Goal: Task Accomplishment & Management: Use online tool/utility

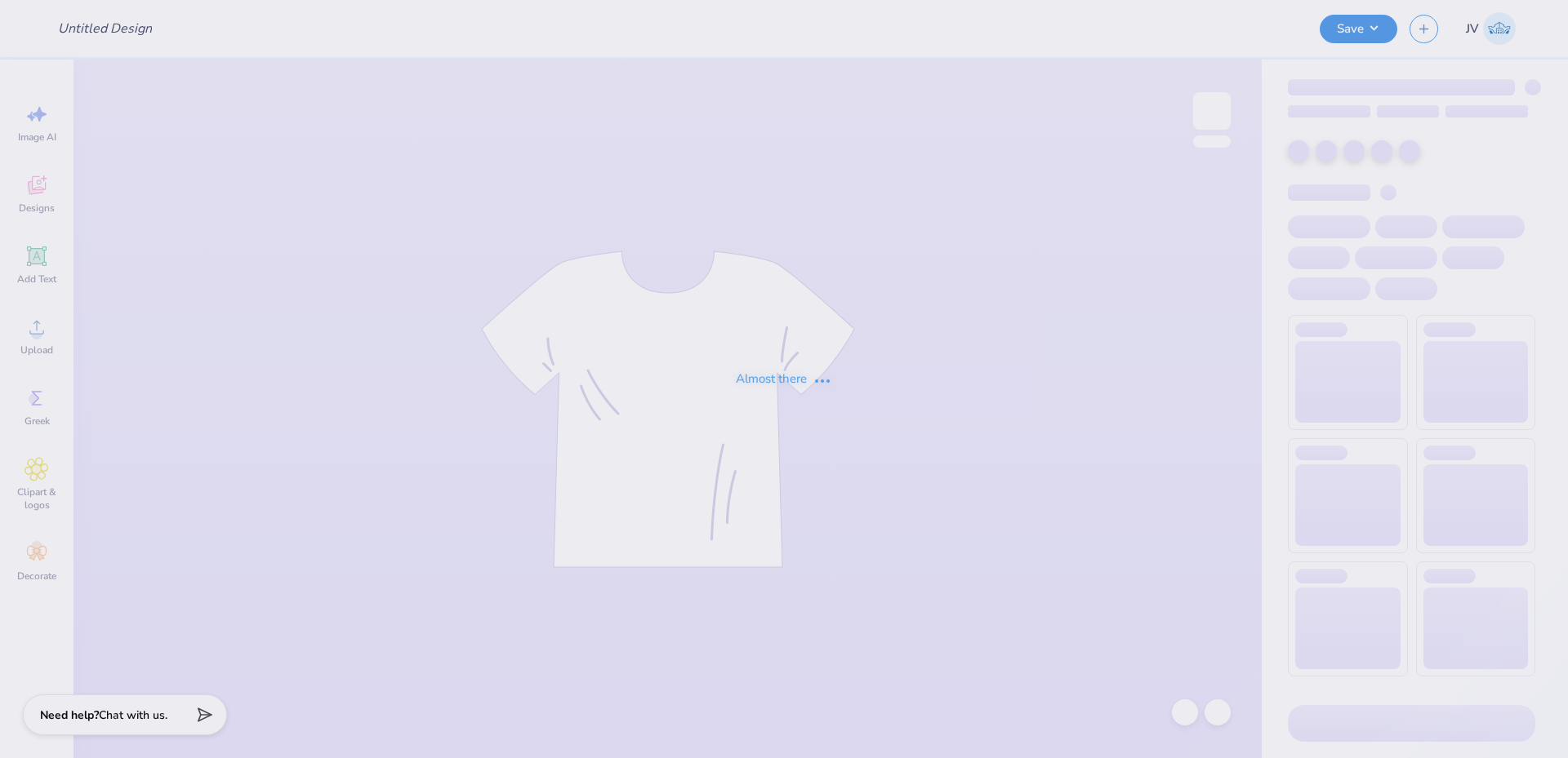
type input "[PERSON_NAME] : [PERSON_NAME][GEOGRAPHIC_DATA]"
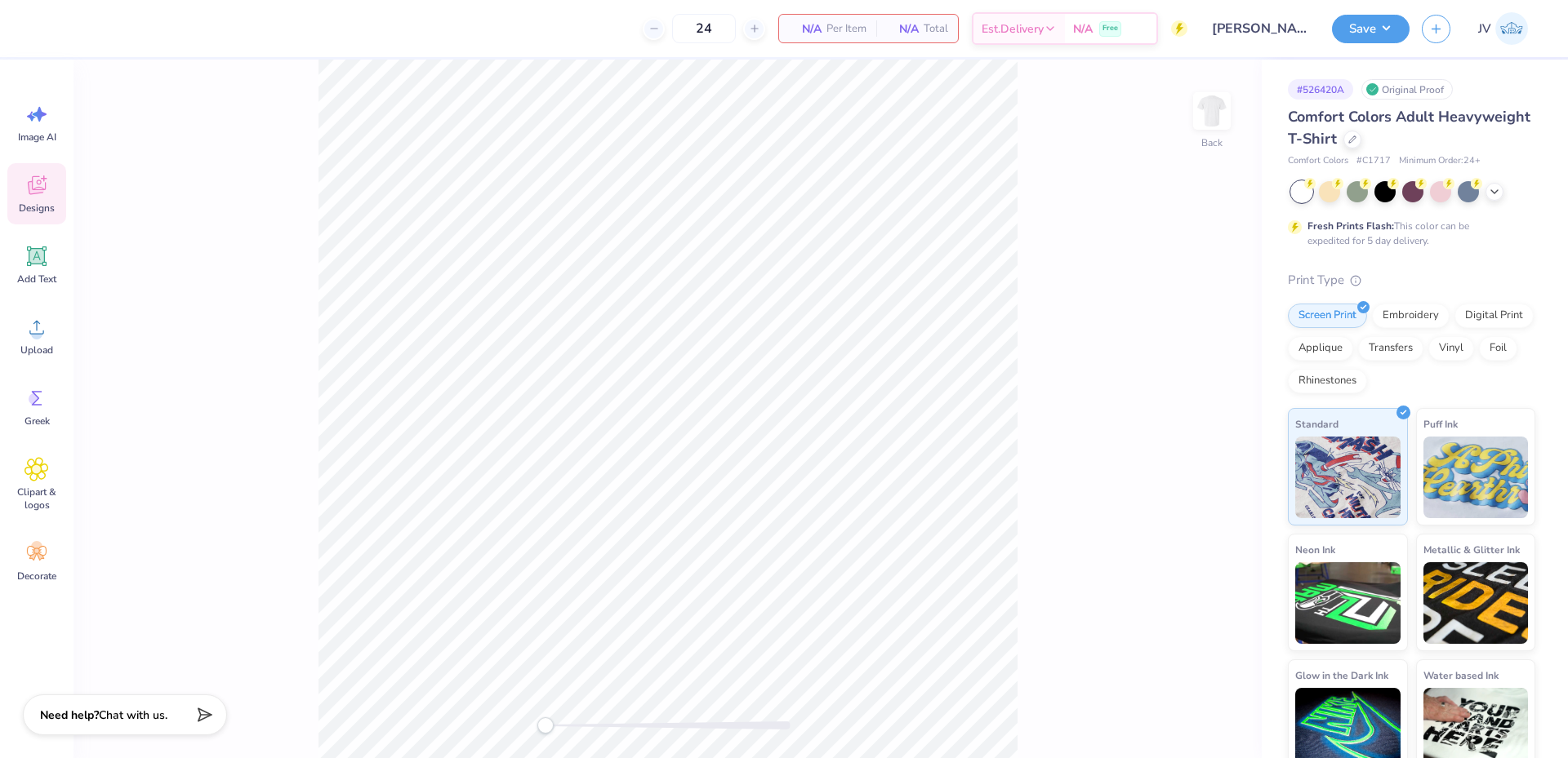
click at [36, 174] on icon at bounding box center [36, 185] width 24 height 24
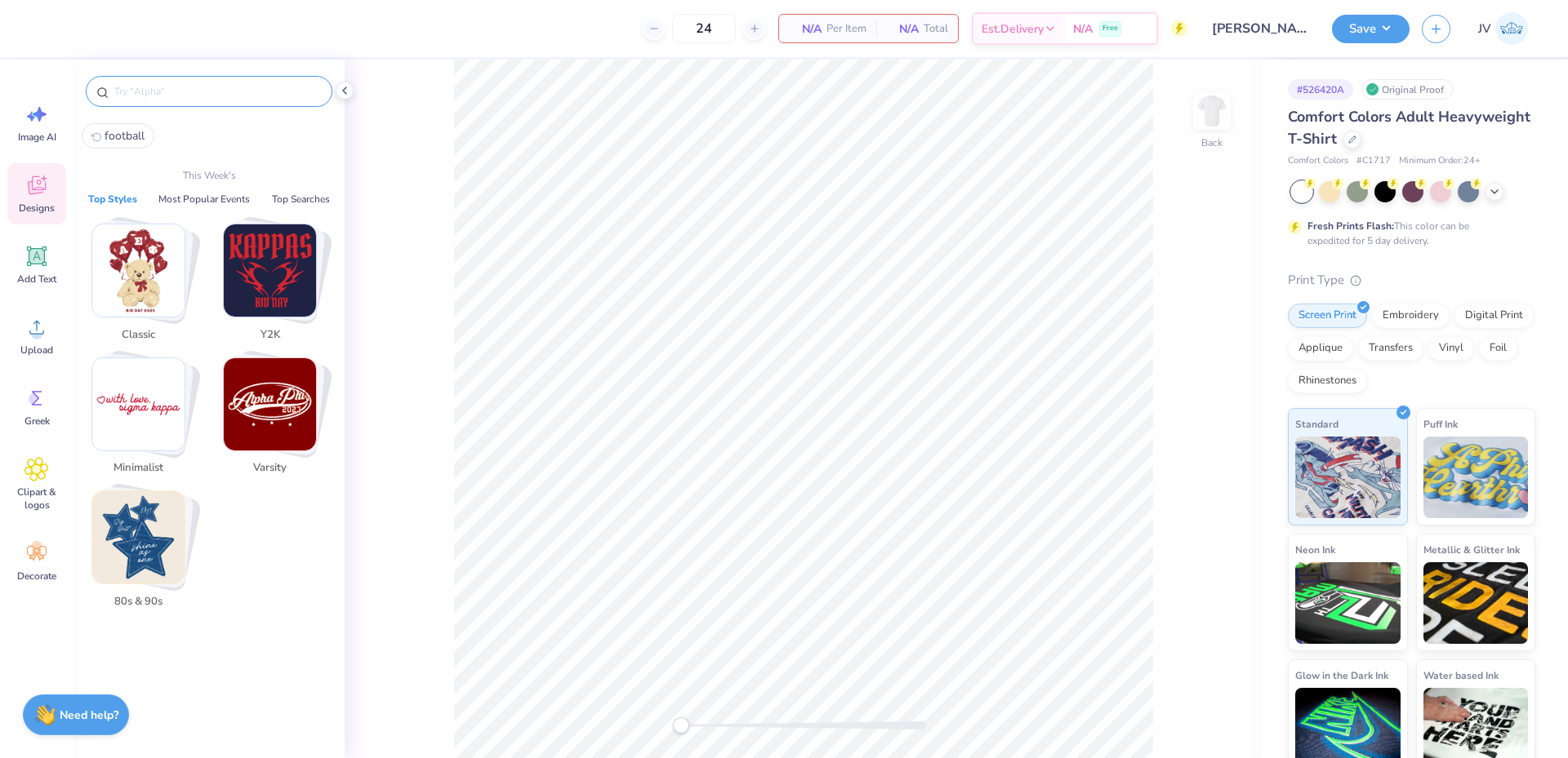
click at [190, 84] on input "text" at bounding box center [218, 92] width 209 height 17
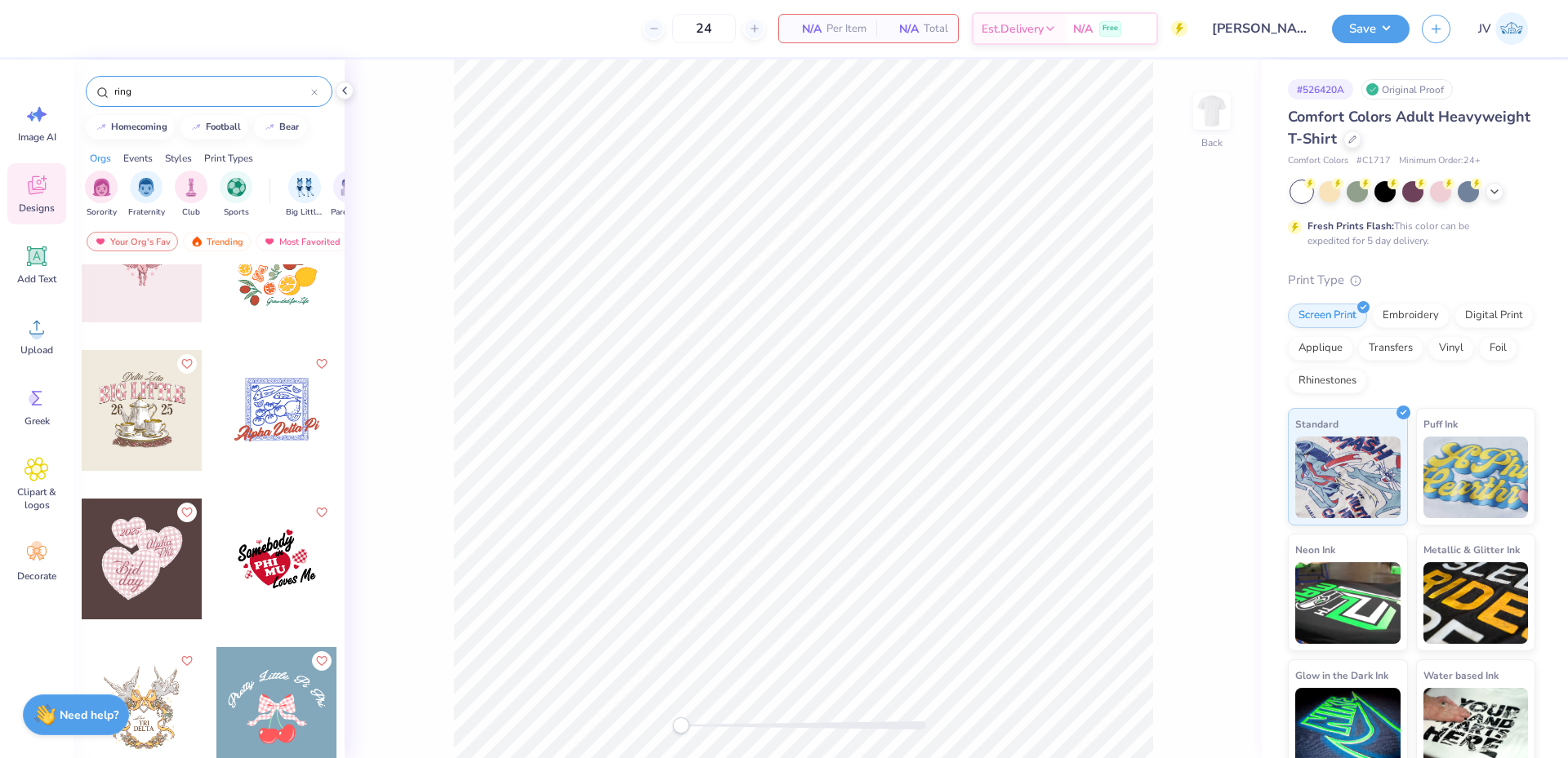
scroll to position [2994, 0]
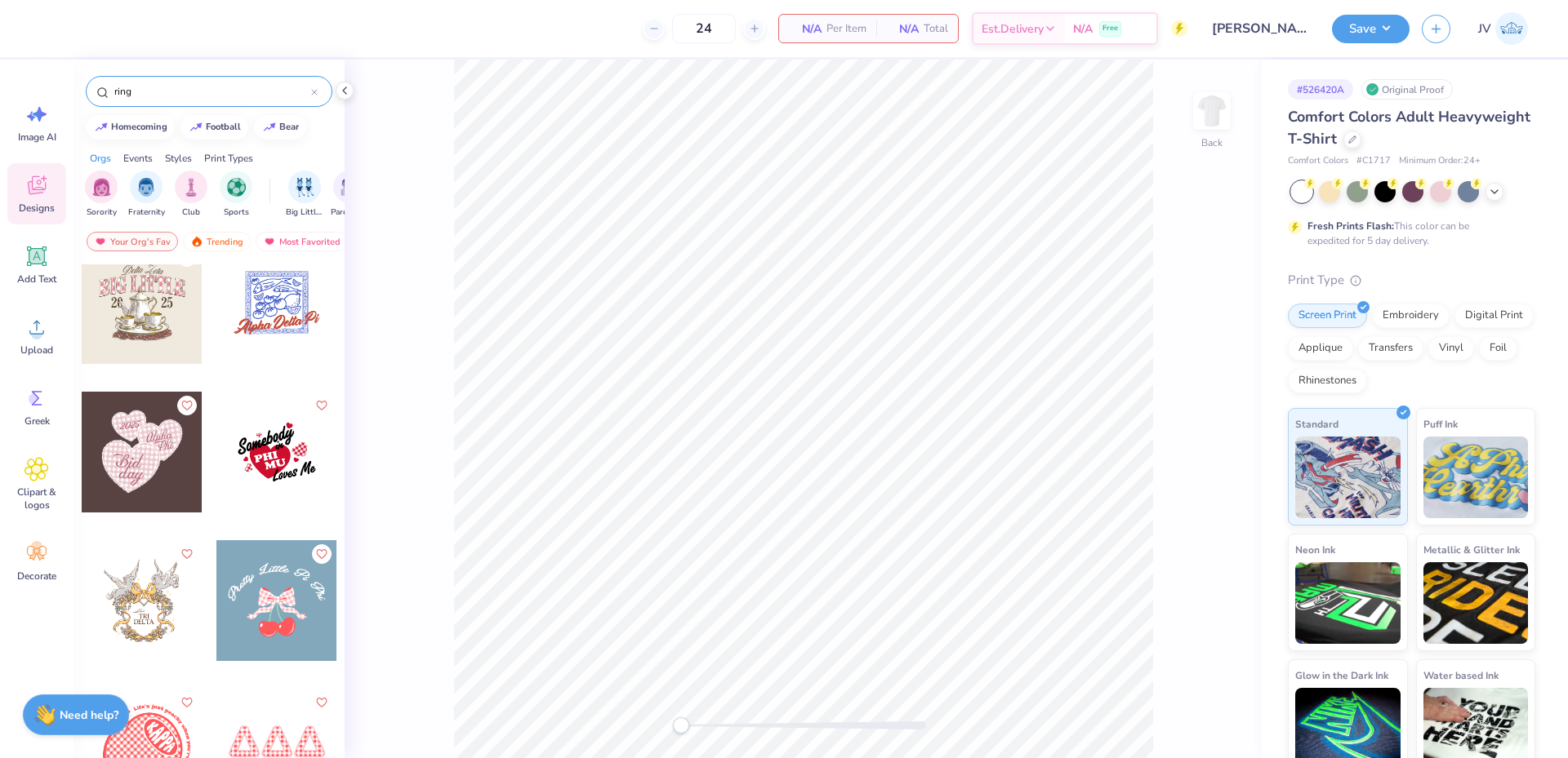
click at [150, 92] on input "ring" at bounding box center [212, 92] width 198 height 17
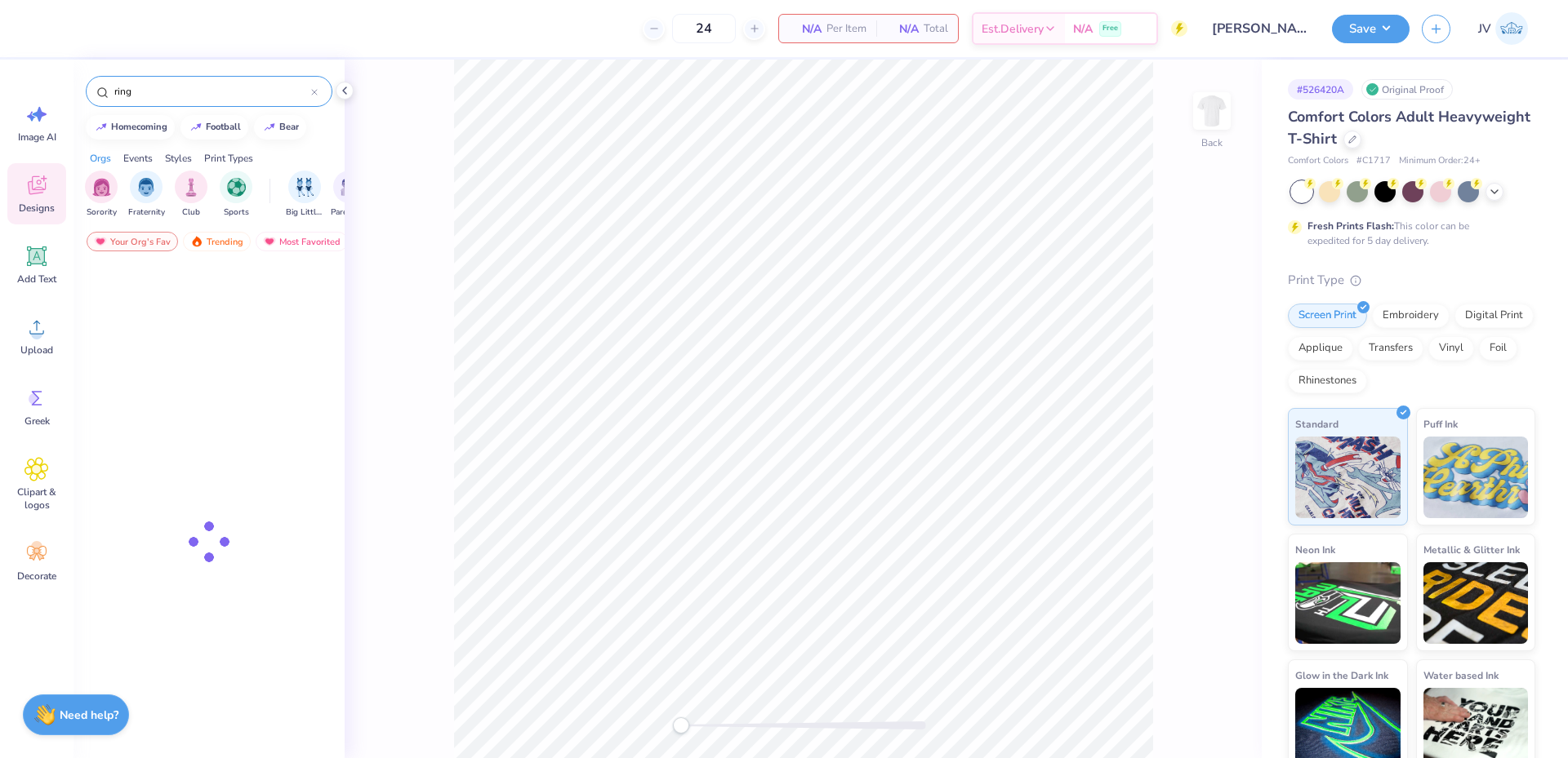
click at [150, 92] on input "ring" at bounding box center [212, 92] width 198 height 17
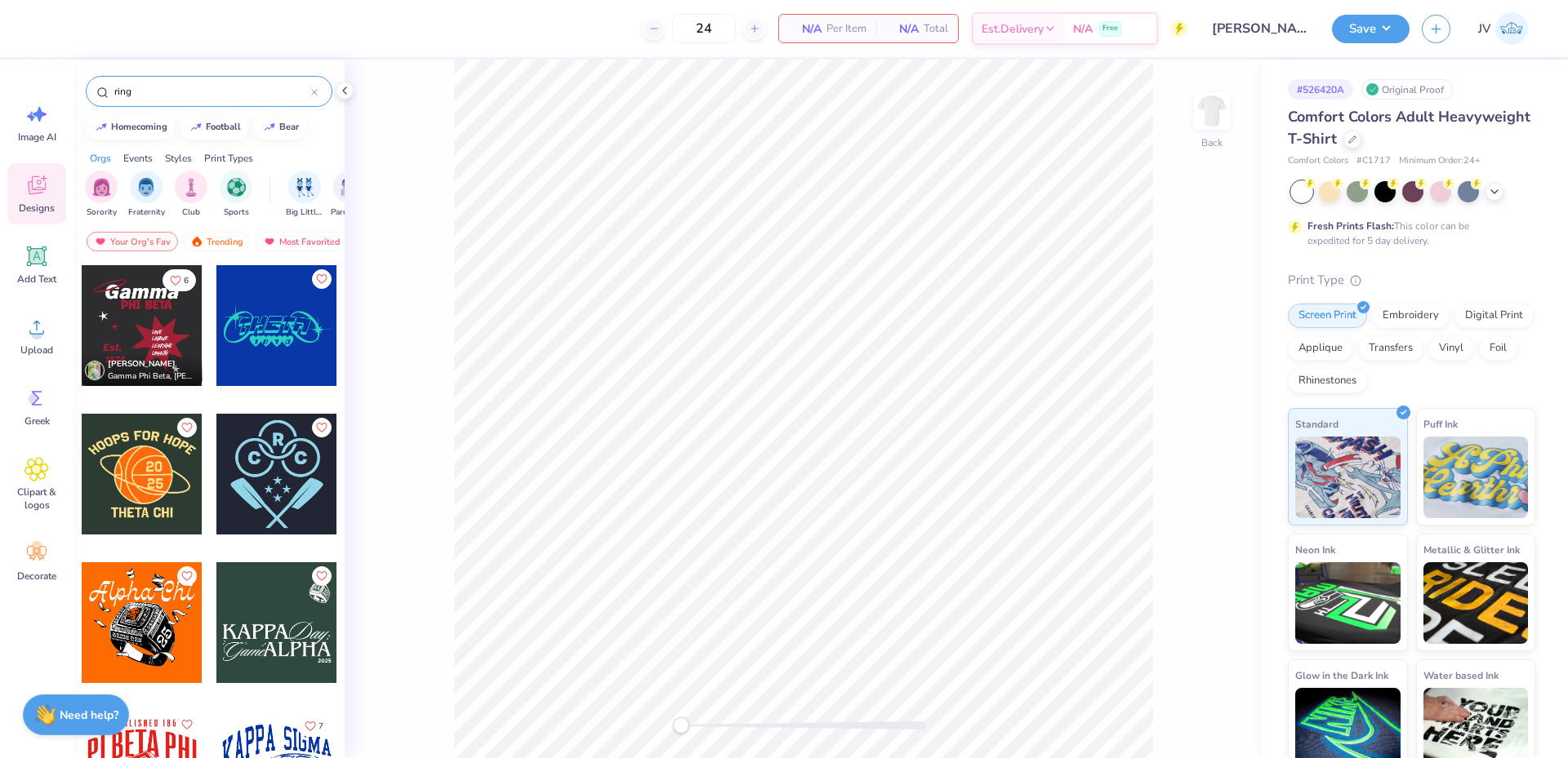
click at [150, 92] on input "ring" at bounding box center [212, 92] width 198 height 17
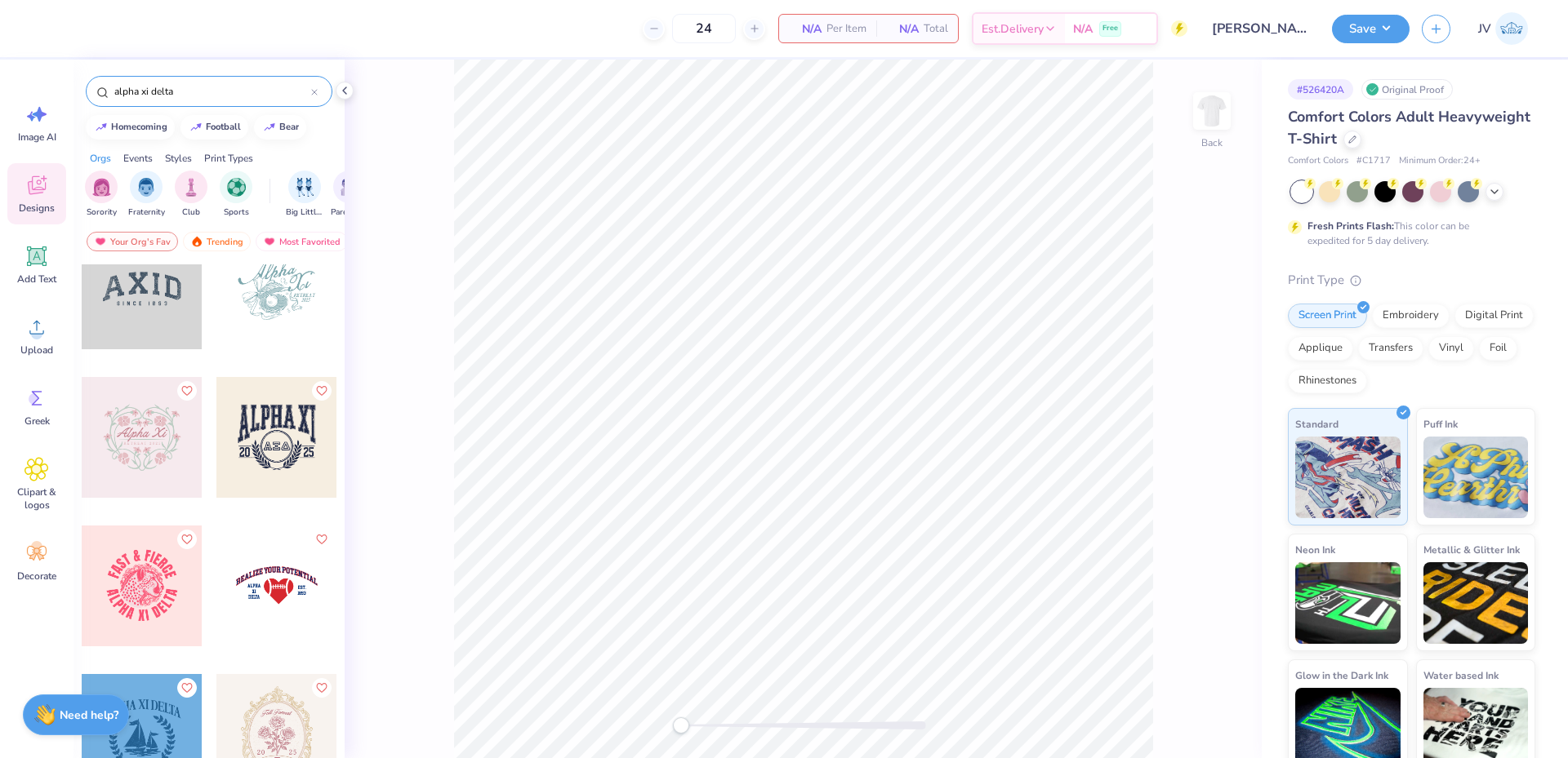
scroll to position [0, 0]
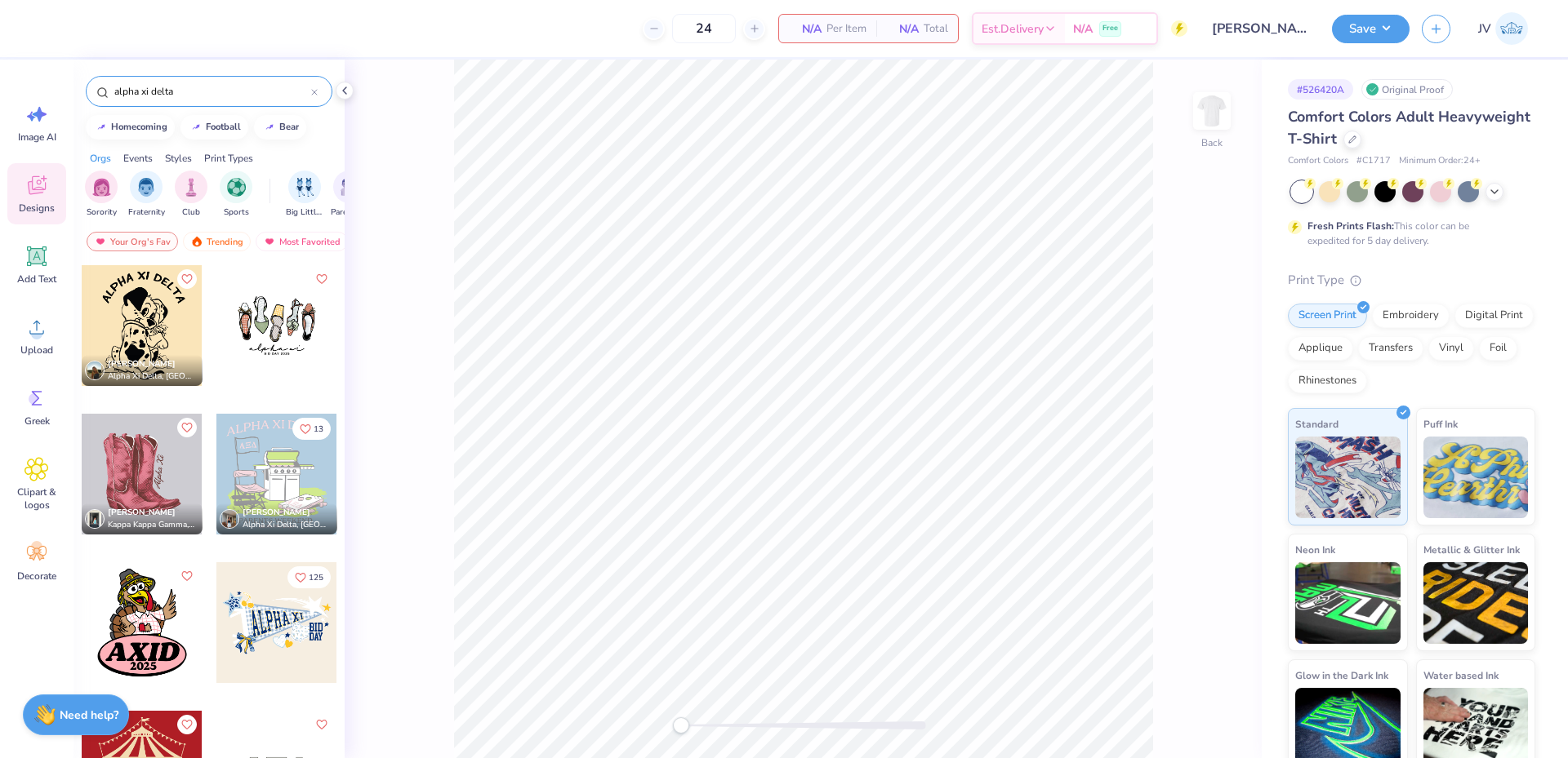
click at [219, 90] on input "alpha xi delta" at bounding box center [212, 92] width 198 height 17
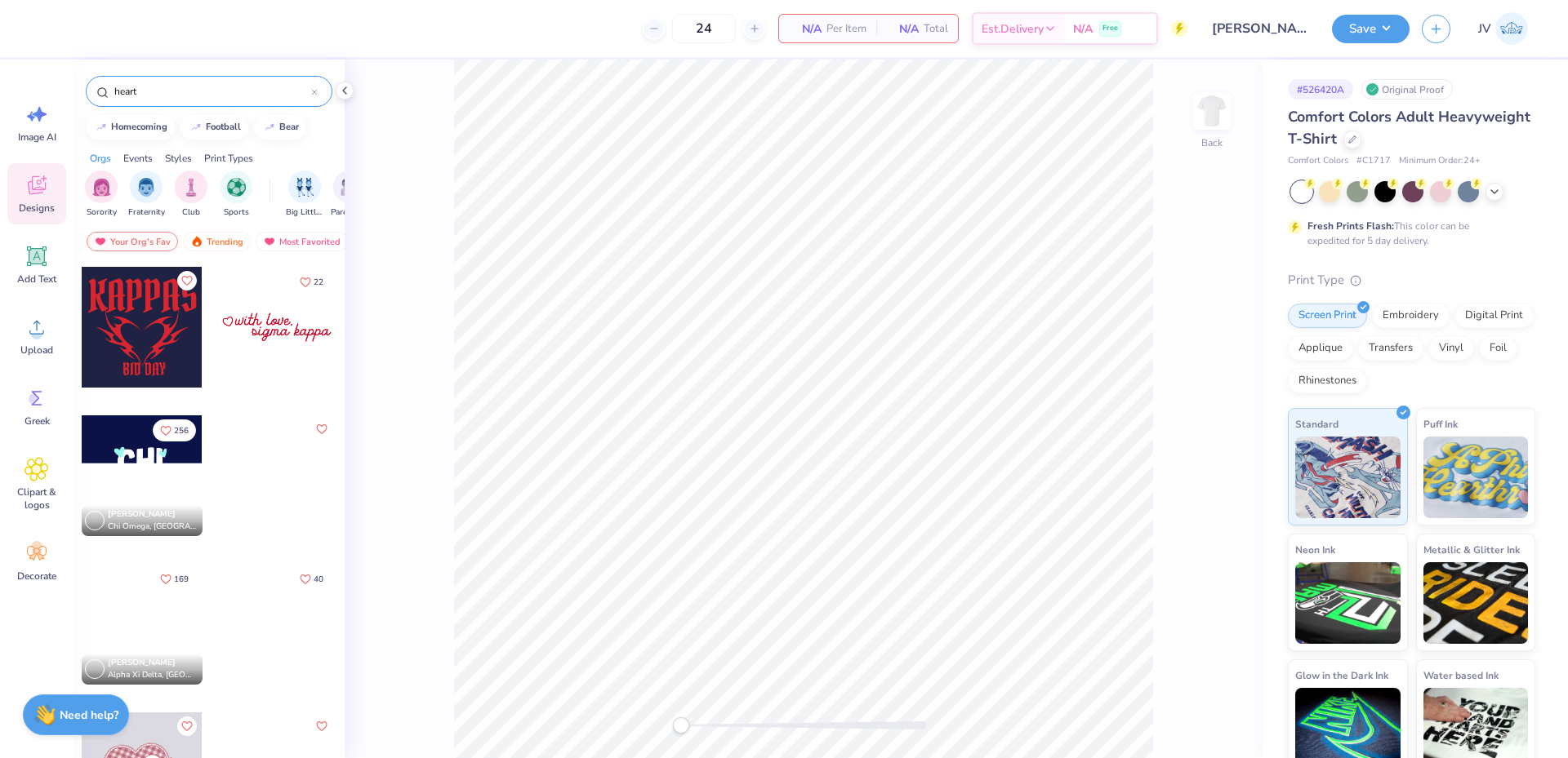
scroll to position [272, 0]
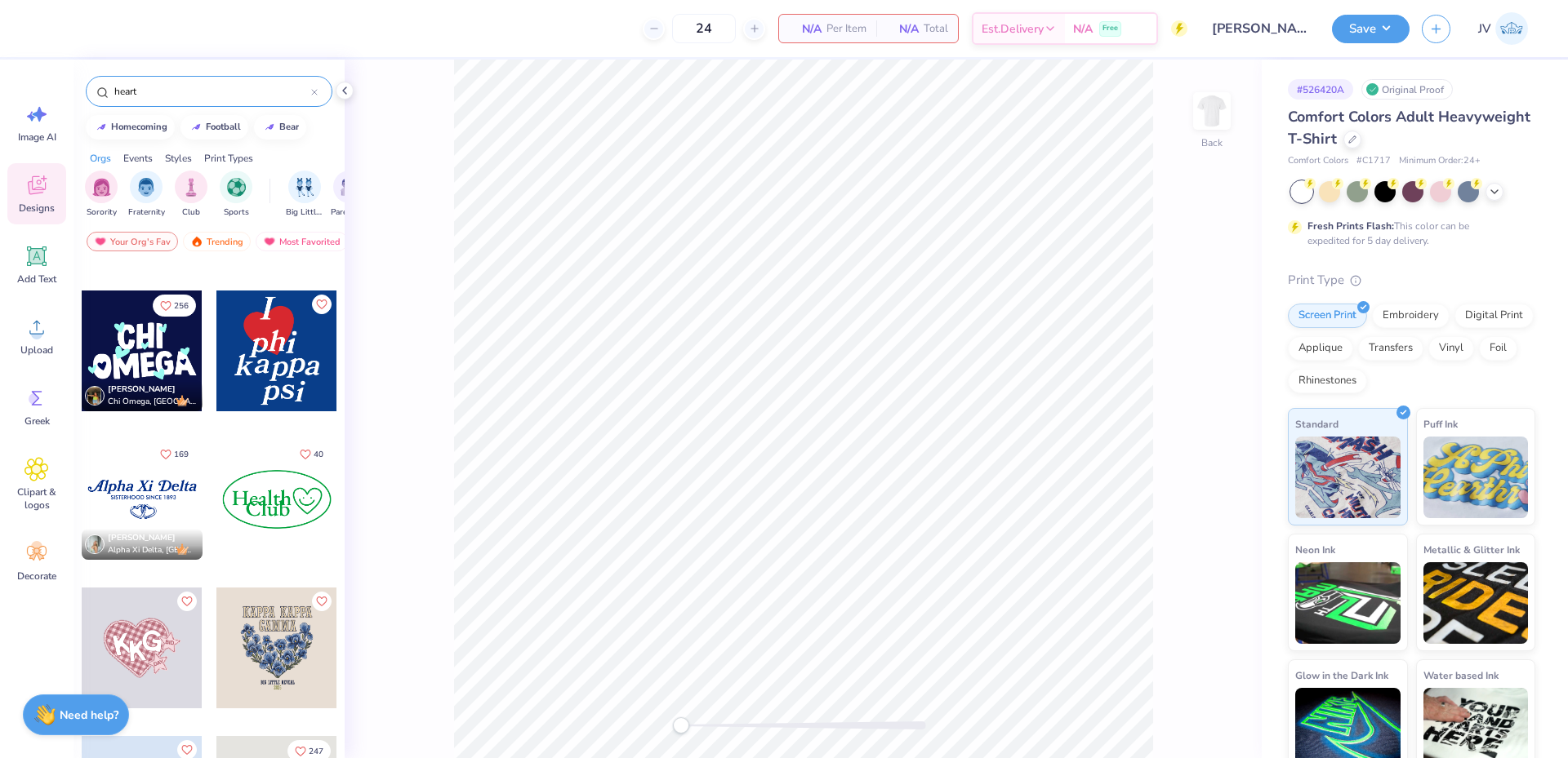
type input "heart"
click at [126, 506] on div at bounding box center [142, 499] width 121 height 120
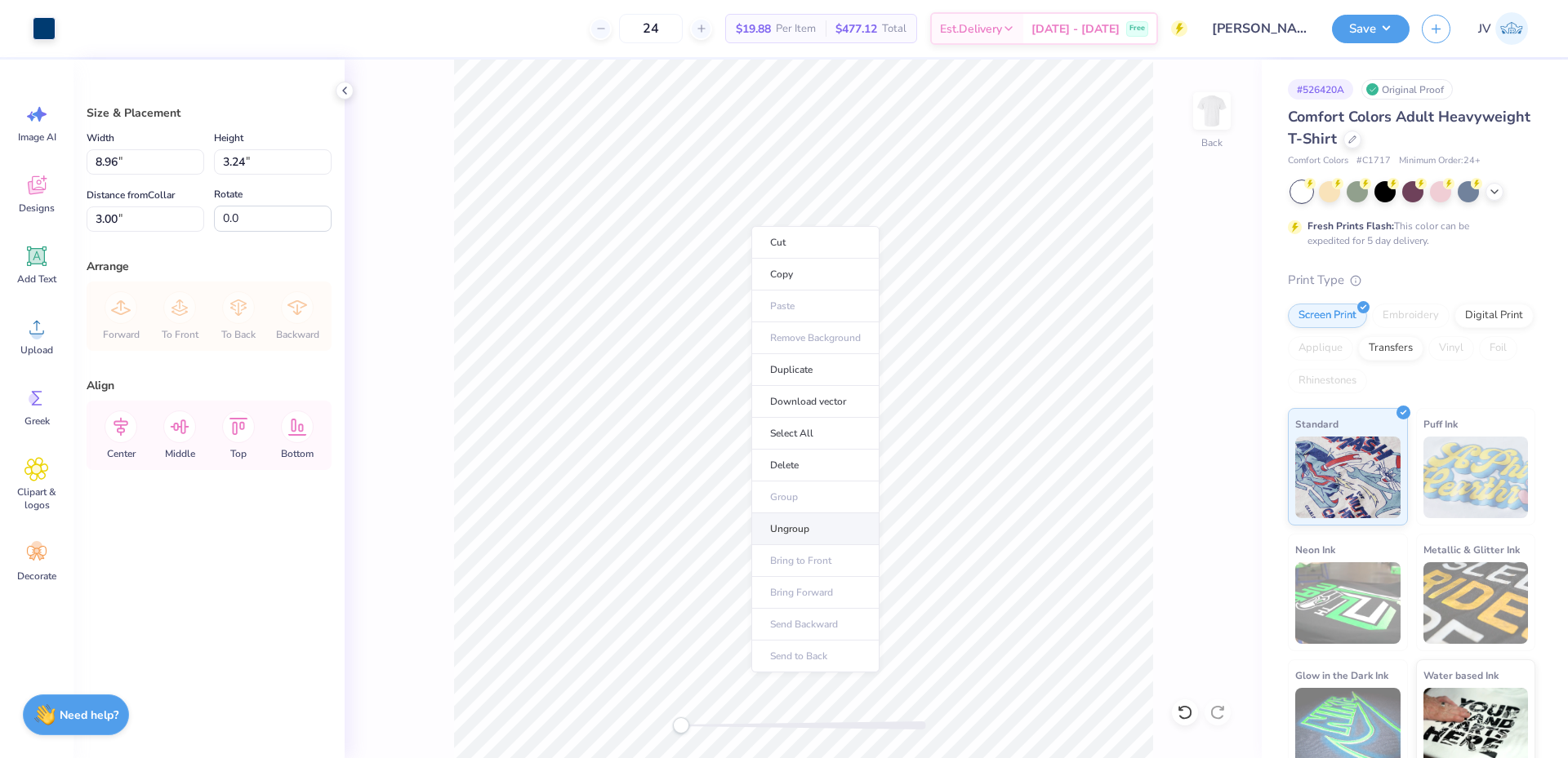
click at [782, 531] on li "Ungroup" at bounding box center [815, 530] width 128 height 32
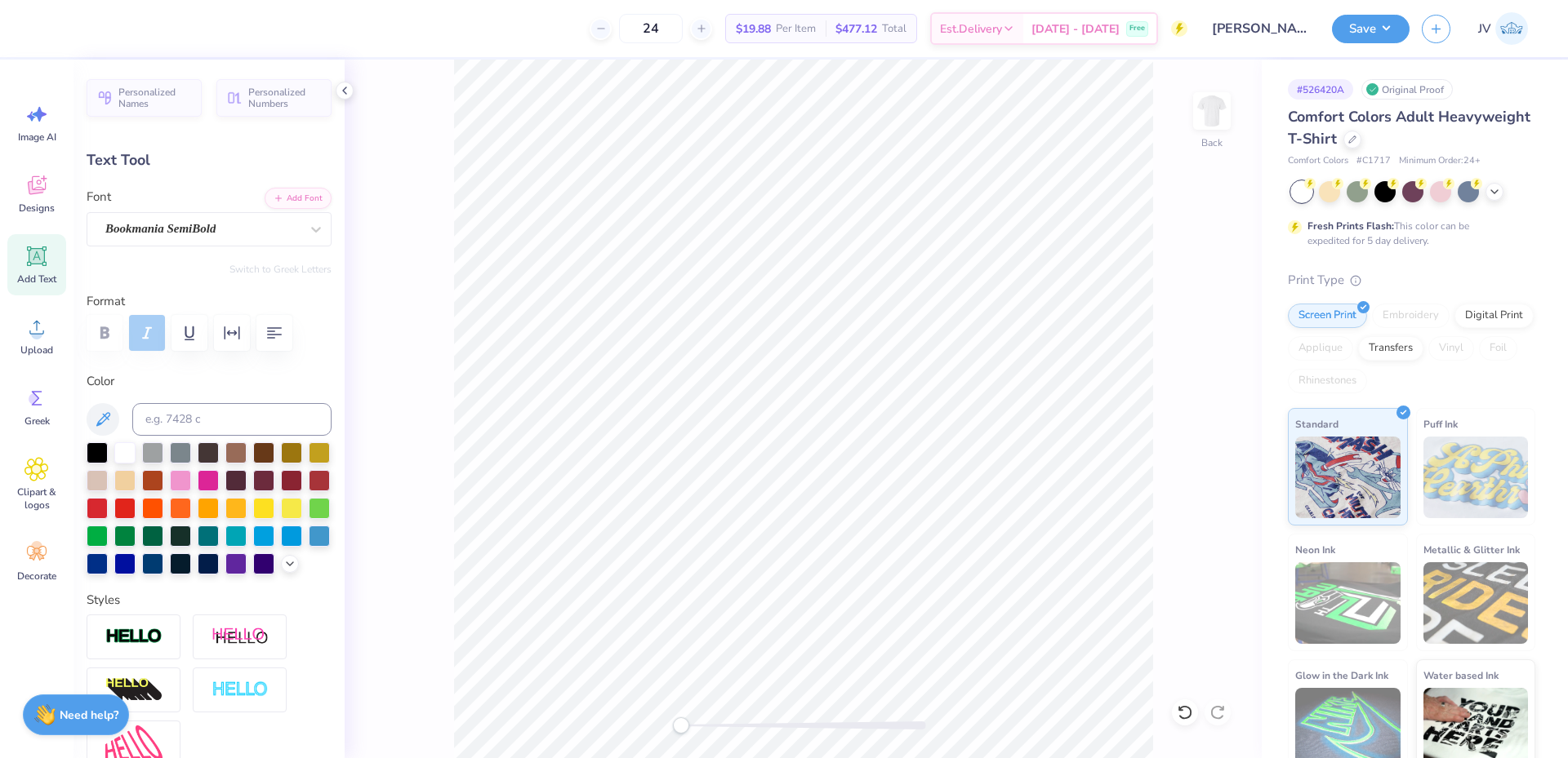
scroll to position [14, 3]
type input "2.48"
type input "1.14"
type input "3.01"
type input "1.43"
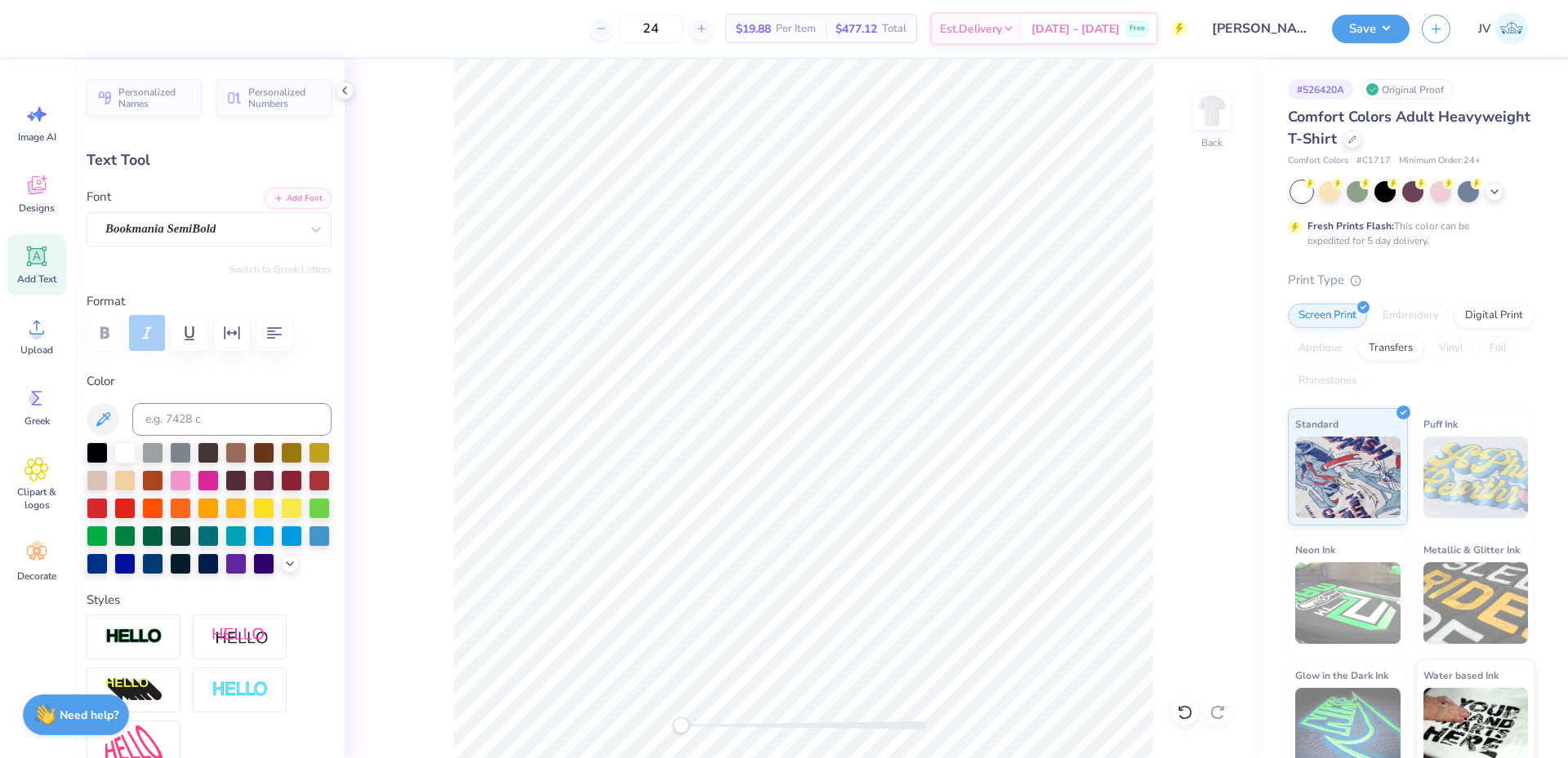
type input "1.00"
type input "3.00"
type input "0.0"
type input "1.35"
type input "0.88"
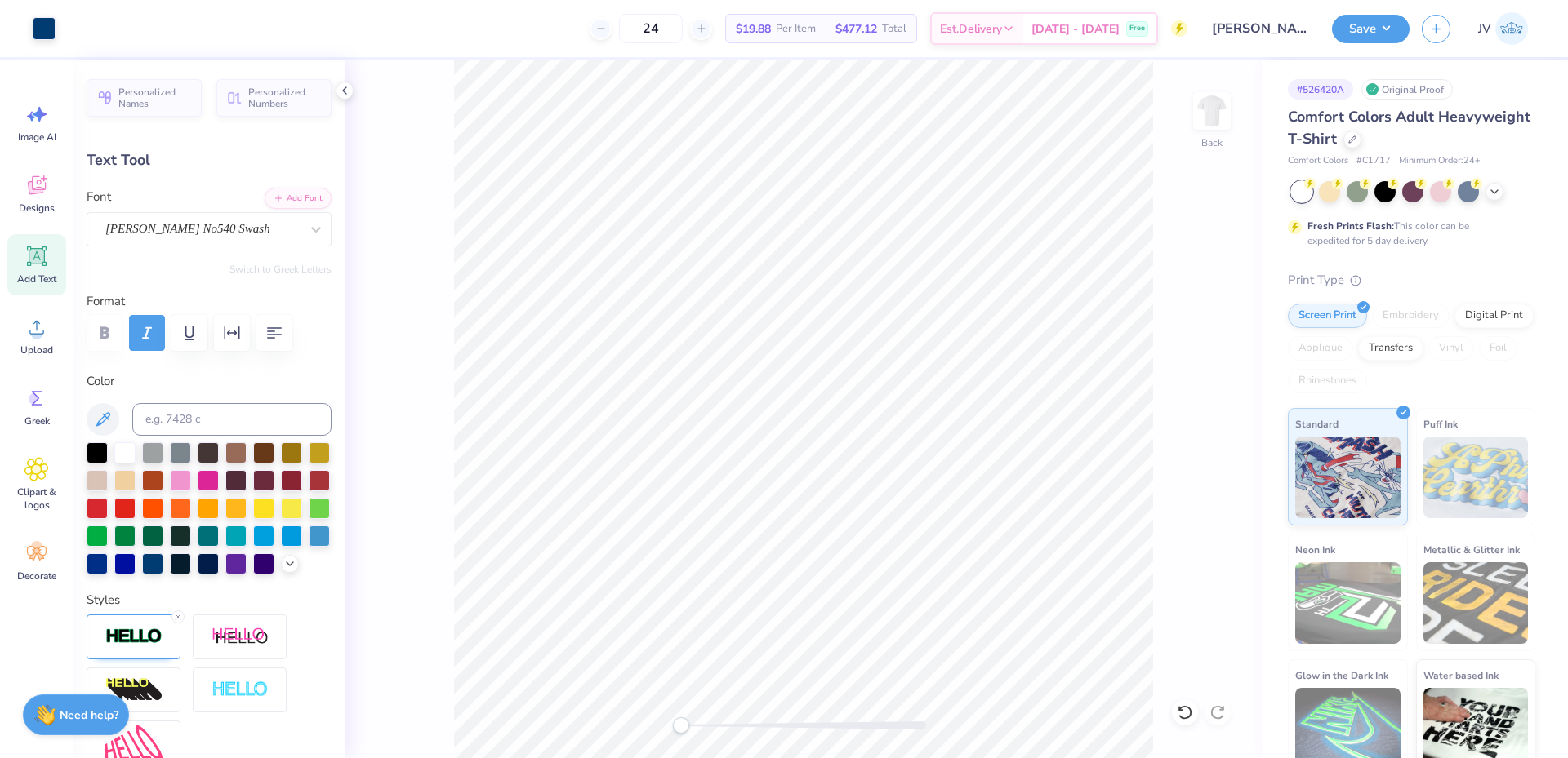
type input "3.05"
type input "1.06"
type input "0.91"
type input "3.04"
type input "-2.2"
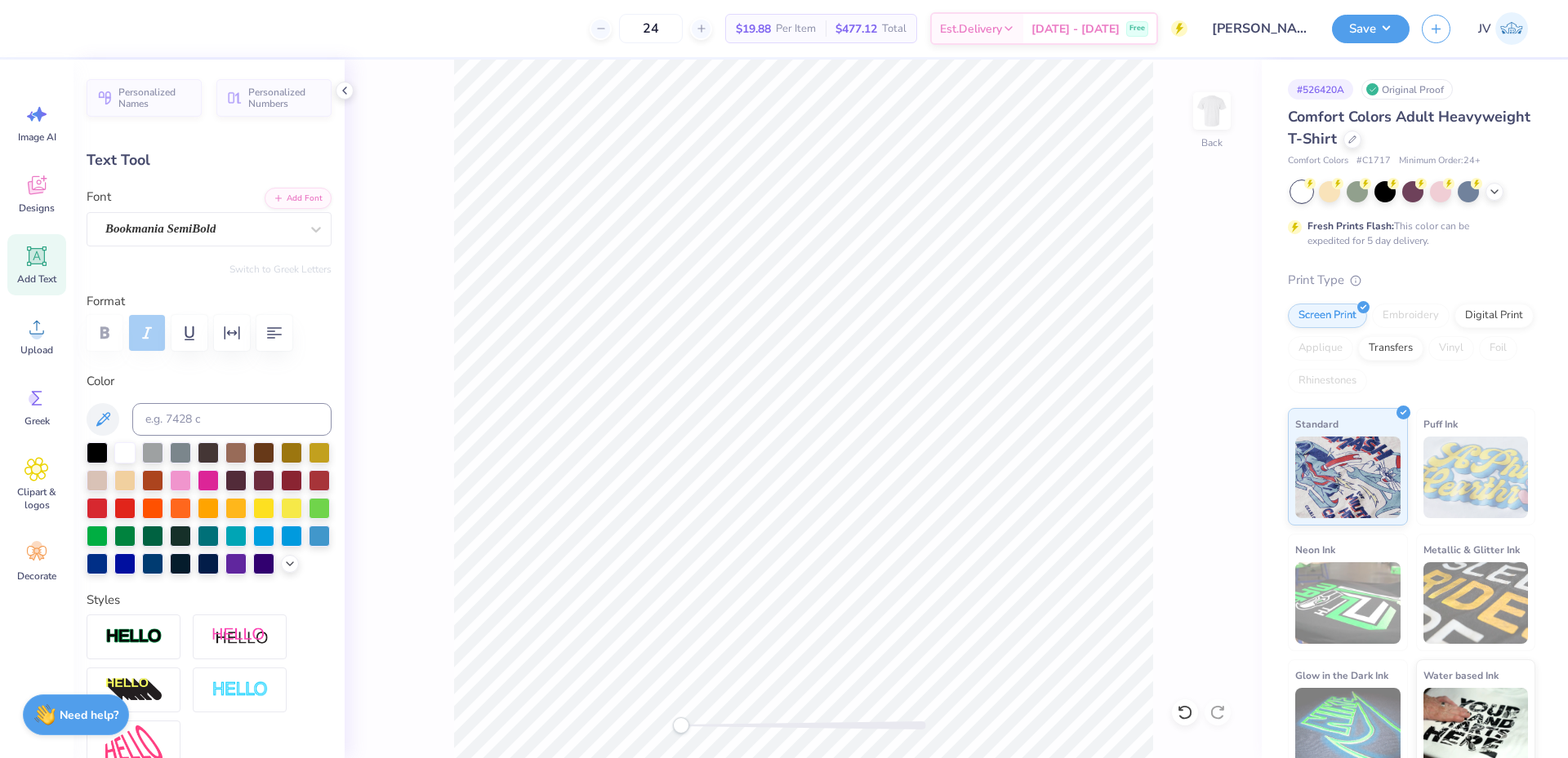
type input "2.02"
type input "0.92"
type input "3.01"
type input "0.0"
type input "1.06"
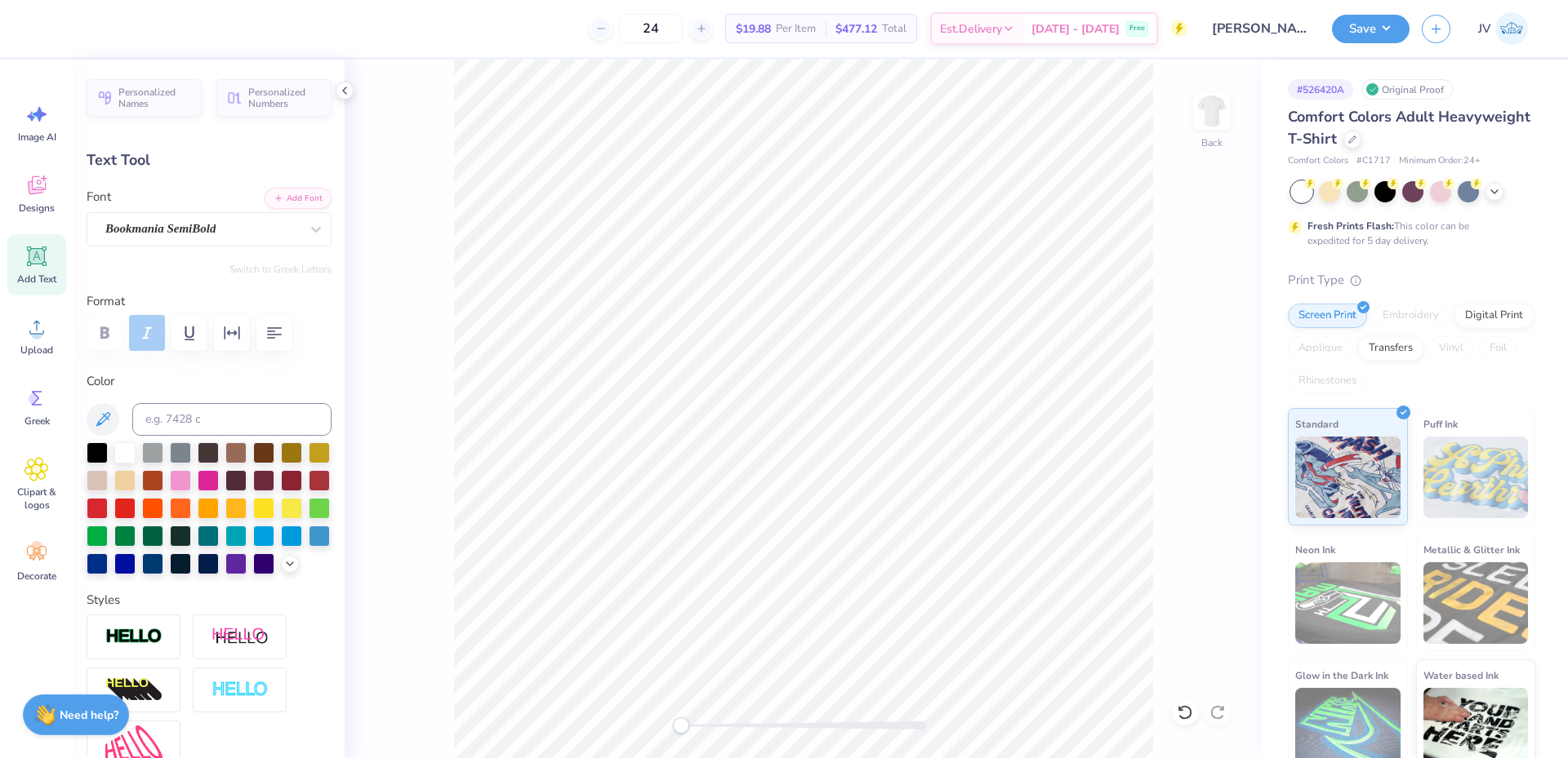
type input "0.91"
type input "3.04"
type input "-2.2"
type input "2.02"
type input "0.92"
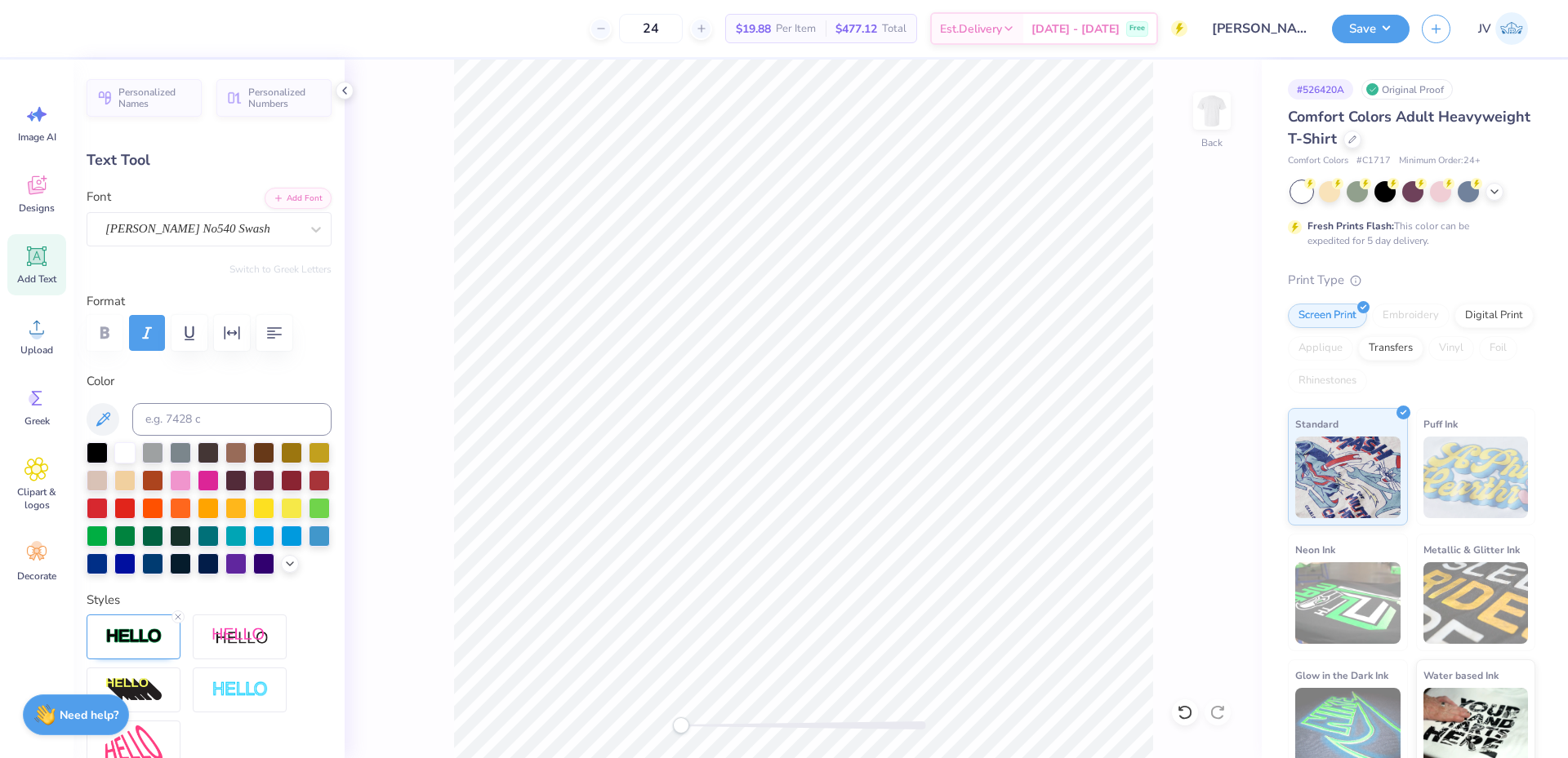
type input "3.01"
type input "0.0"
type input "2.48"
type input "1.14"
type input "1.35"
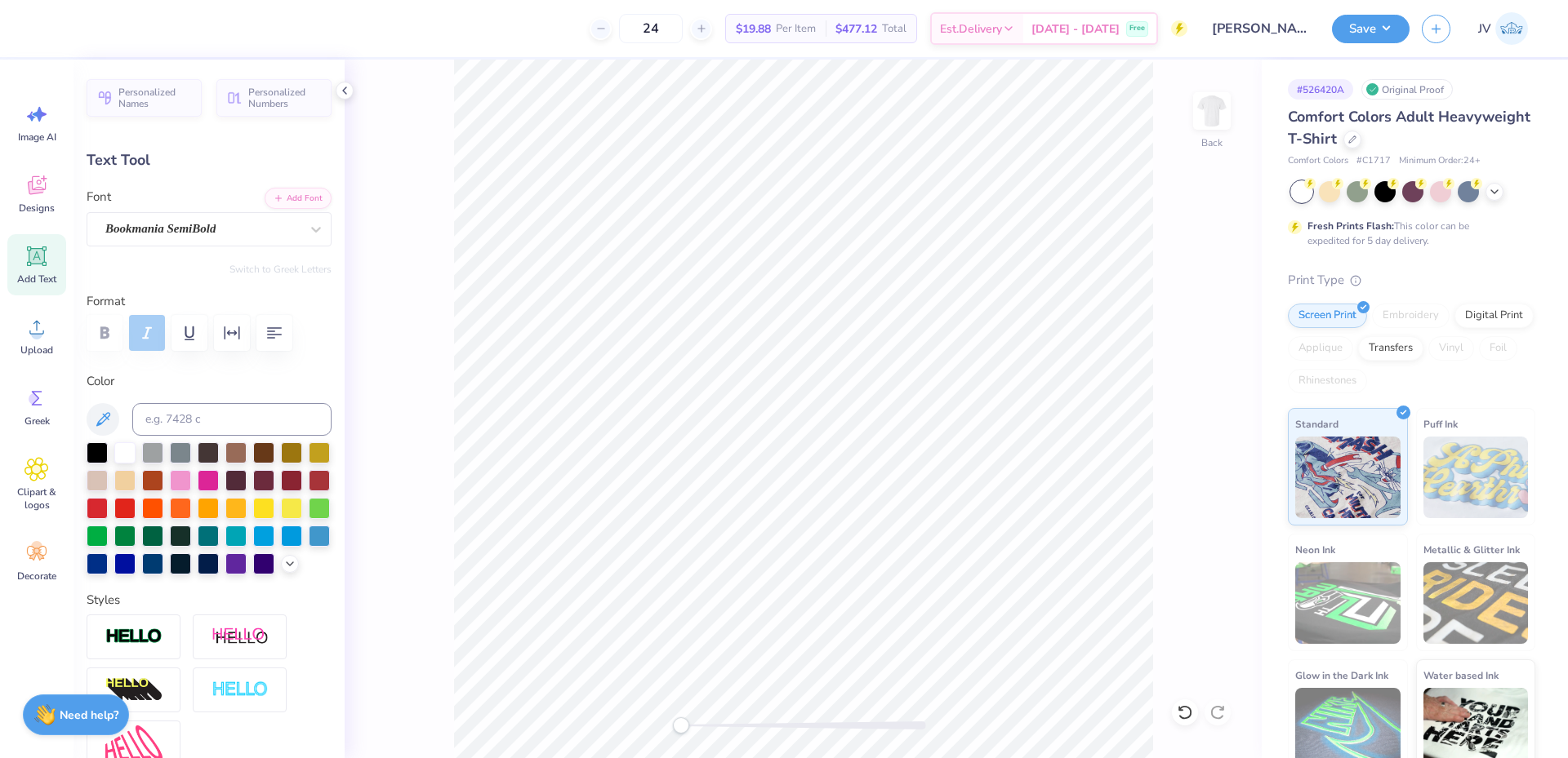
type input "0.88"
click at [874, 366] on li "Duplicate" at bounding box center [882, 371] width 128 height 32
type input "4.05"
paste textarea "Zeta Tau Alpha"
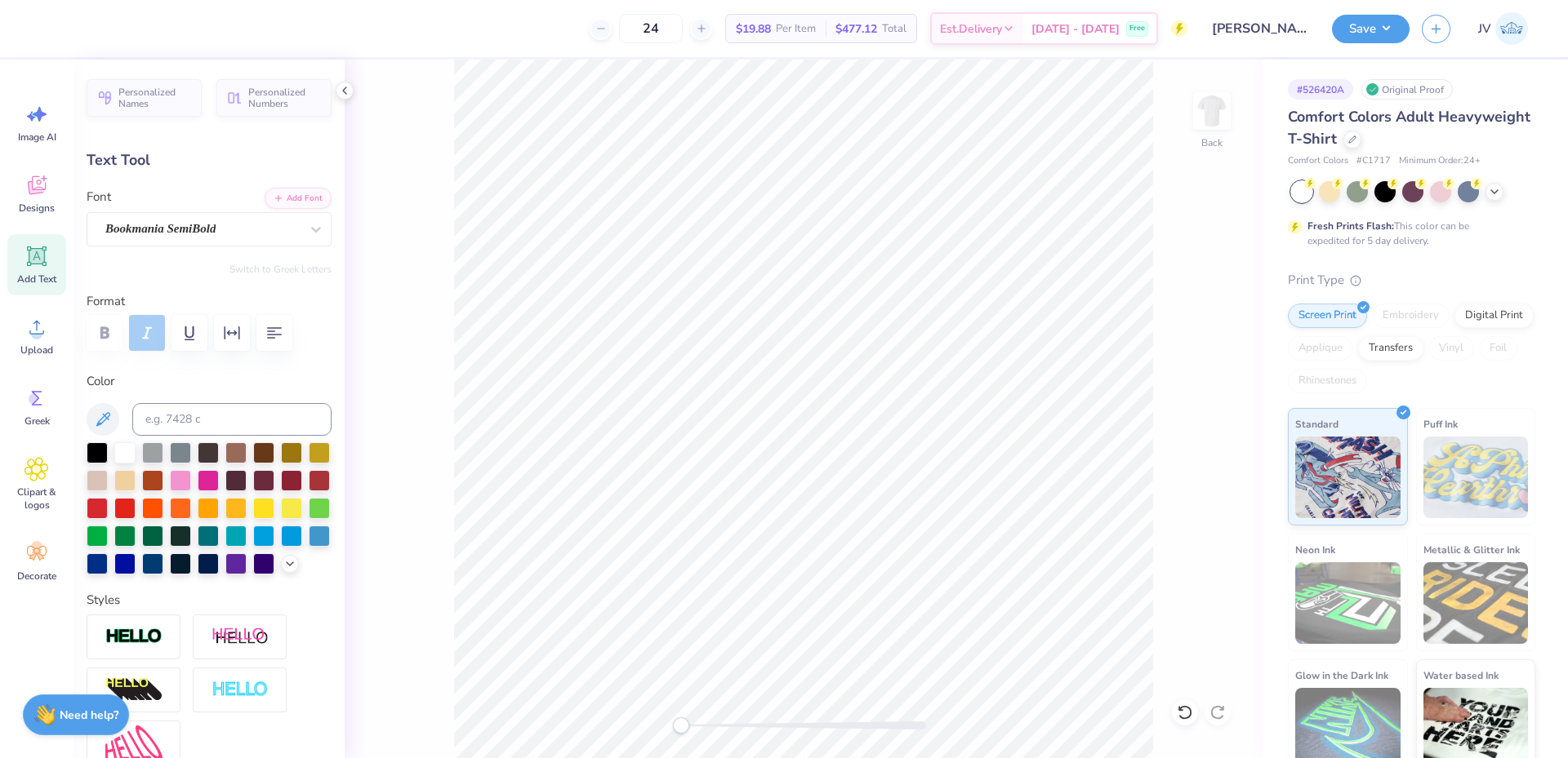
type textarea "Zeta Tau Alpha"
type input "8.82"
type input "1.15"
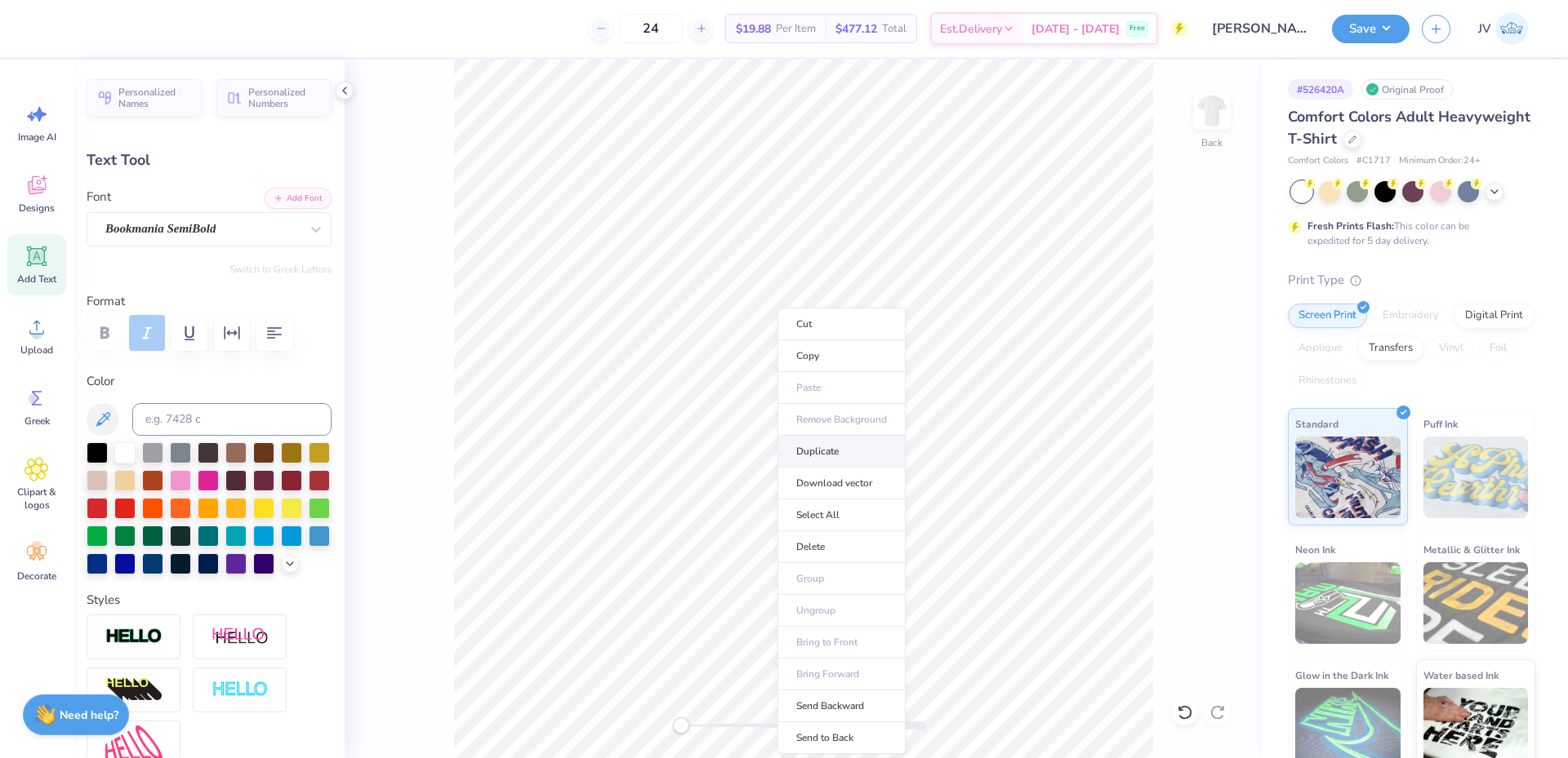
click at [820, 451] on li "Duplicate" at bounding box center [841, 452] width 128 height 32
type input "10.10"
type input "1.43"
type input "1.00"
type input "3.00"
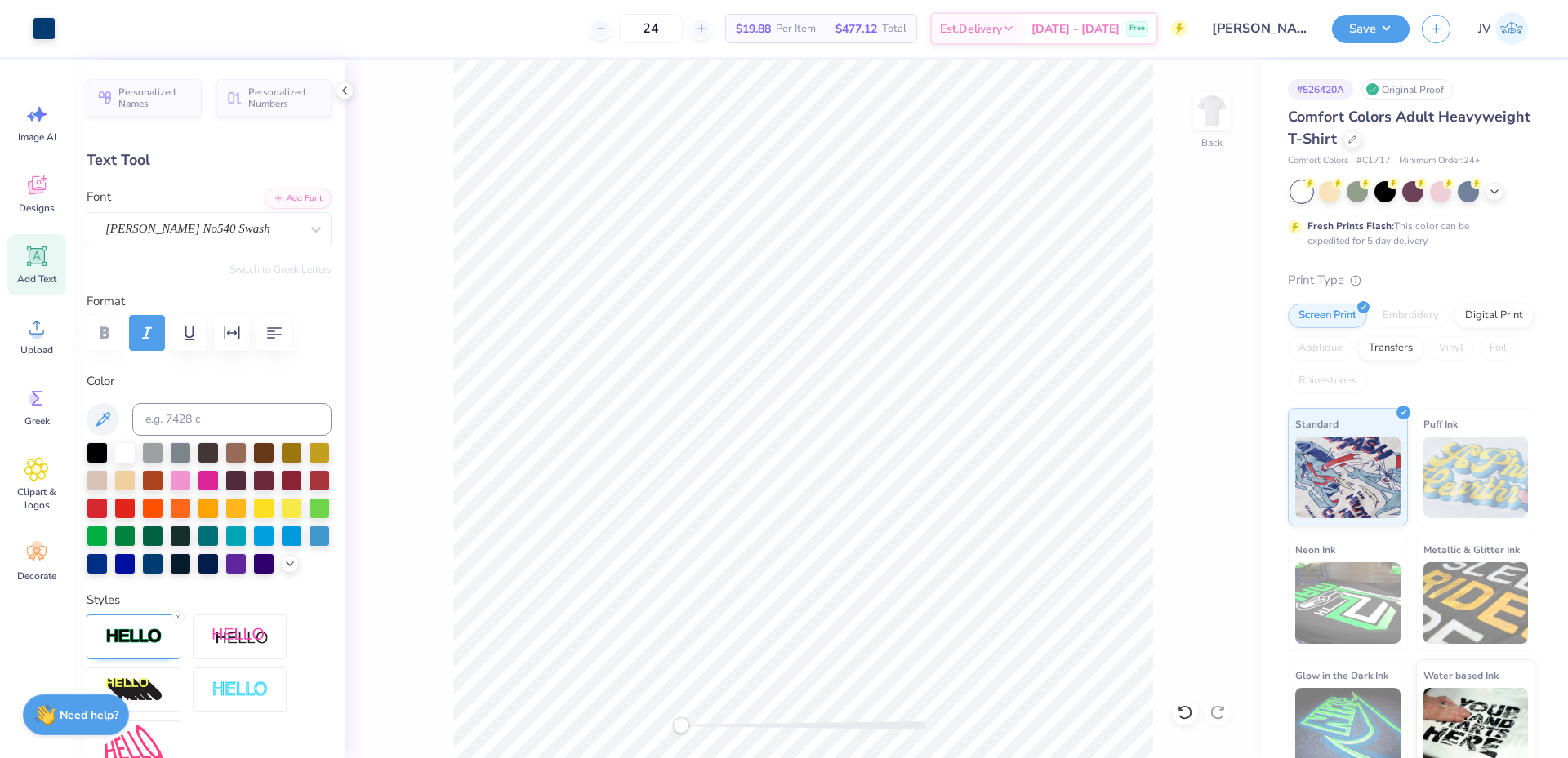
type input "-4.6"
type input "8.82"
type input "1.15"
type input "10.67"
type input "0.0"
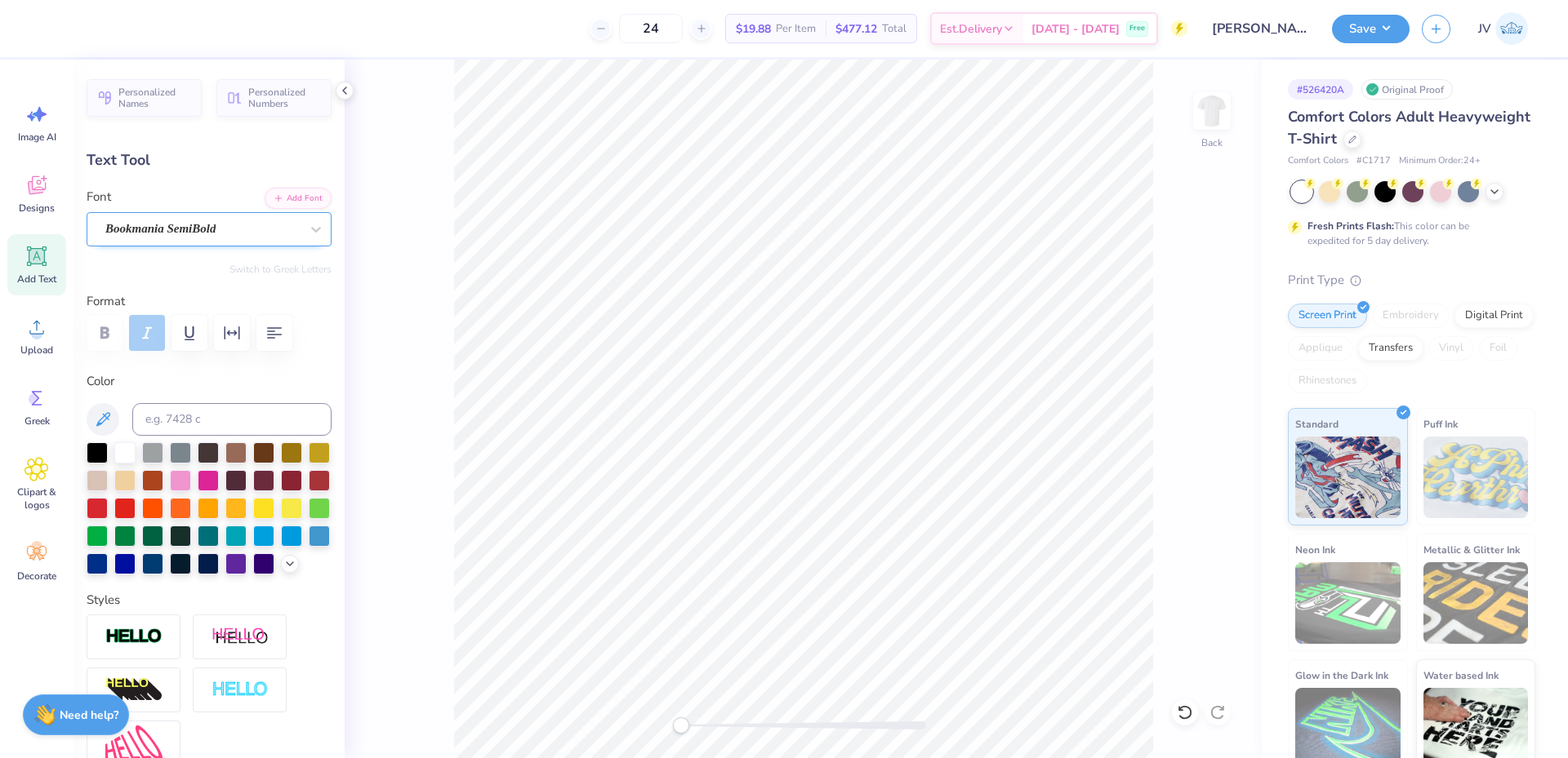
click at [264, 231] on div "Bookmania SemiBold" at bounding box center [203, 229] width 198 height 25
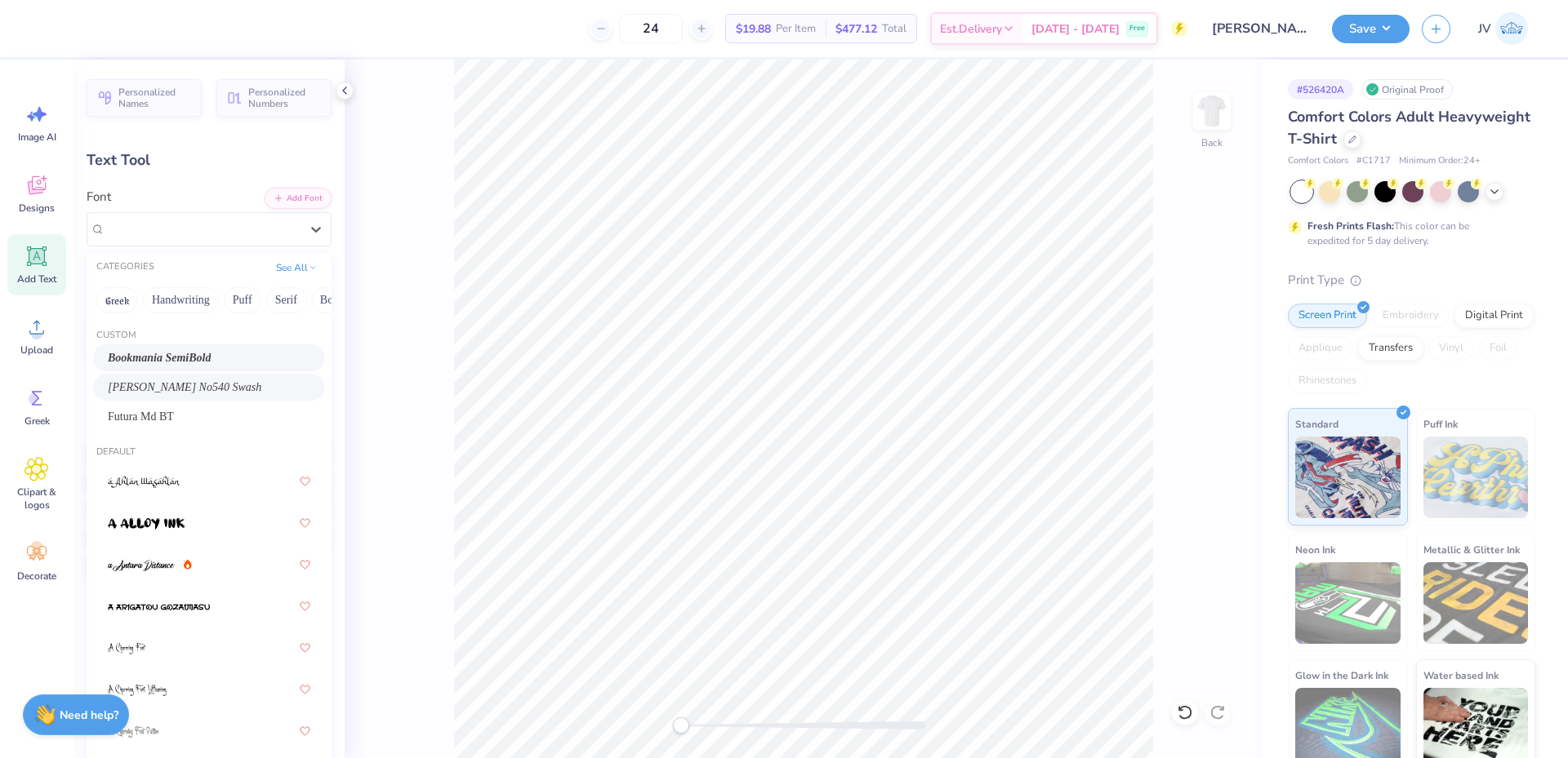
click at [213, 379] on span "[PERSON_NAME] No540 Swash" at bounding box center [184, 387] width 153 height 17
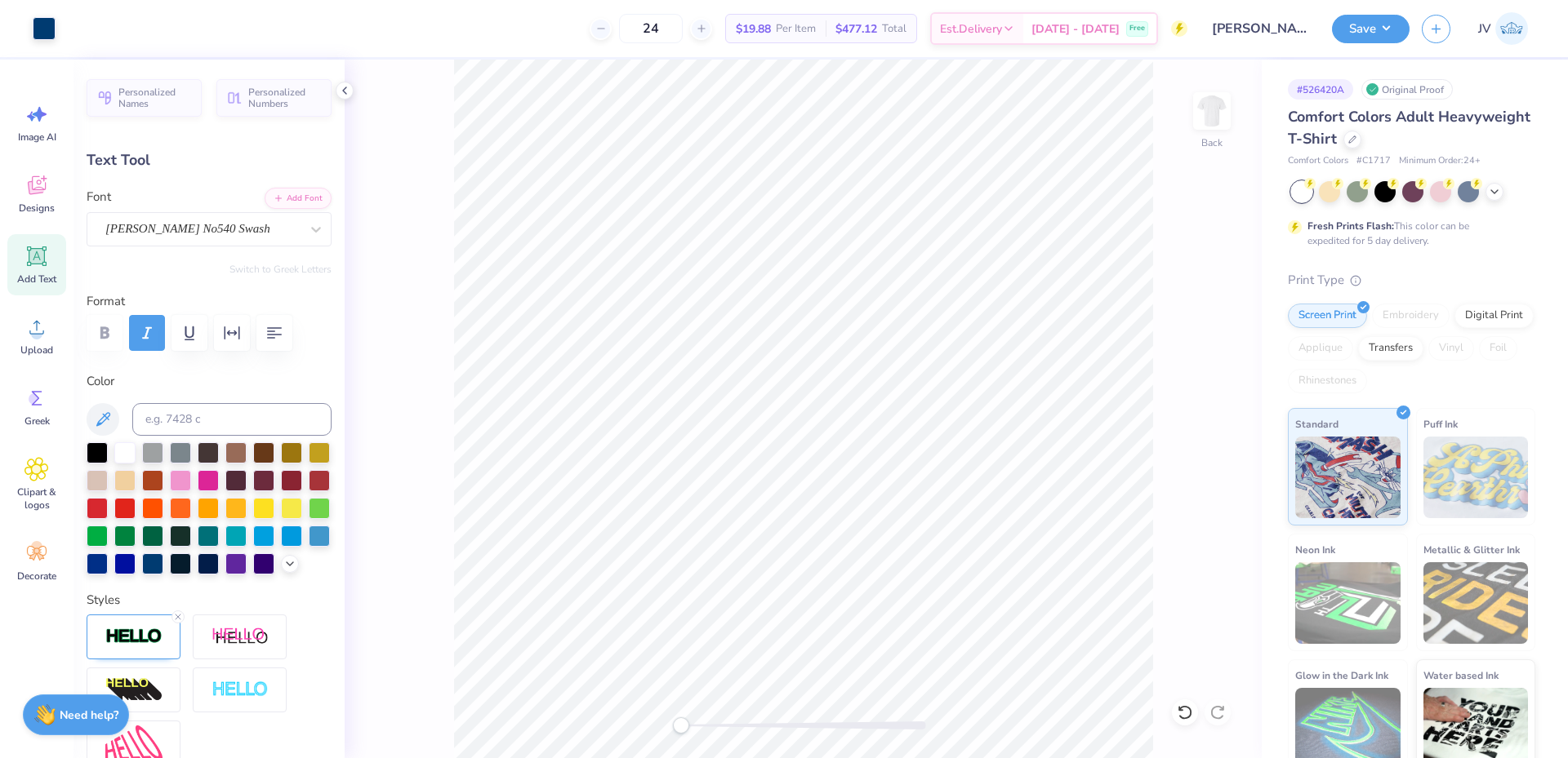
type input "1.43"
type input "1.00"
type input "3.00"
type input "-4.6"
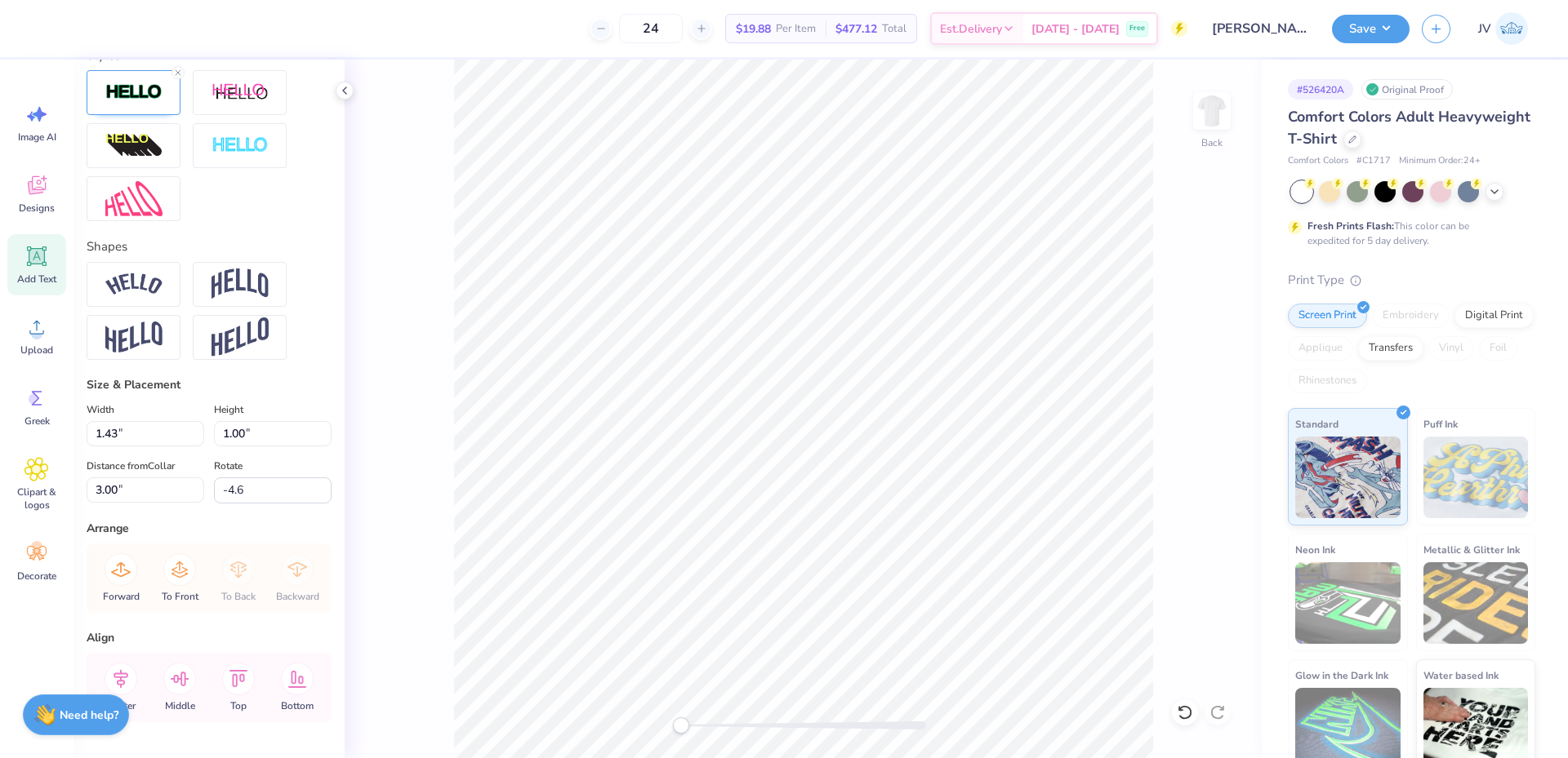
scroll to position [272, 0]
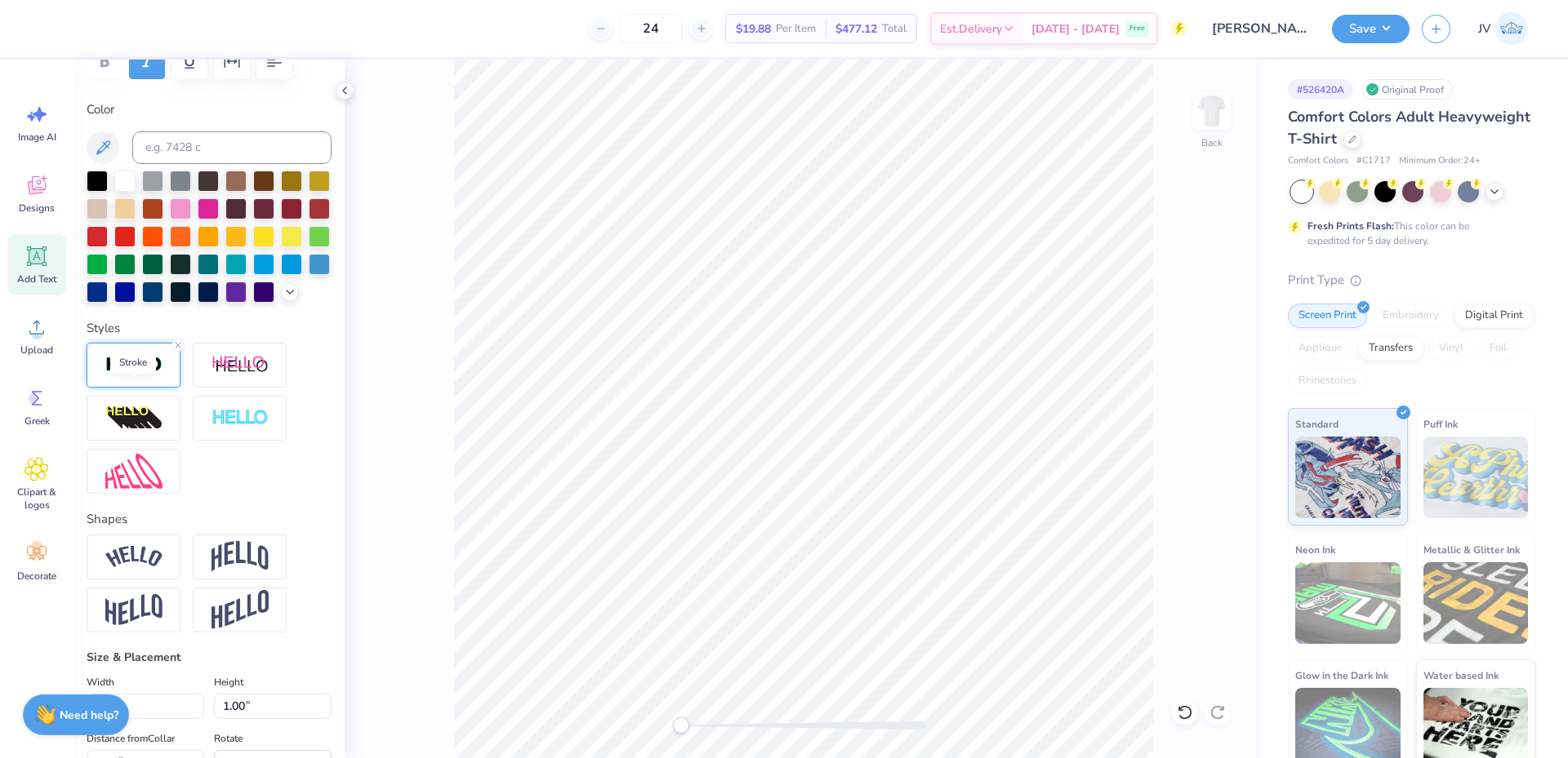
click at [133, 375] on img at bounding box center [134, 365] width 57 height 18
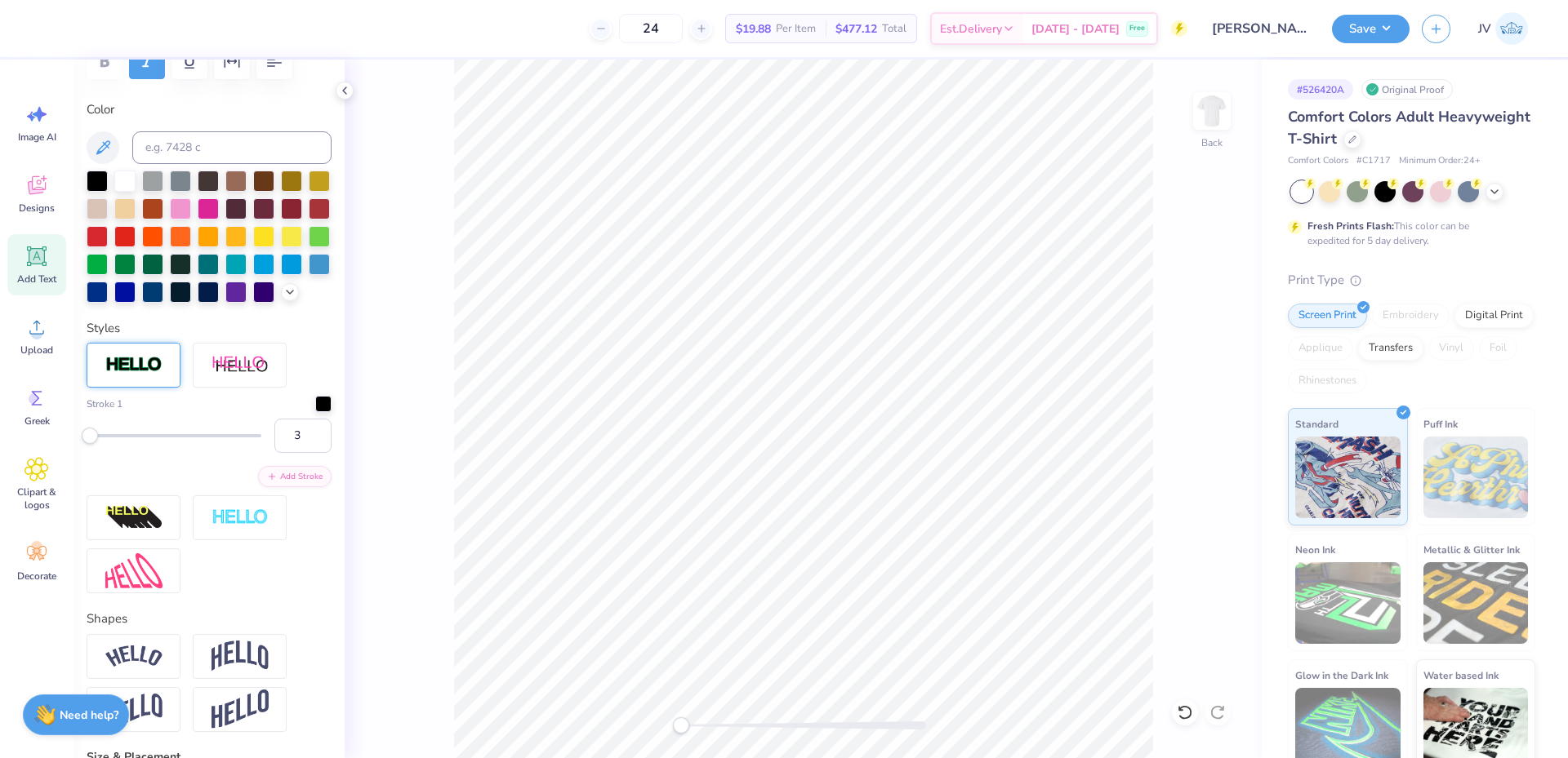
type input "7.22"
type input "1.50"
type input "10.46"
type input "0.0"
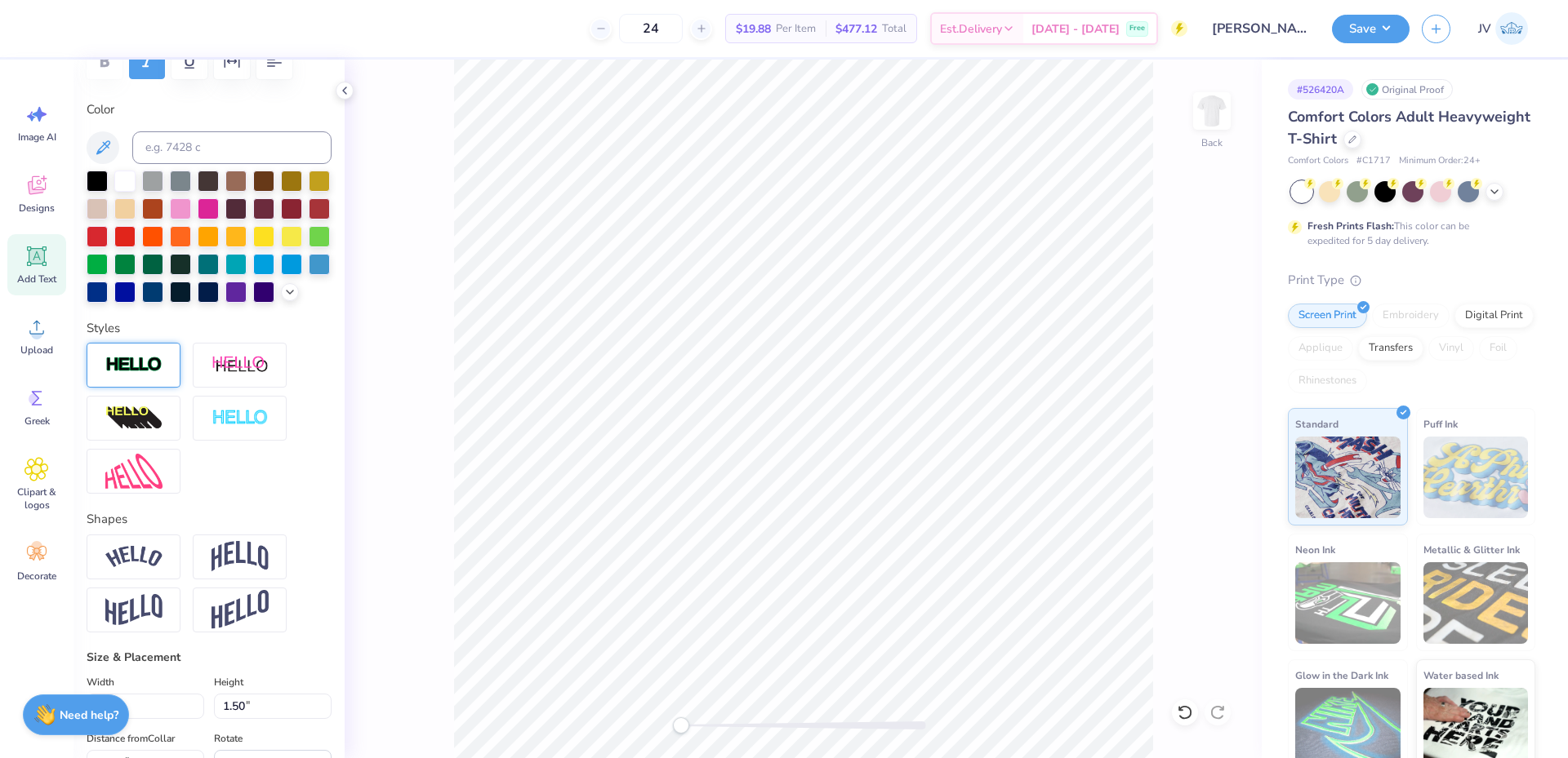
click at [146, 382] on div at bounding box center [133, 366] width 94 height 45
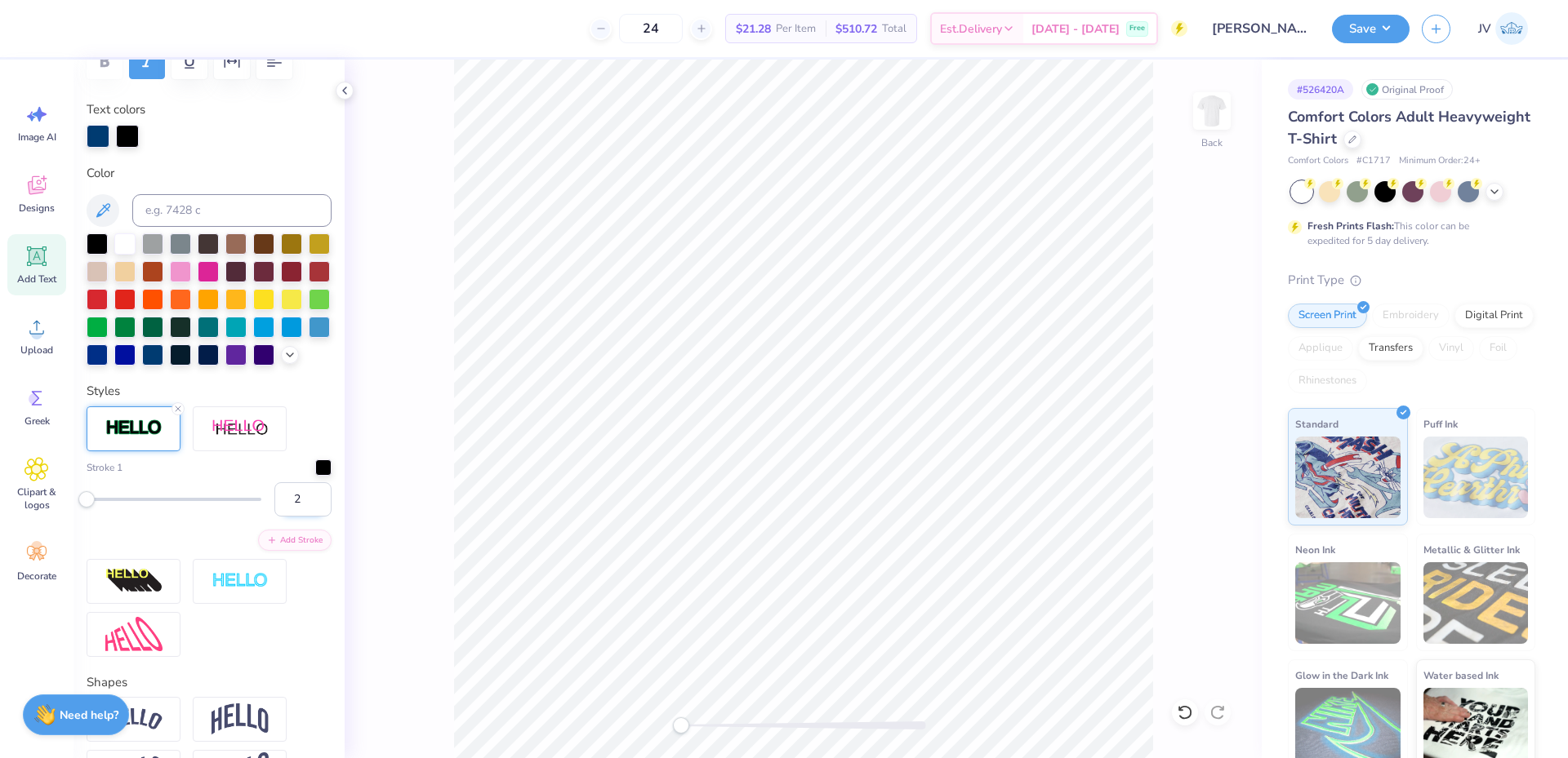
click at [305, 517] on input "2" at bounding box center [303, 499] width 57 height 34
type input "3"
click at [305, 517] on input "3" at bounding box center [303, 499] width 57 height 34
click at [148, 438] on img at bounding box center [134, 428] width 57 height 18
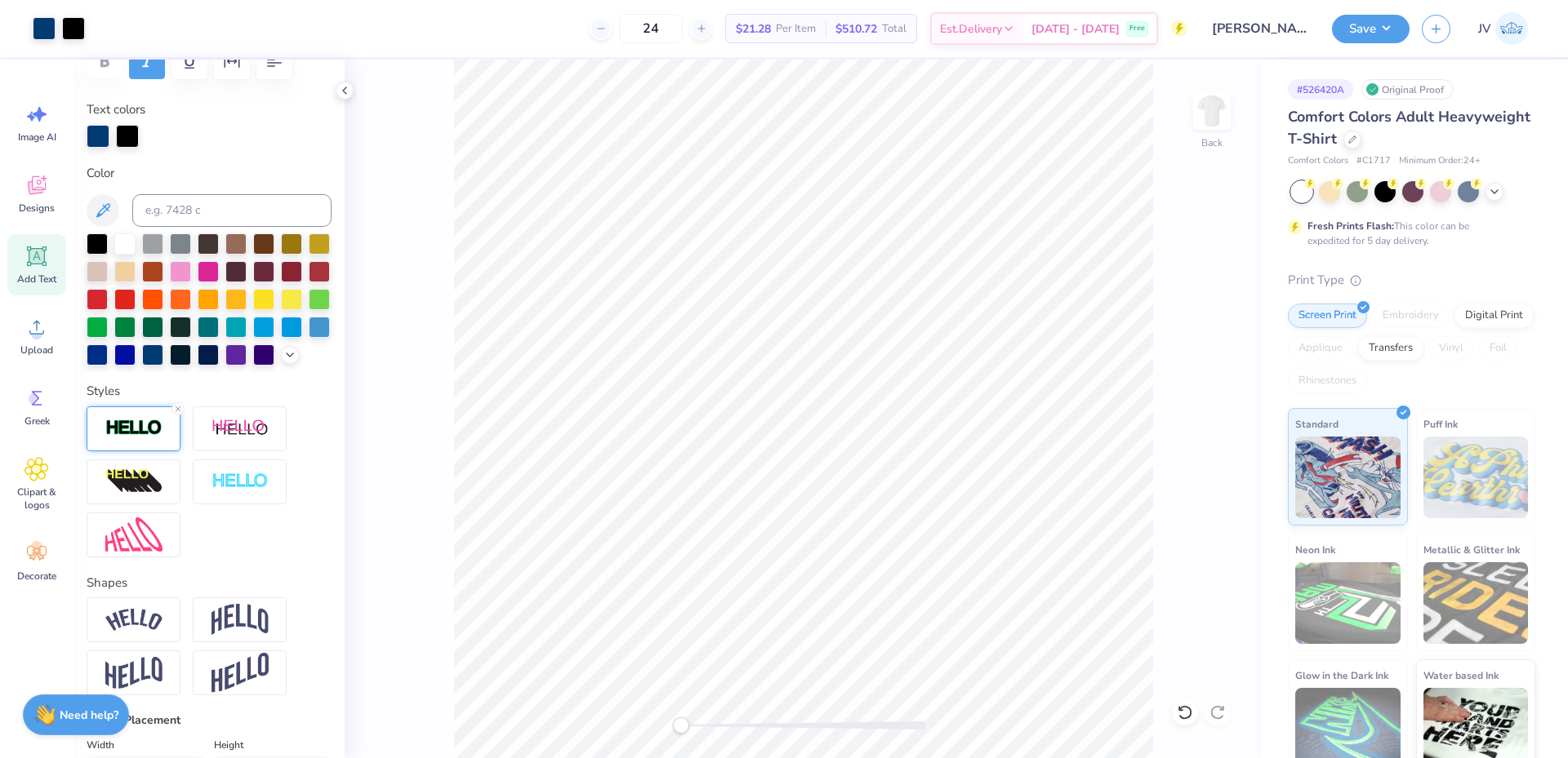
click at [164, 450] on div at bounding box center [133, 429] width 94 height 45
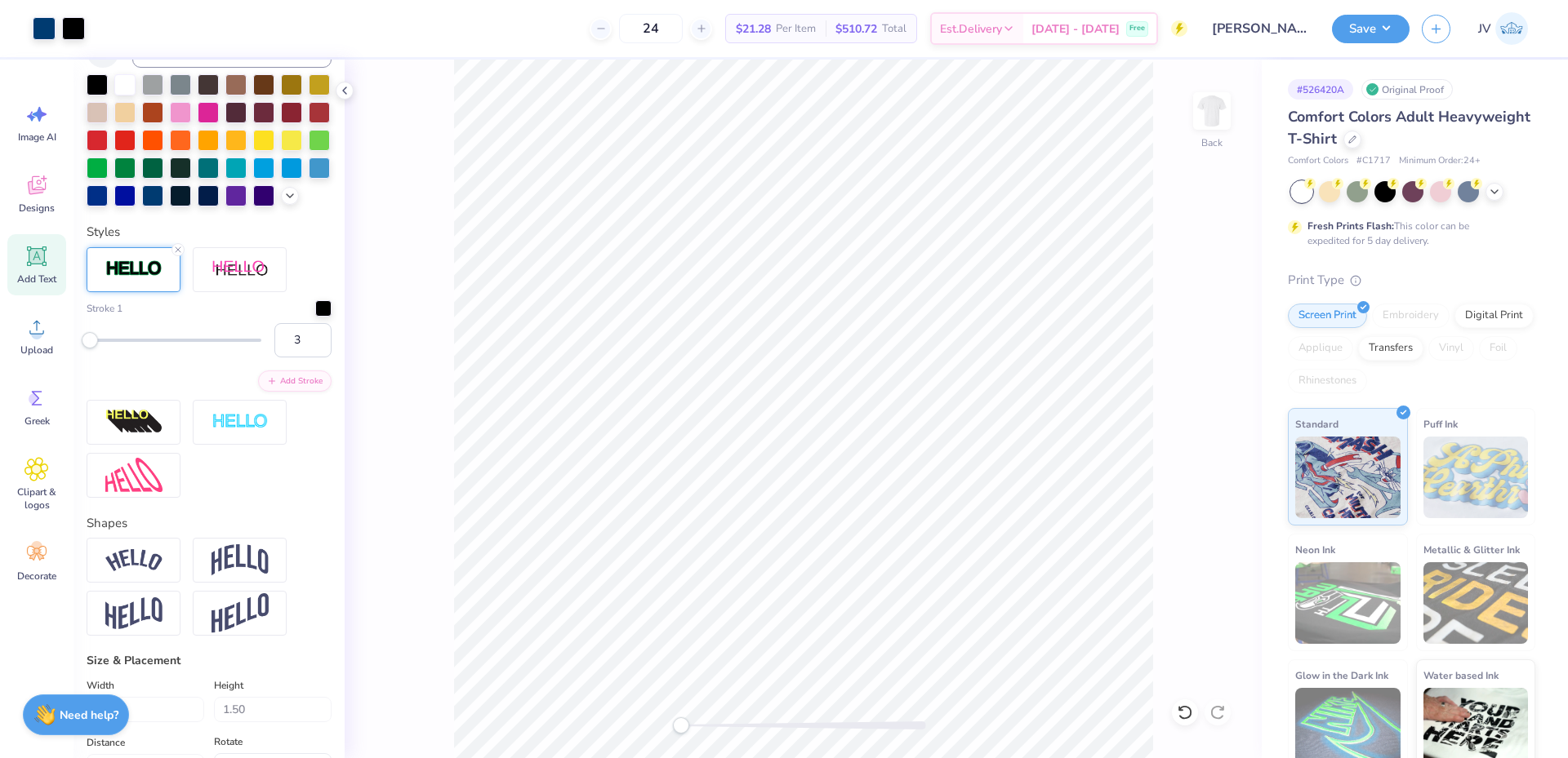
scroll to position [545, 0]
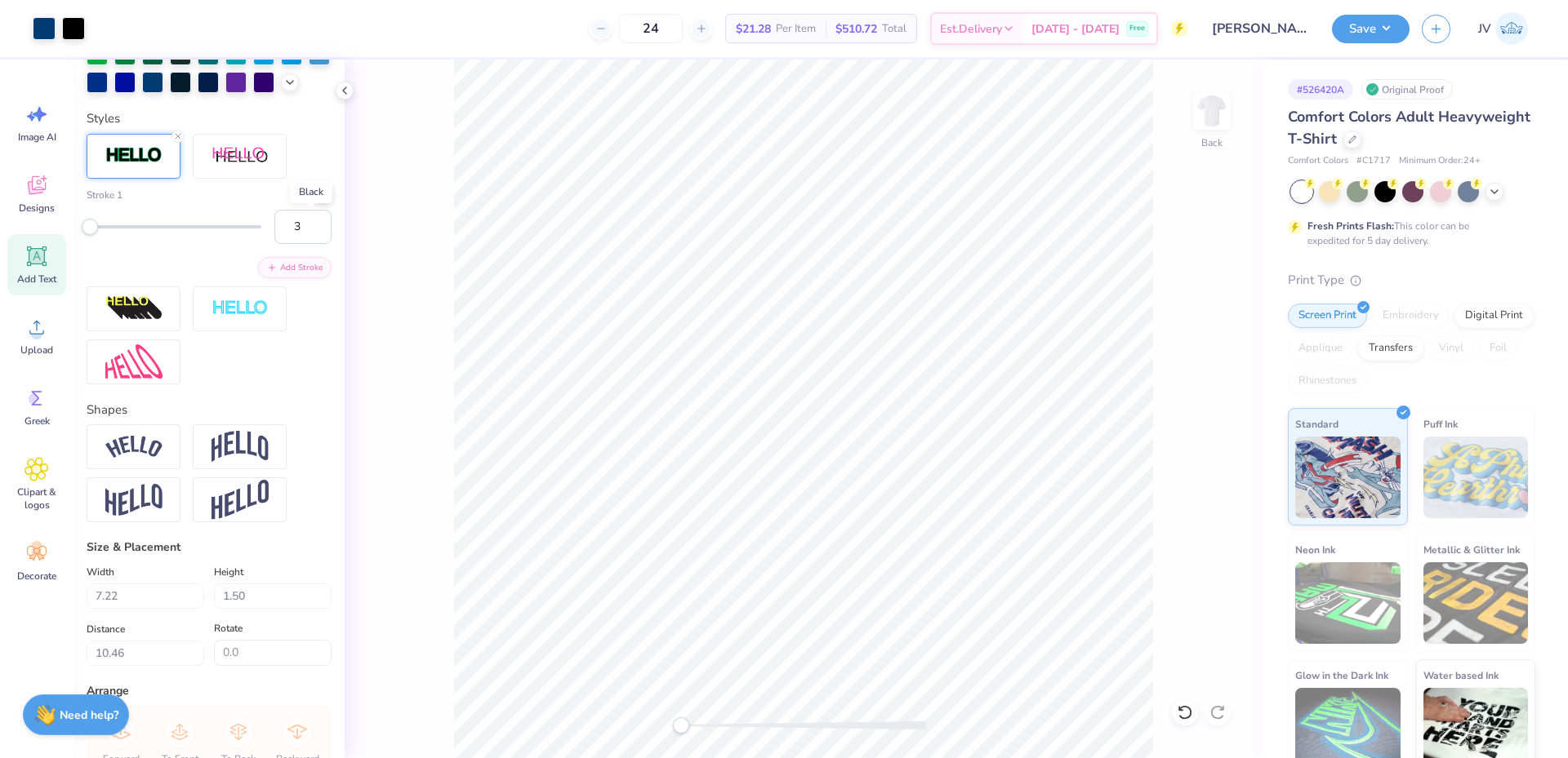
click at [316, 202] on div at bounding box center [324, 193] width 17 height 17
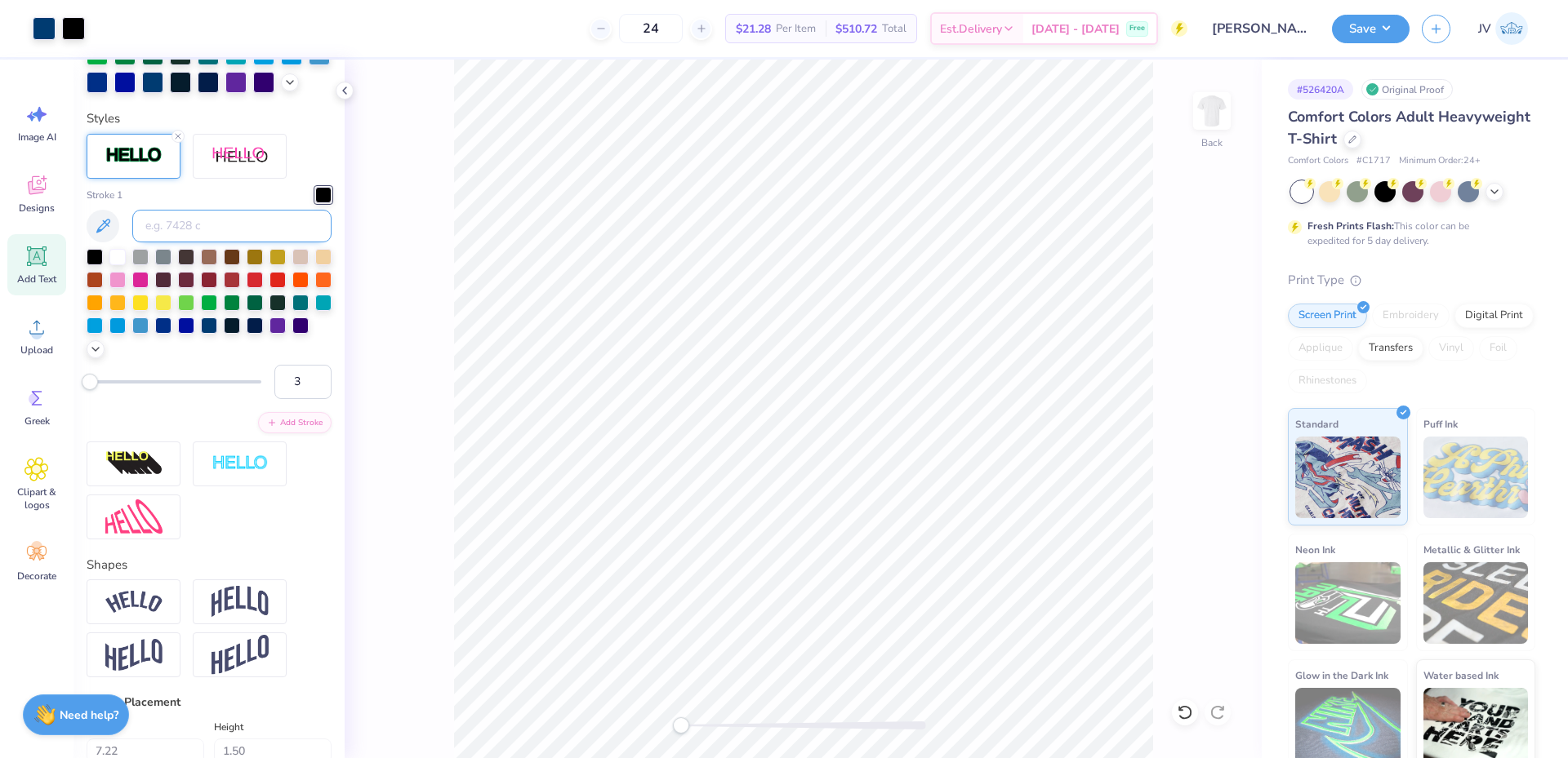
click at [260, 243] on input at bounding box center [232, 226] width 199 height 33
type input "541"
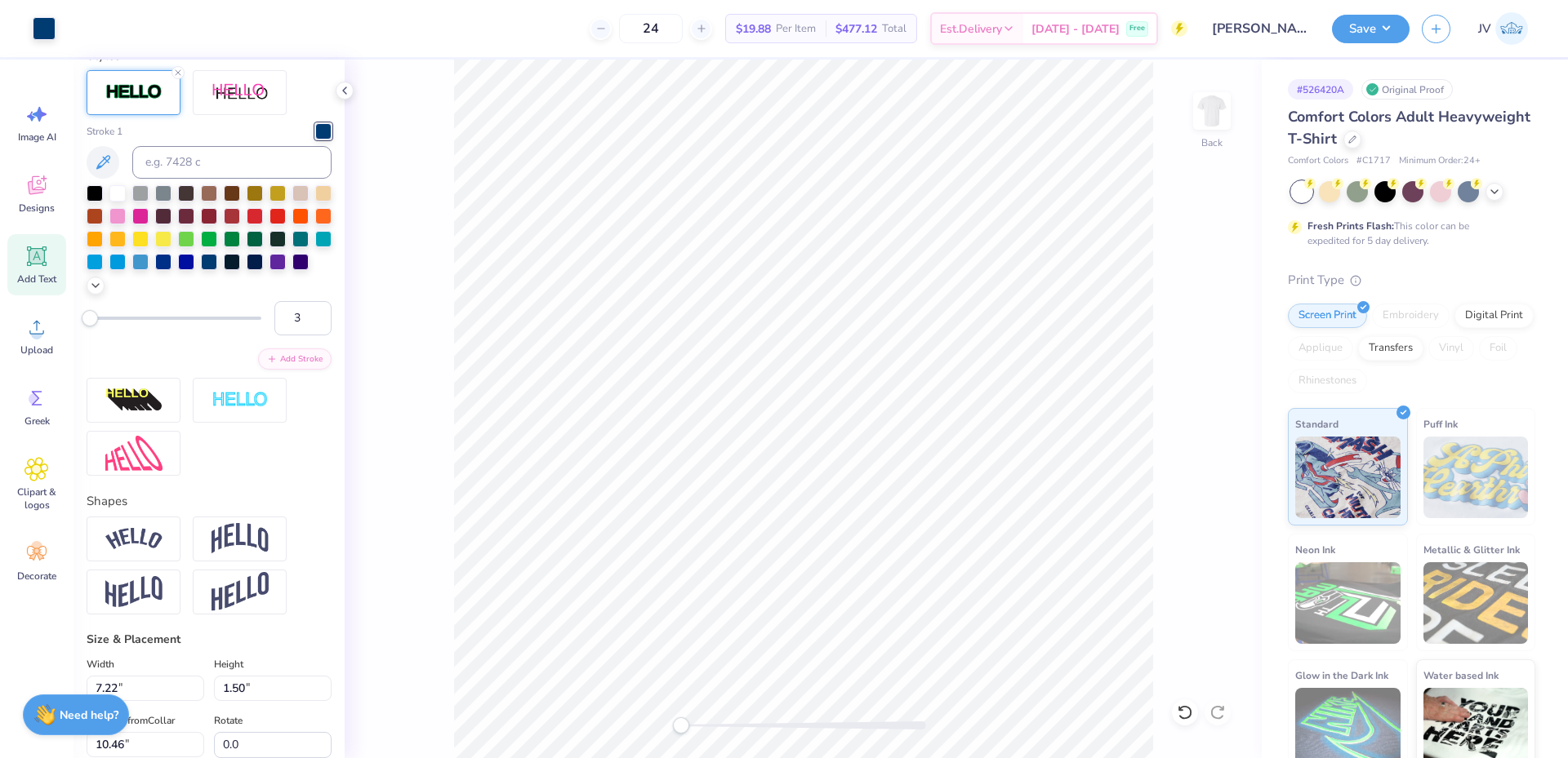
type input "7.27"
type input "1.55"
type input "10.43"
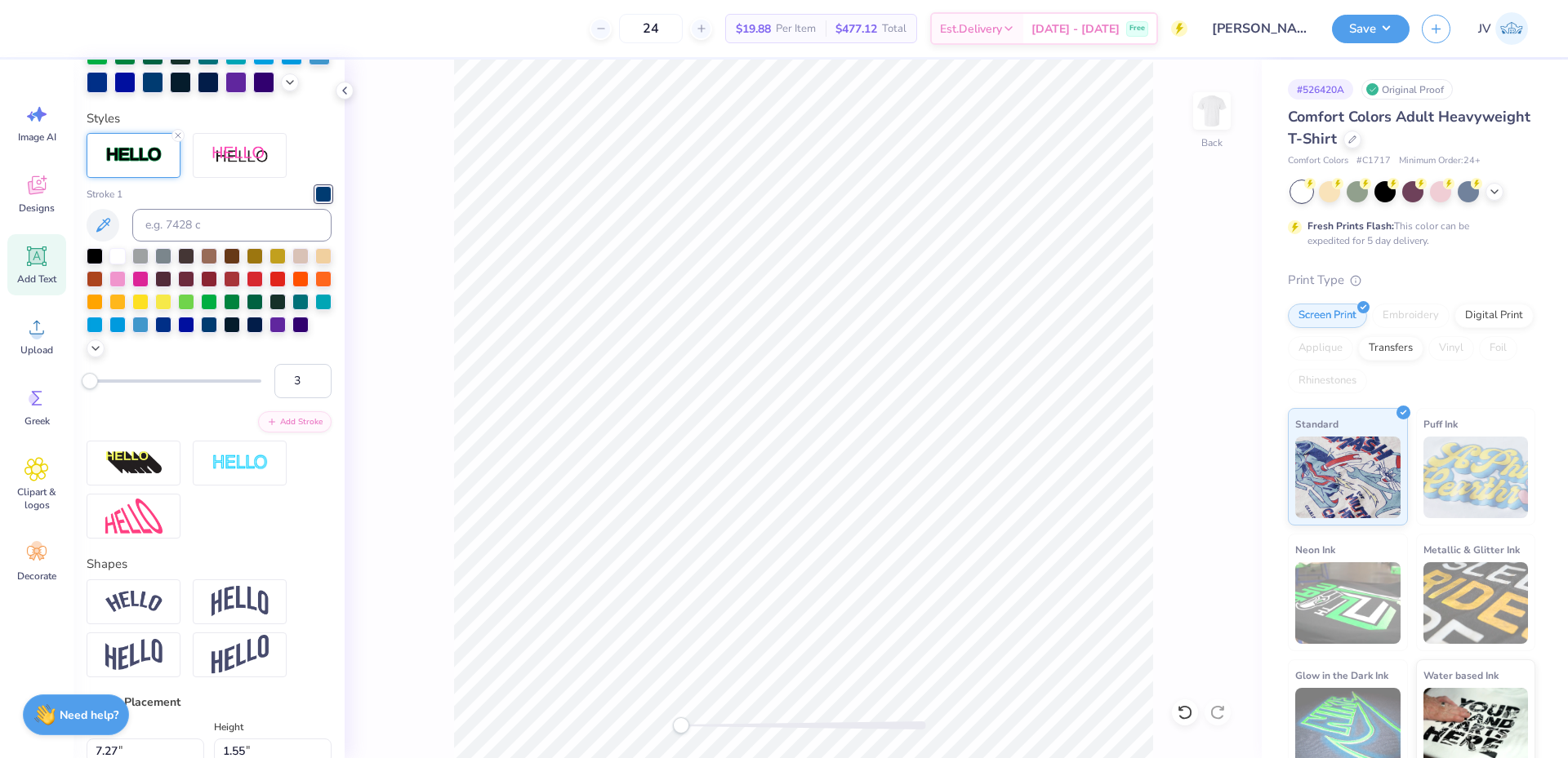
scroll to position [14, 3]
type textarea "A"
type input "8.82"
type input "1.15"
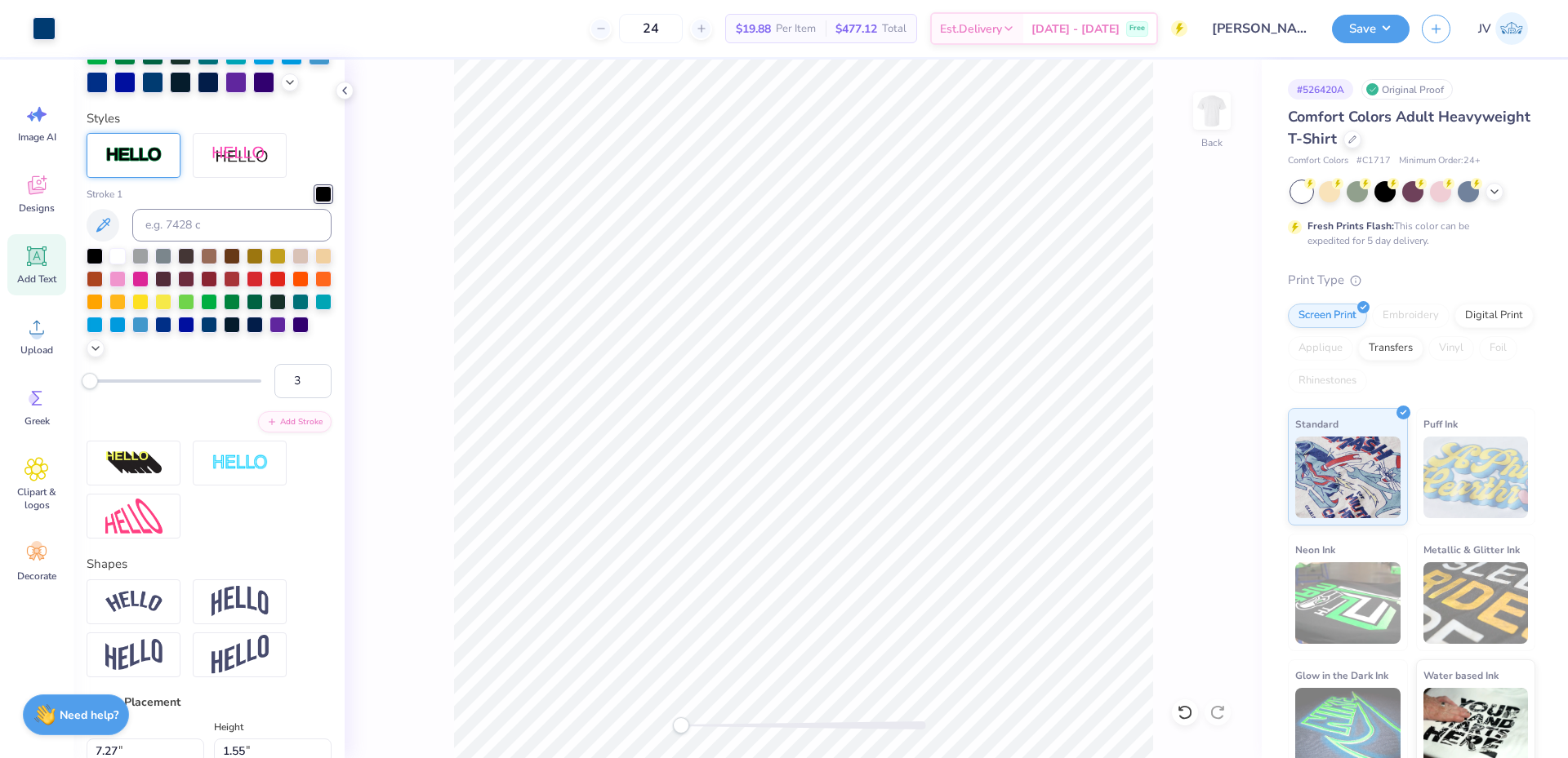
type input "9.10"
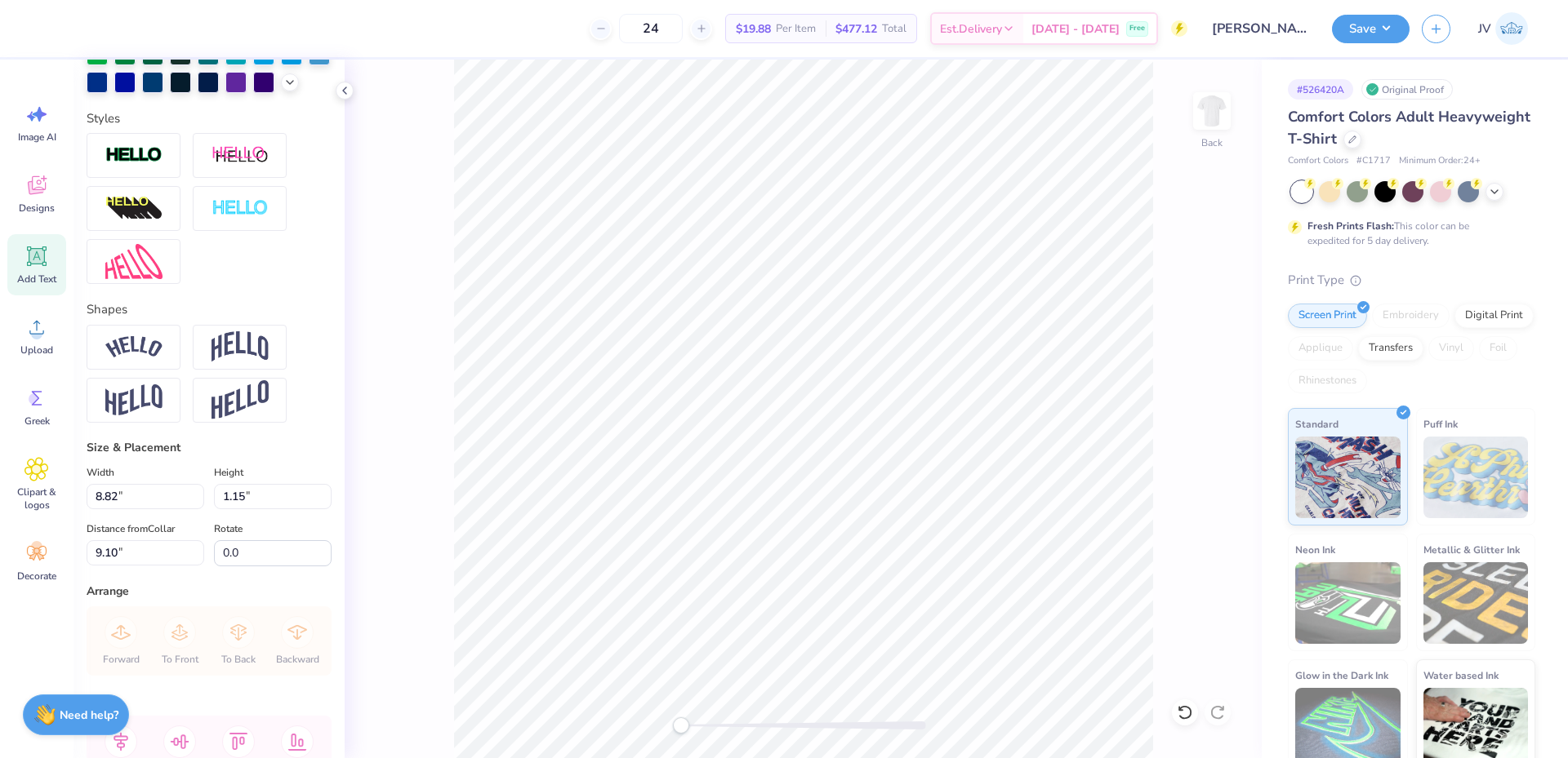
scroll to position [14, 4]
type textarea "eta au lpha"
type input "1.51"
type input "0.93"
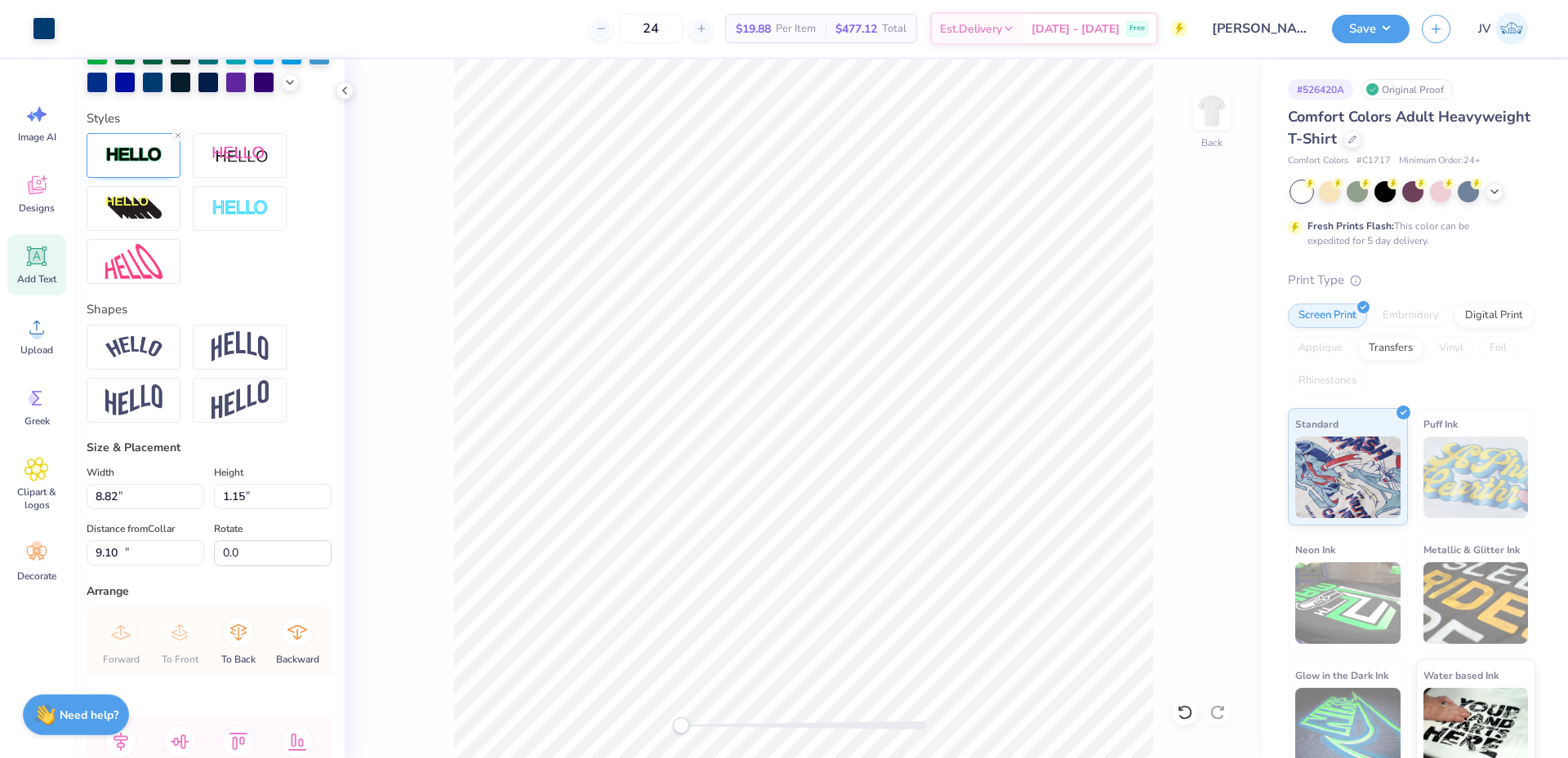
type input "10.60"
drag, startPoint x: 681, startPoint y: 725, endPoint x: 699, endPoint y: 722, distance: 18.2
click at [699, 722] on div "Accessibility label" at bounding box center [699, 726] width 17 height 17
type input "7.43"
type input "1.14"
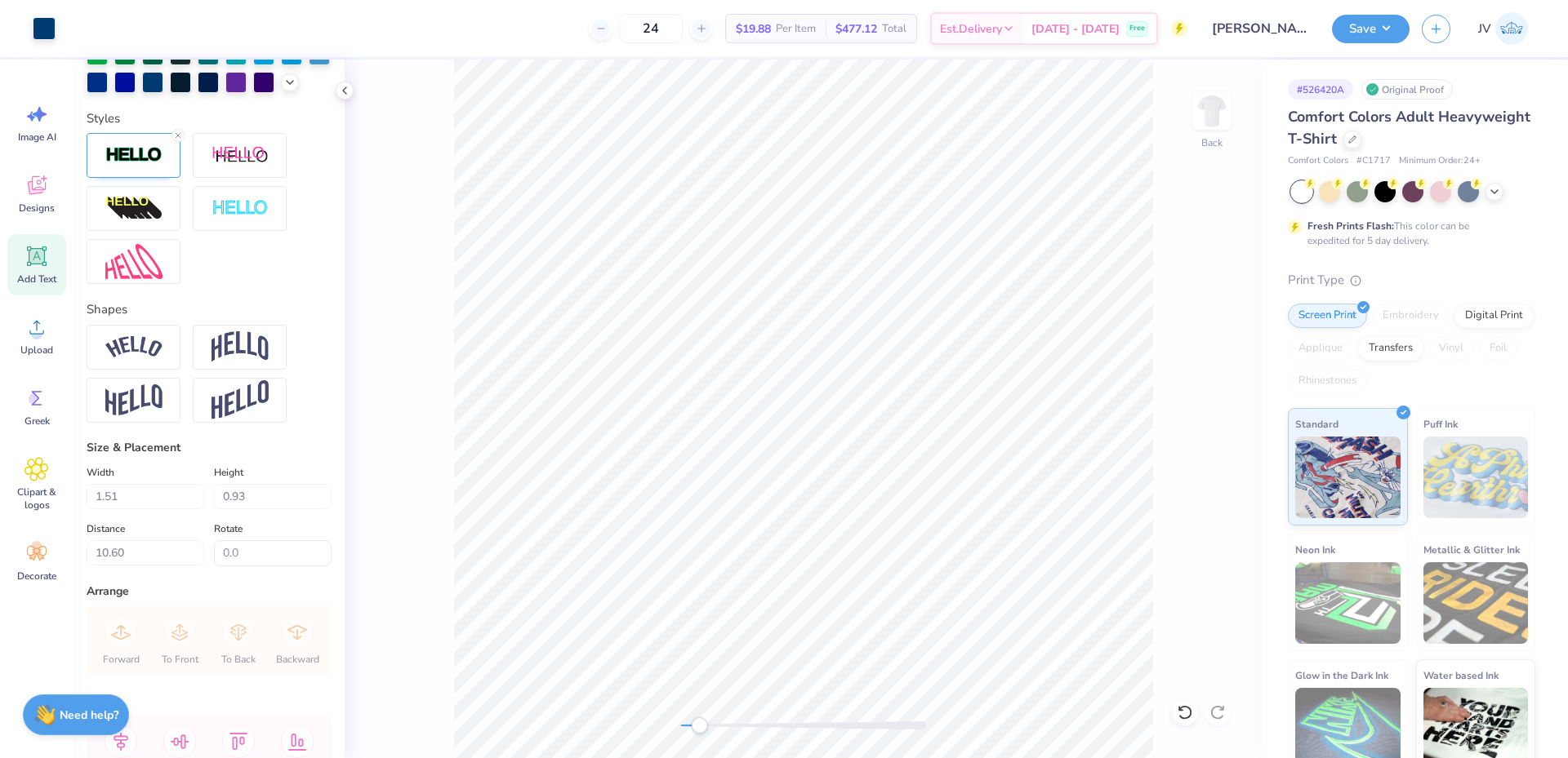
type input "9.11"
type textarea "eta au lpha"
type input "1.51"
type input "0.93"
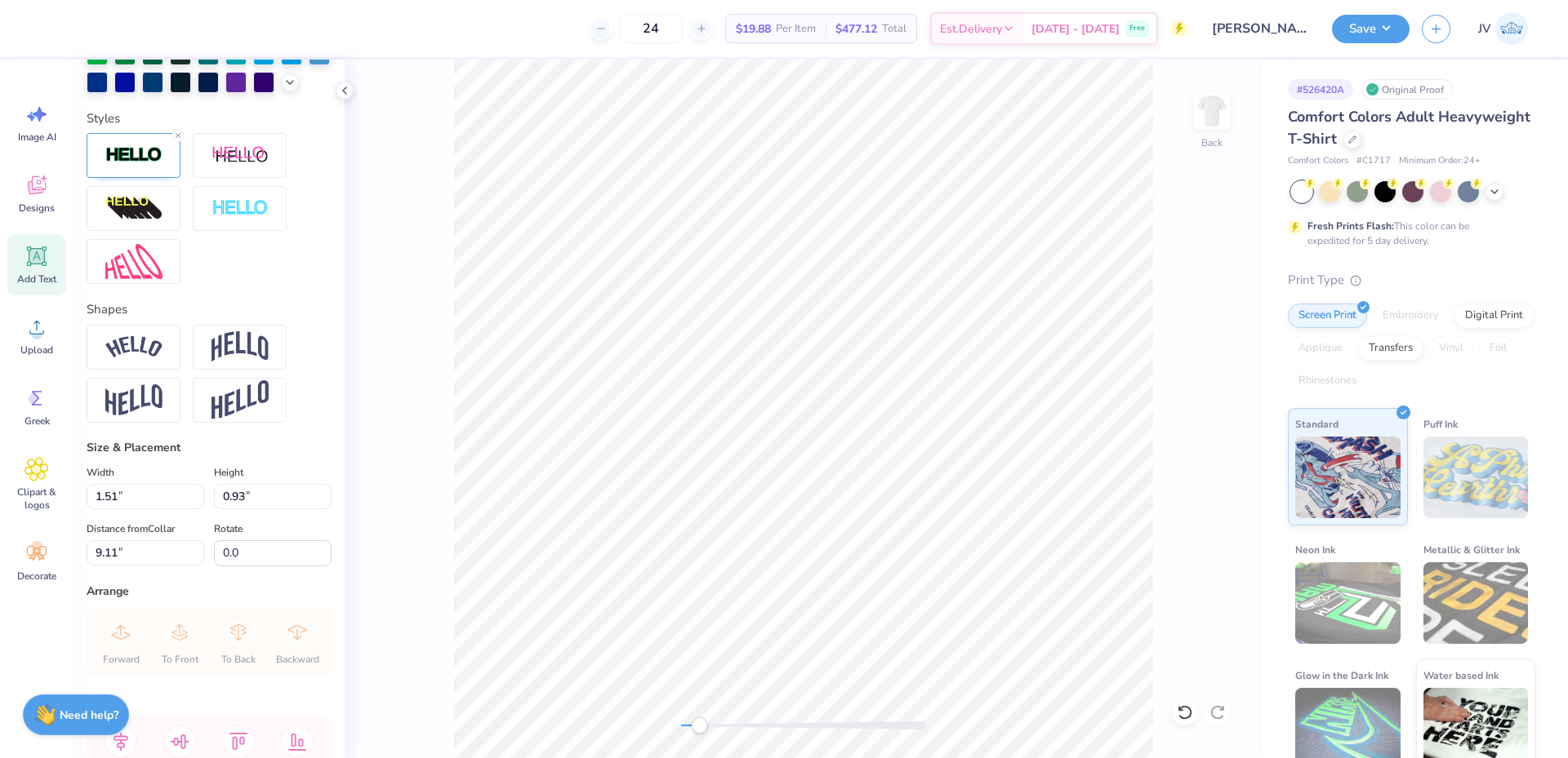
scroll to position [14, 3]
type input "8.05"
type input "1.14"
type input "1.51"
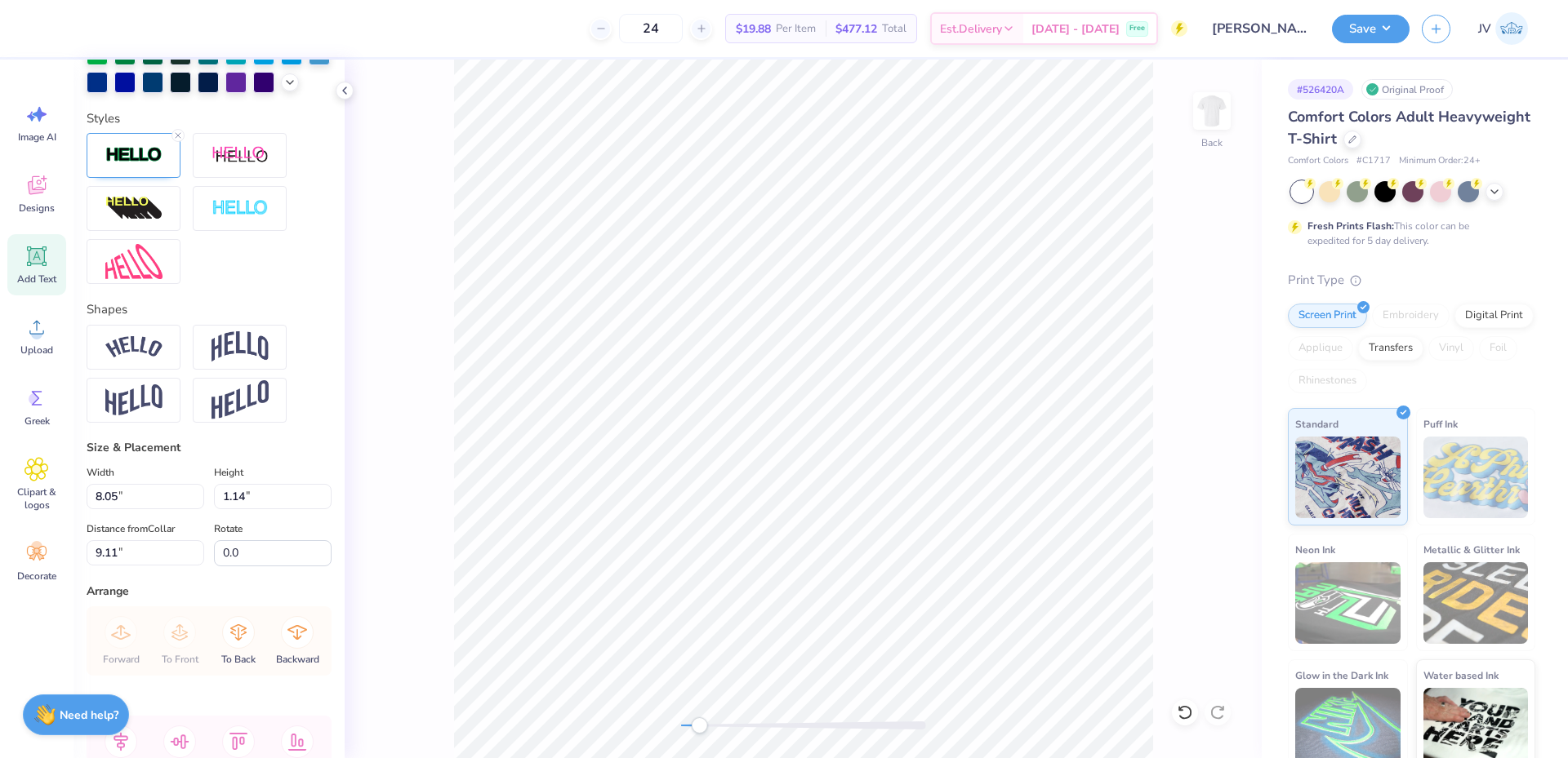
type input "0.93"
type input "8.05"
type input "1.14"
type textarea "eta au lpha"
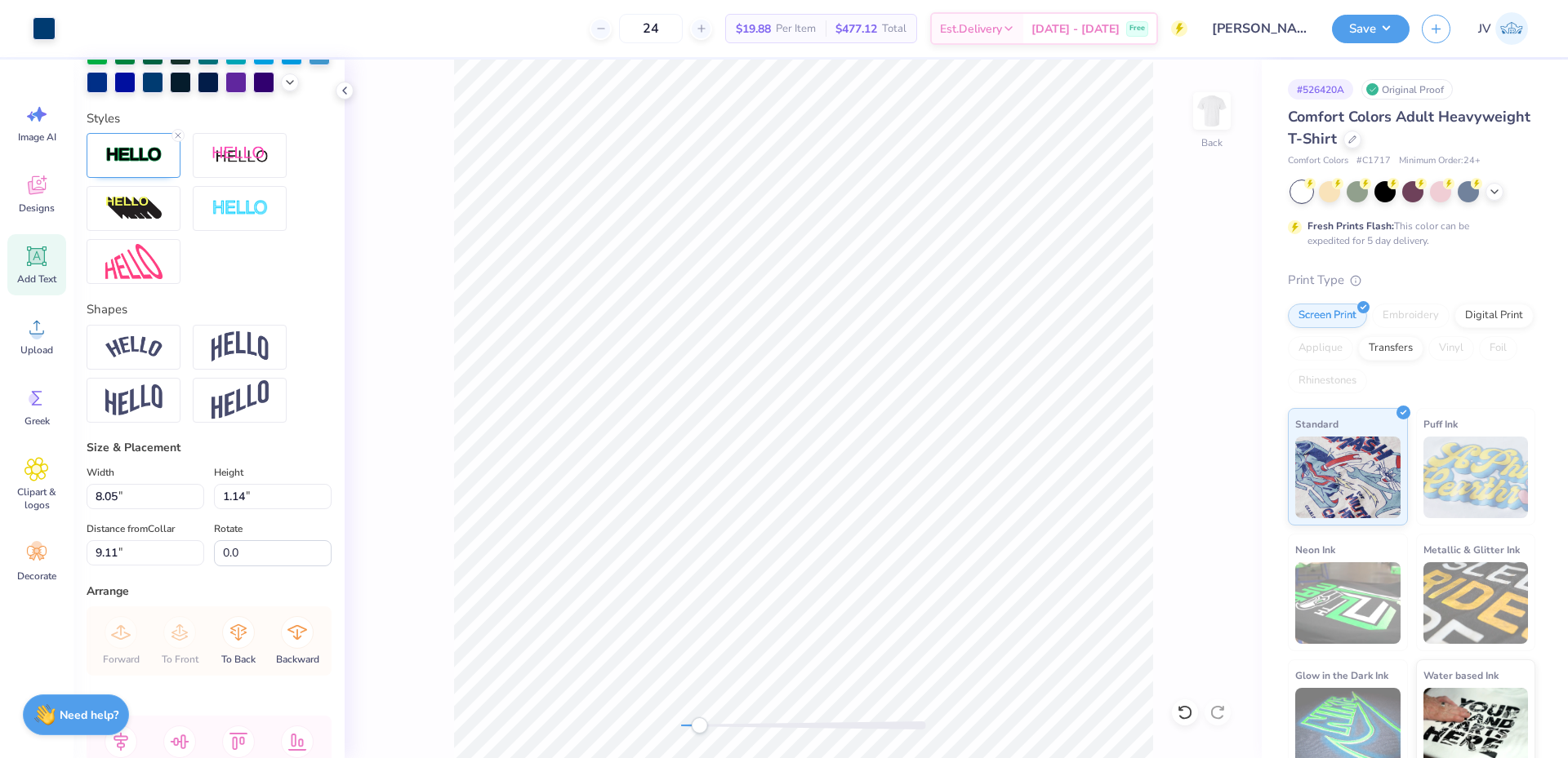
type input "1.51"
type input "0.93"
click at [899, 451] on li "Duplicate" at bounding box center [918, 452] width 128 height 32
type input "10.11"
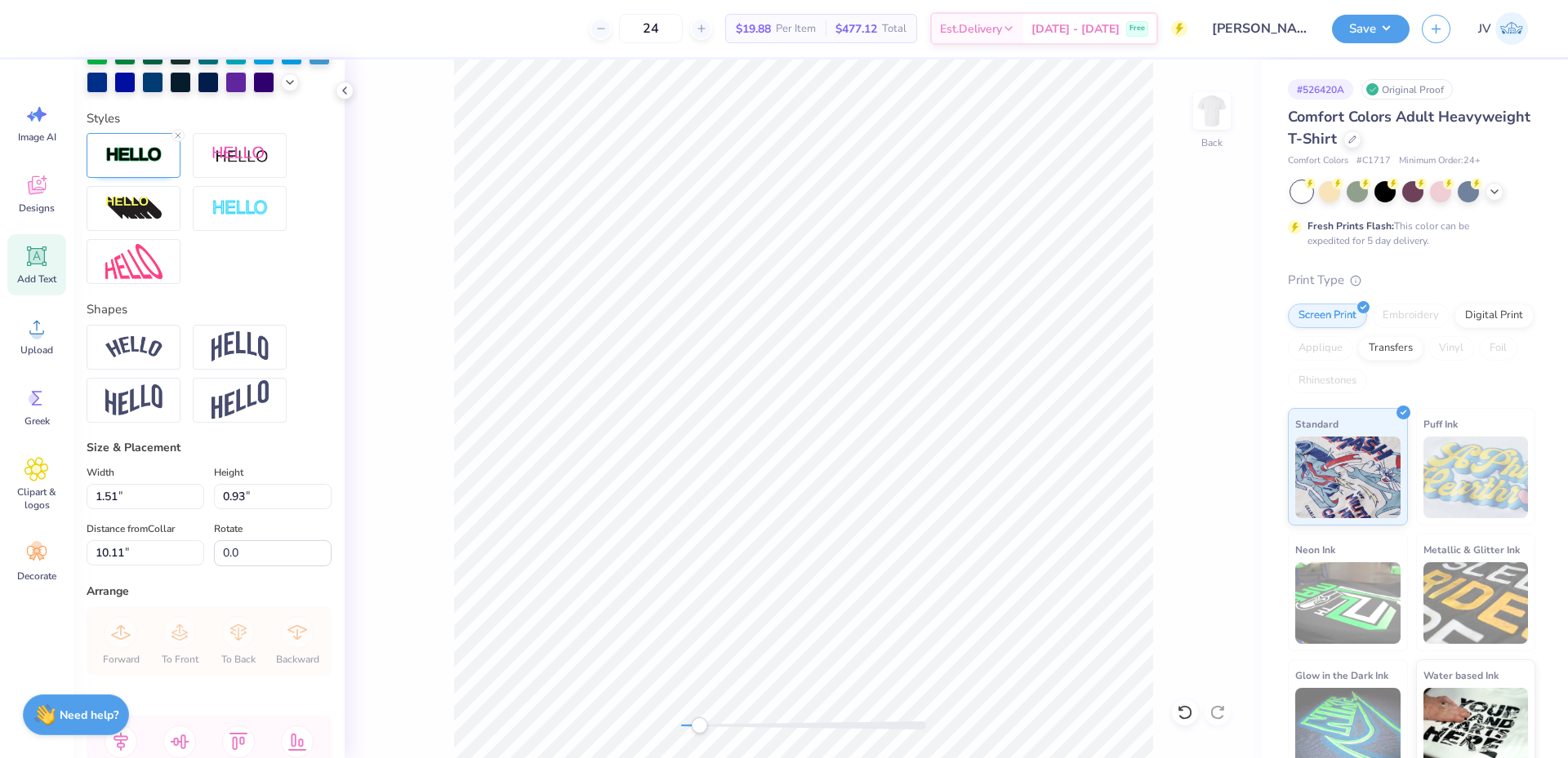
type textarea "T"
type input "0.97"
type input "1.03"
click at [770, 453] on li "Duplicate" at bounding box center [788, 452] width 128 height 32
type input "10.01"
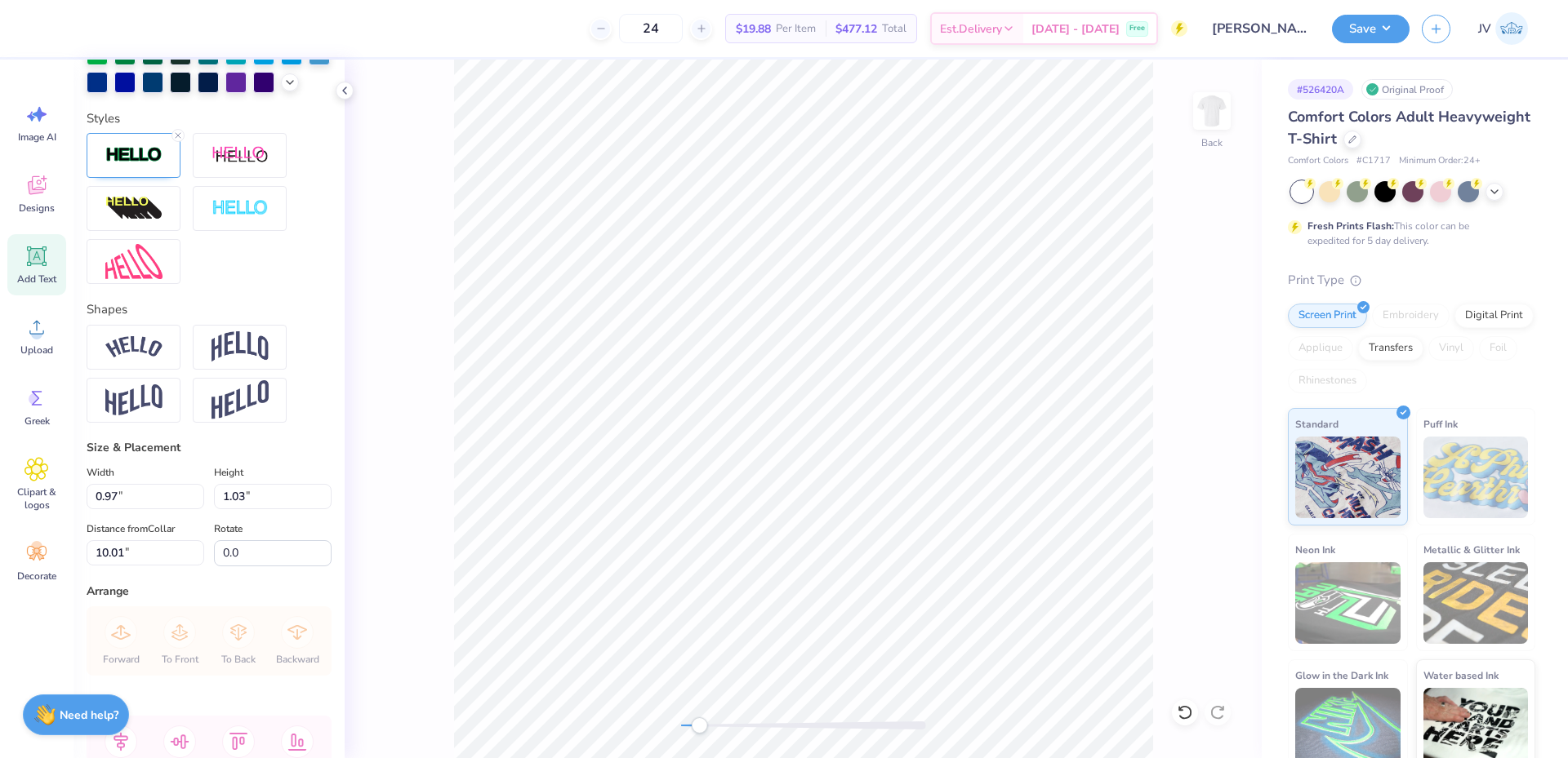
type textarea "Z"
type input "1.17"
type input "1.43"
type input "9.81"
type input "8.35"
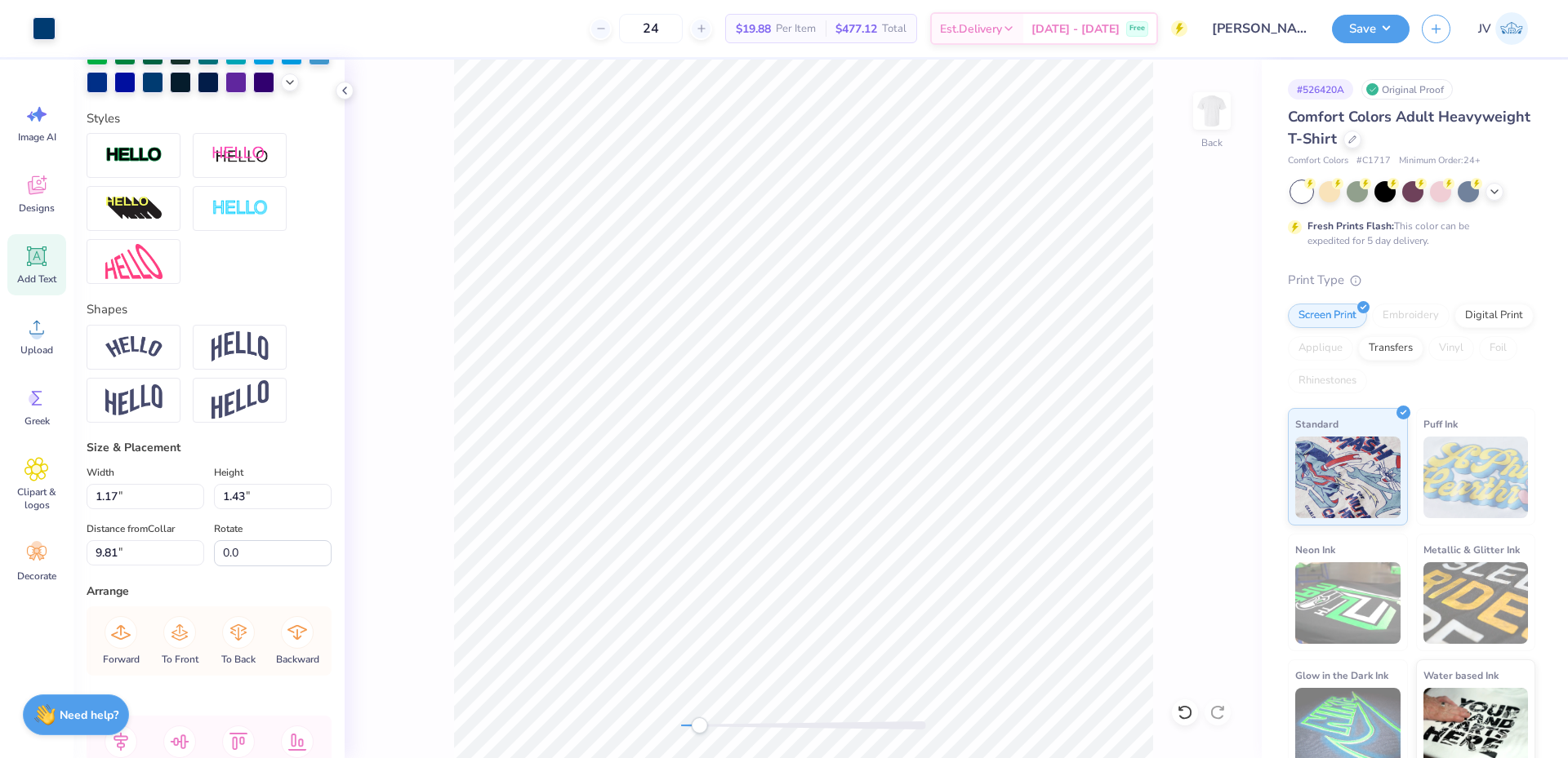
type input "1.14"
type input "9.11"
type textarea "eta au lpha"
type input "1.51"
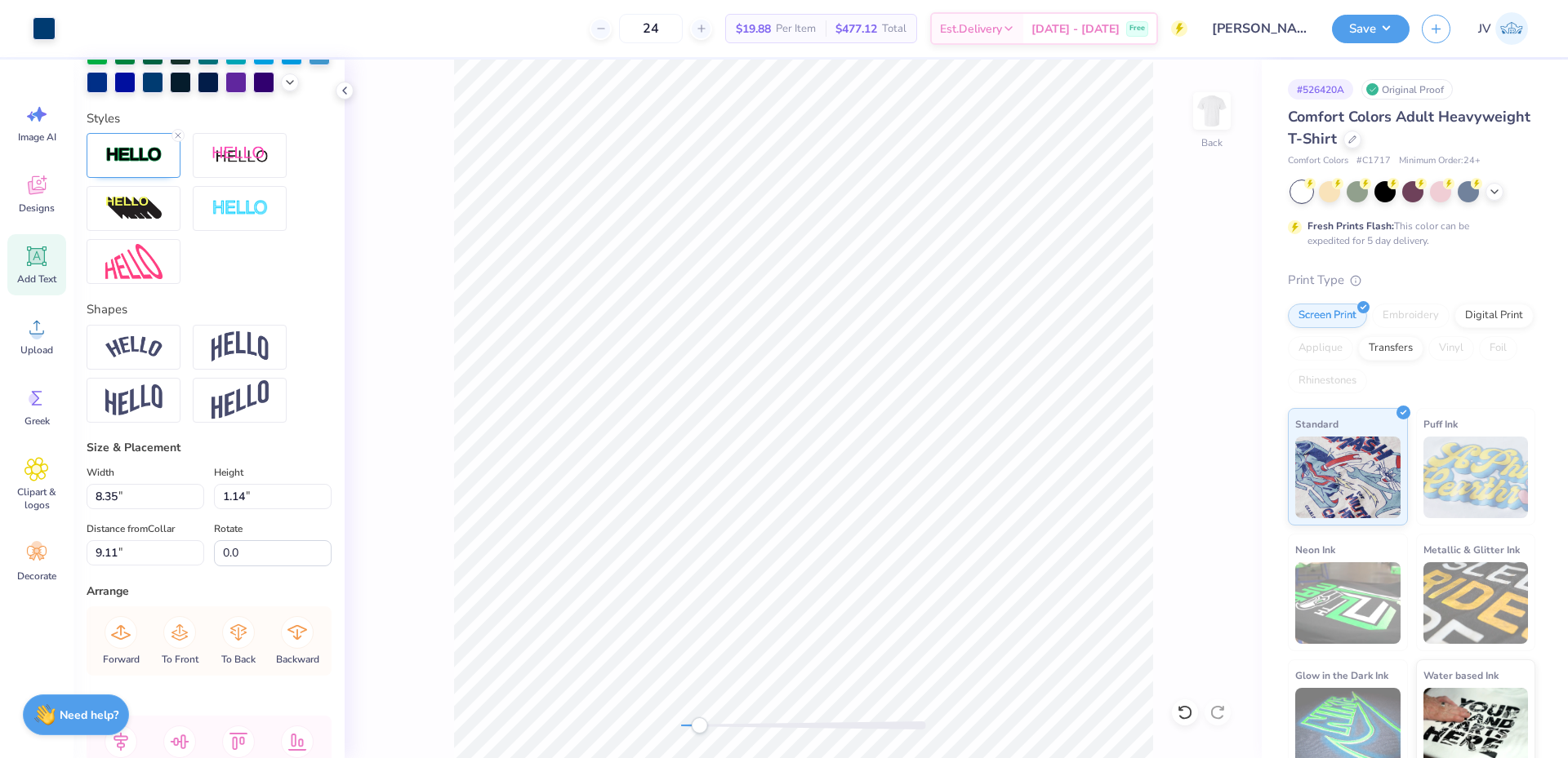
type input "0.93"
type input "0.97"
type input "1.03"
type input "9.01"
type input "1.17"
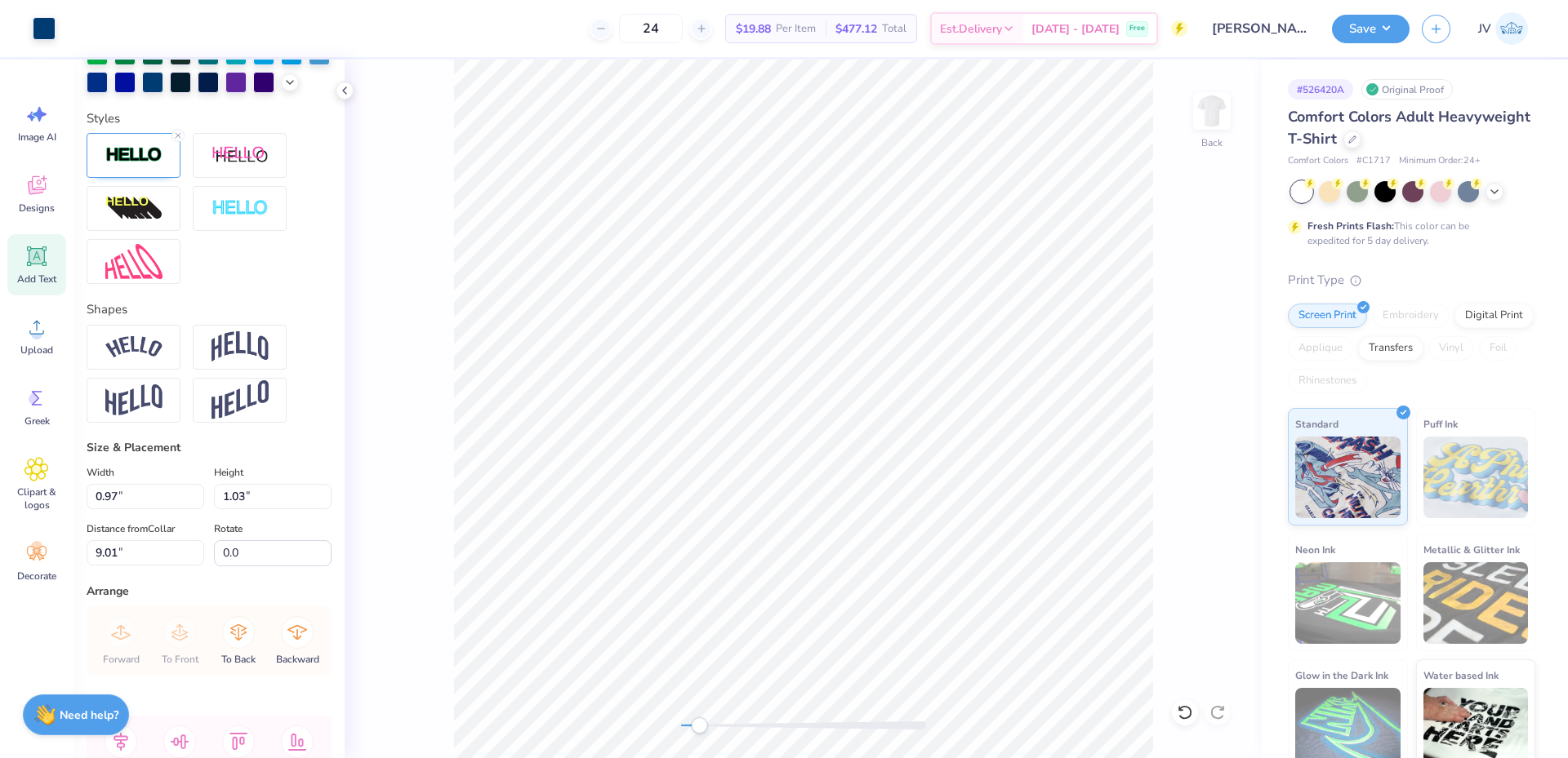
type input "1.43"
type input "9.11"
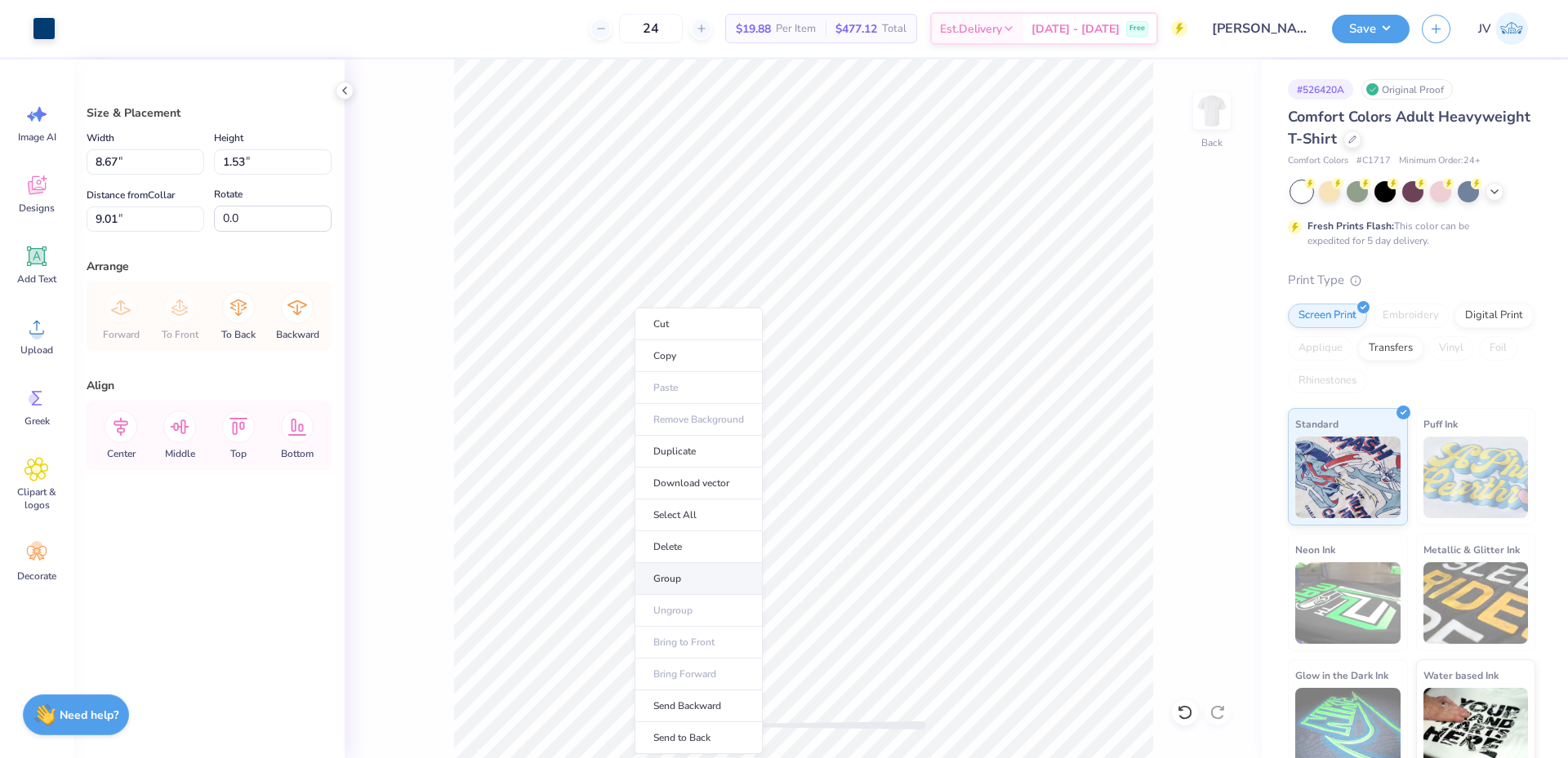
click at [688, 566] on li "Group" at bounding box center [698, 579] width 128 height 32
type input "8.96"
type input "1.15"
type input "3.00"
click at [121, 427] on icon at bounding box center [121, 428] width 15 height 18
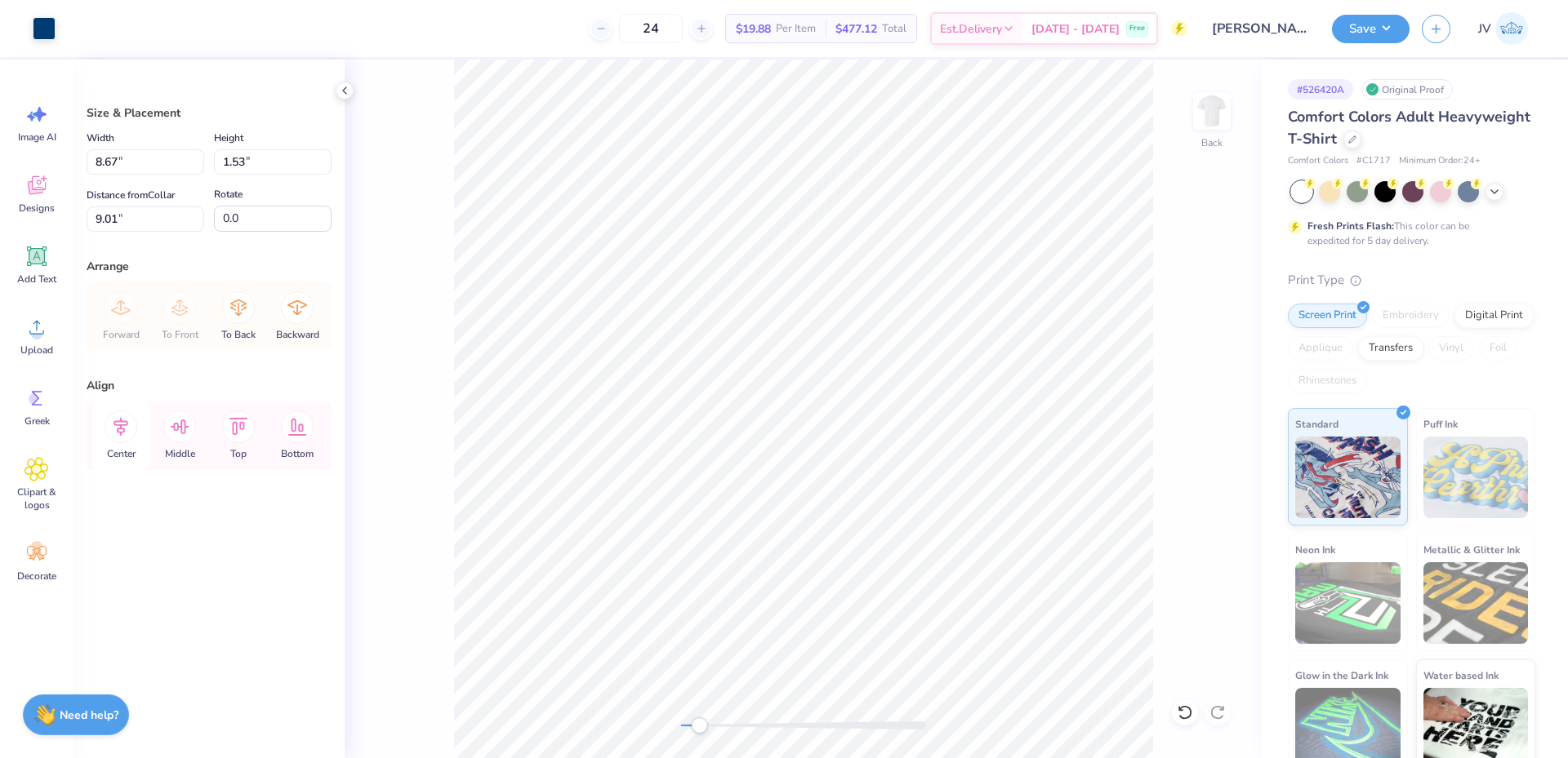
click at [121, 427] on icon at bounding box center [121, 428] width 15 height 18
drag, startPoint x: 172, startPoint y: 211, endPoint x: 0, endPoint y: 175, distance: 175.7
click at [0, 175] on div "Art colors 24 $19.88 Per Item $477.12 Total Est. Delivery [DATE] - [DATE] Free …" at bounding box center [784, 379] width 1568 height 758
type input "3"
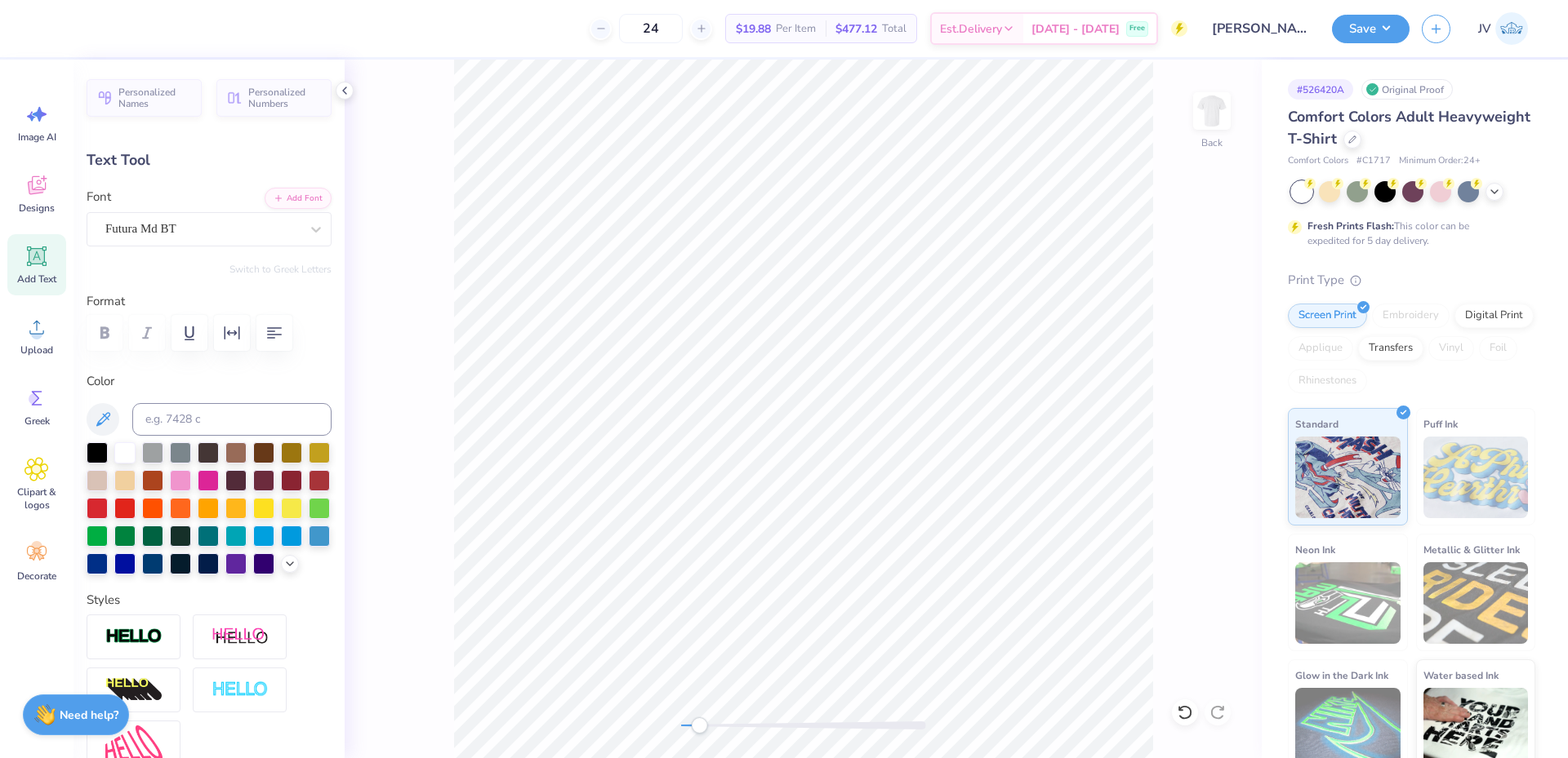
scroll to position [14, 9]
type textarea "FOR THE ONE IN EIGHT"
type input "4.93"
type input "0.34"
type input "4.28"
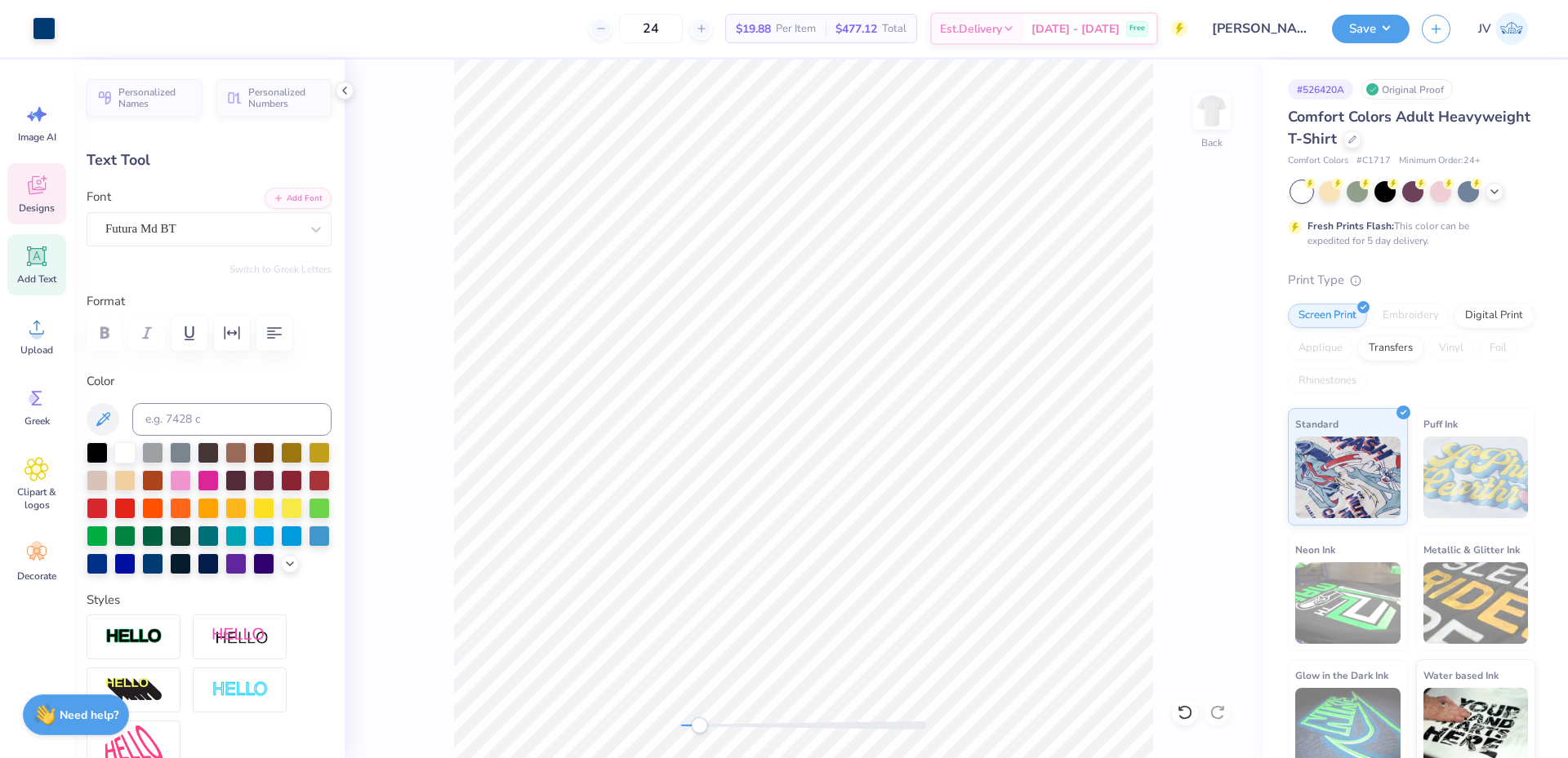
click at [48, 192] on icon at bounding box center [36, 185] width 24 height 24
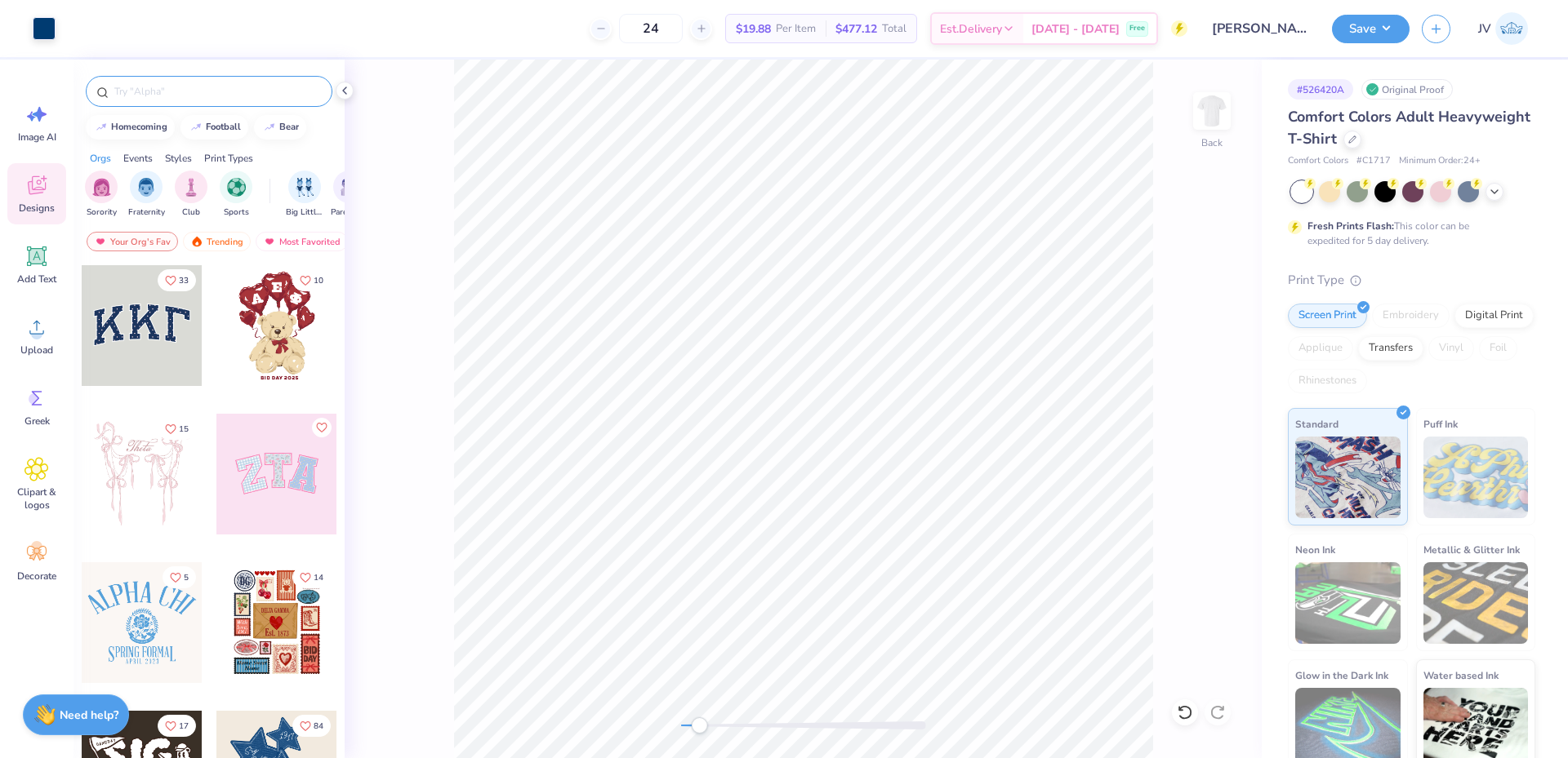
click at [181, 85] on input "text" at bounding box center [218, 92] width 209 height 17
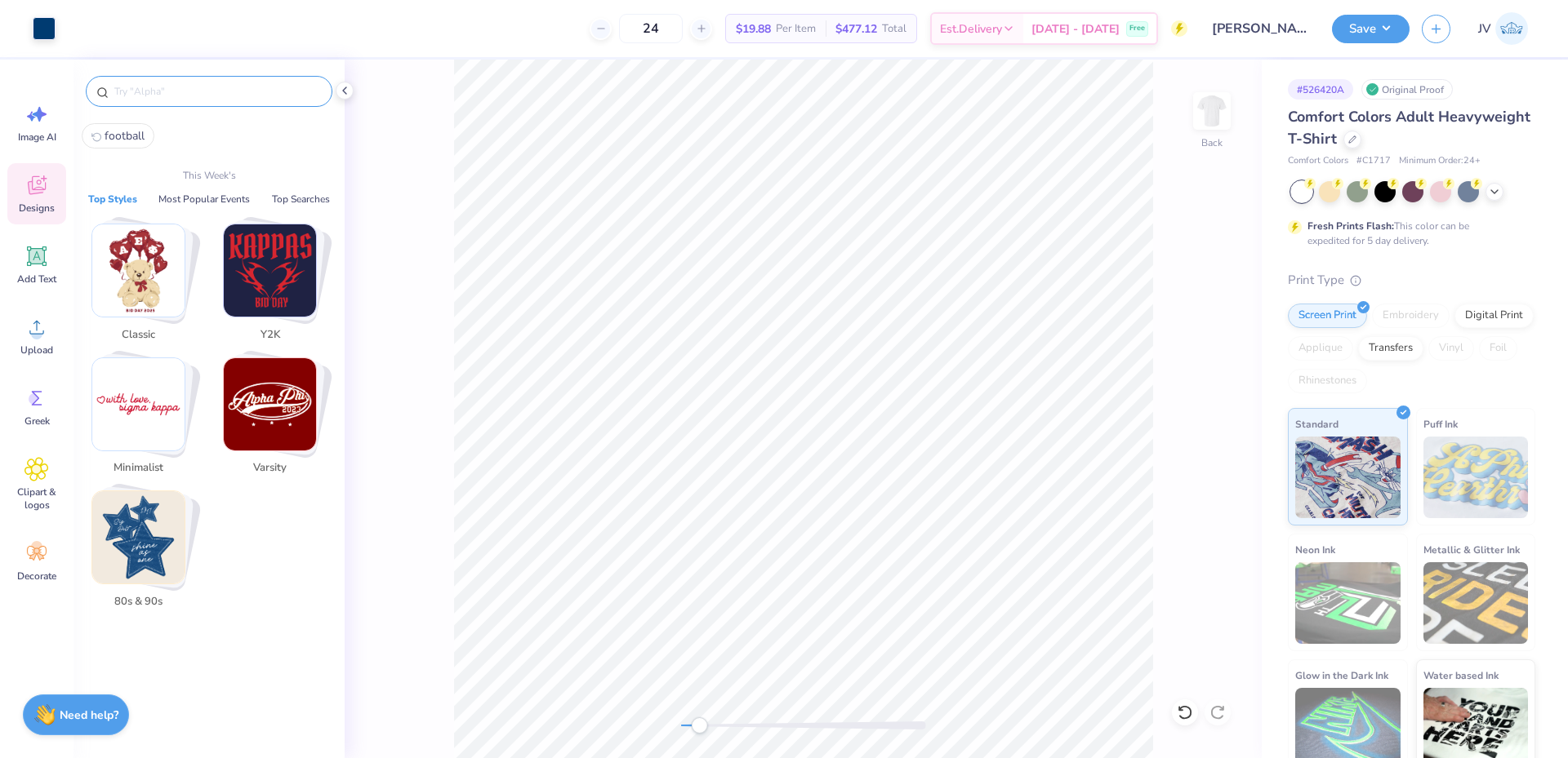
click at [181, 85] on input "text" at bounding box center [218, 92] width 209 height 17
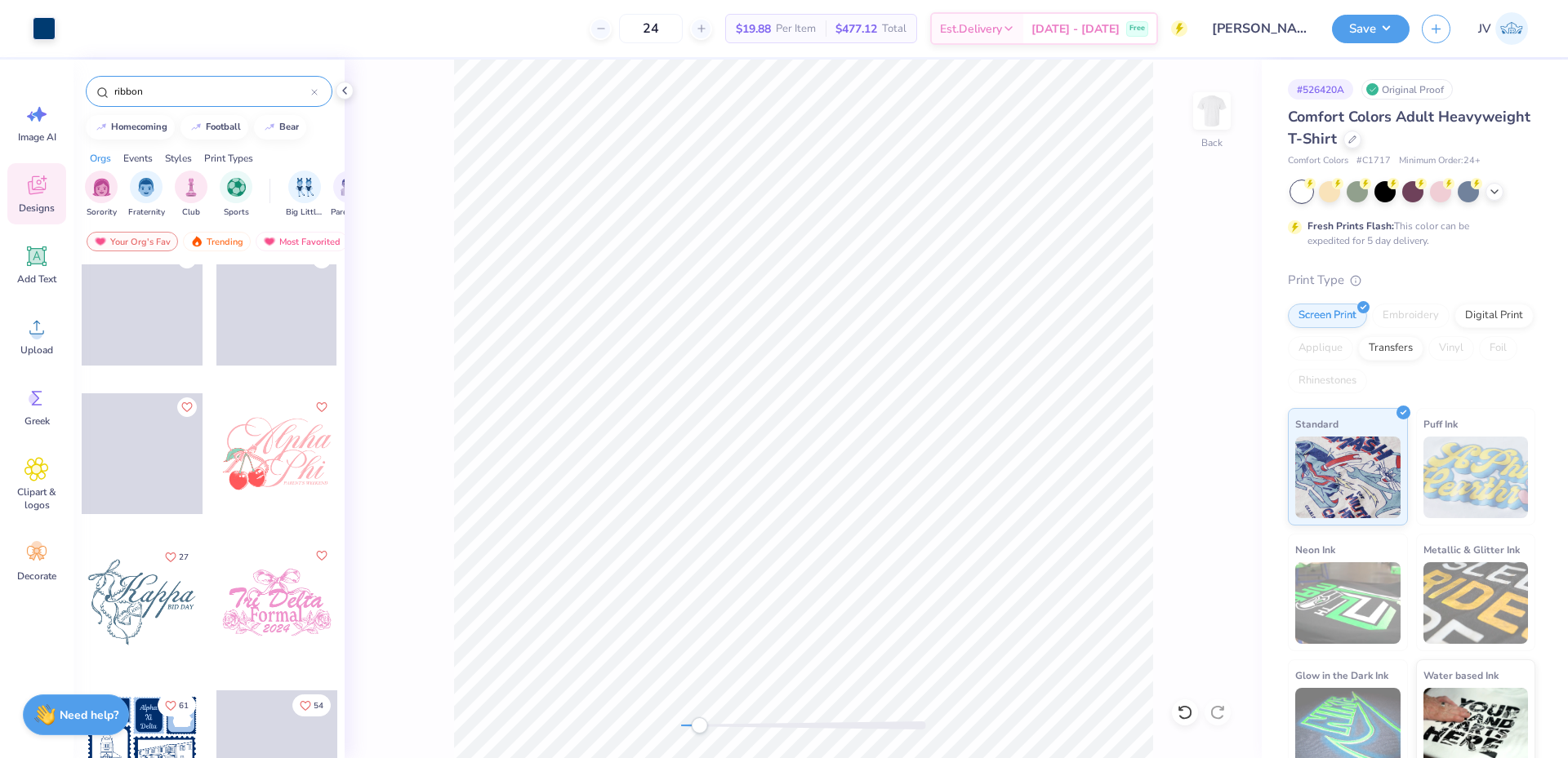
scroll to position [1088, 0]
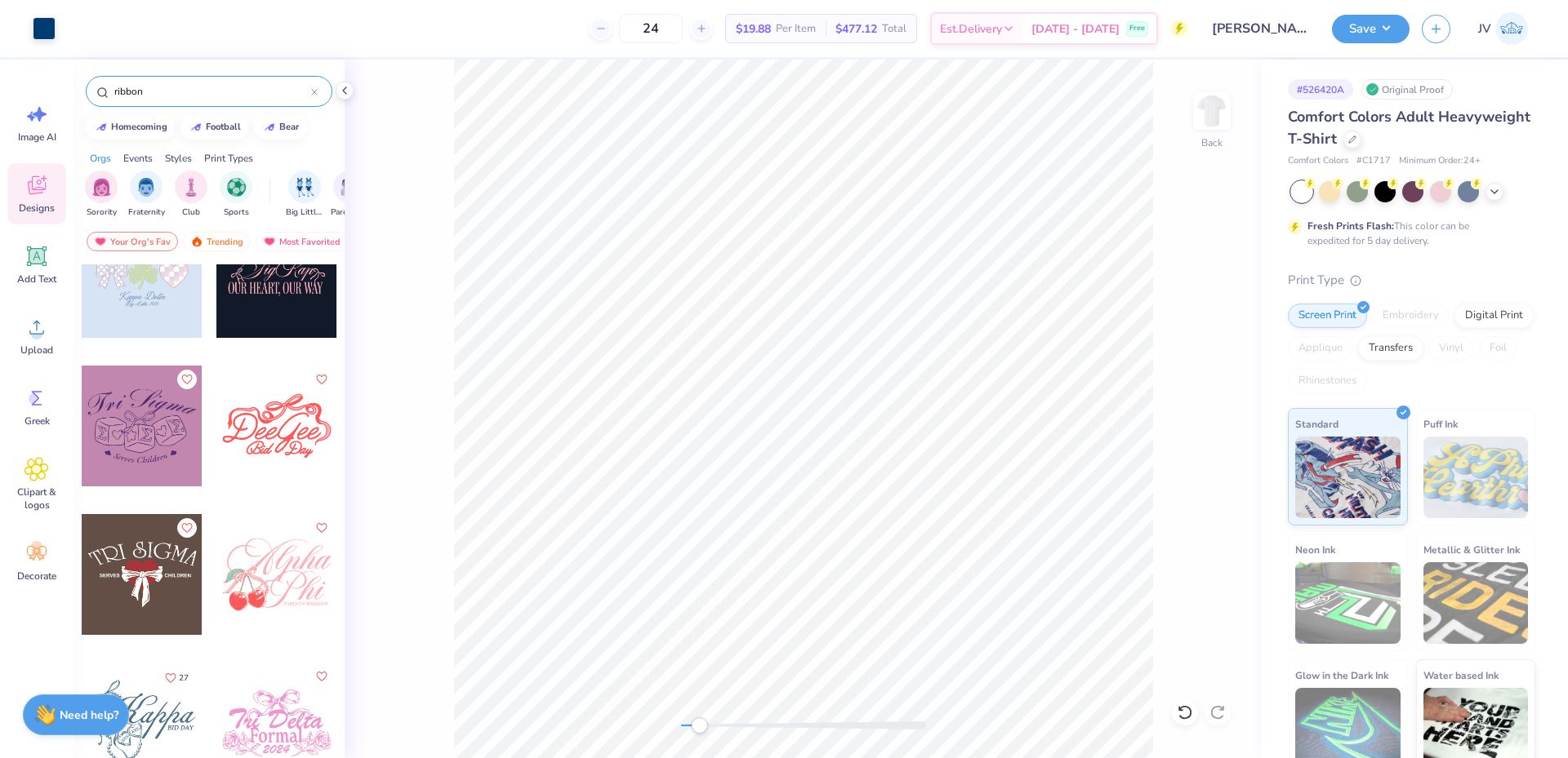
type input "ribbon"
click at [343, 87] on icon at bounding box center [345, 90] width 13 height 13
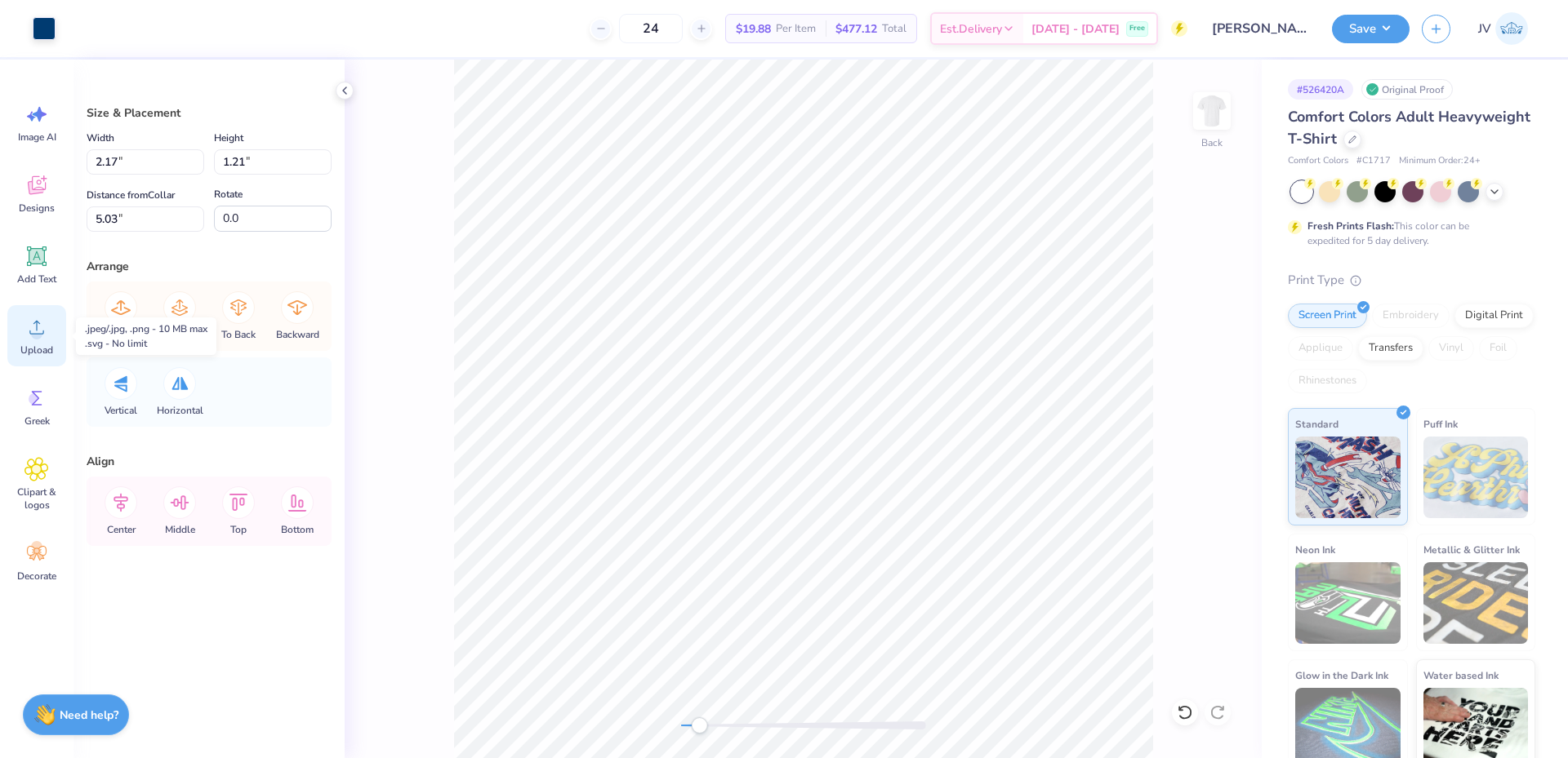
click at [40, 318] on icon at bounding box center [36, 327] width 24 height 24
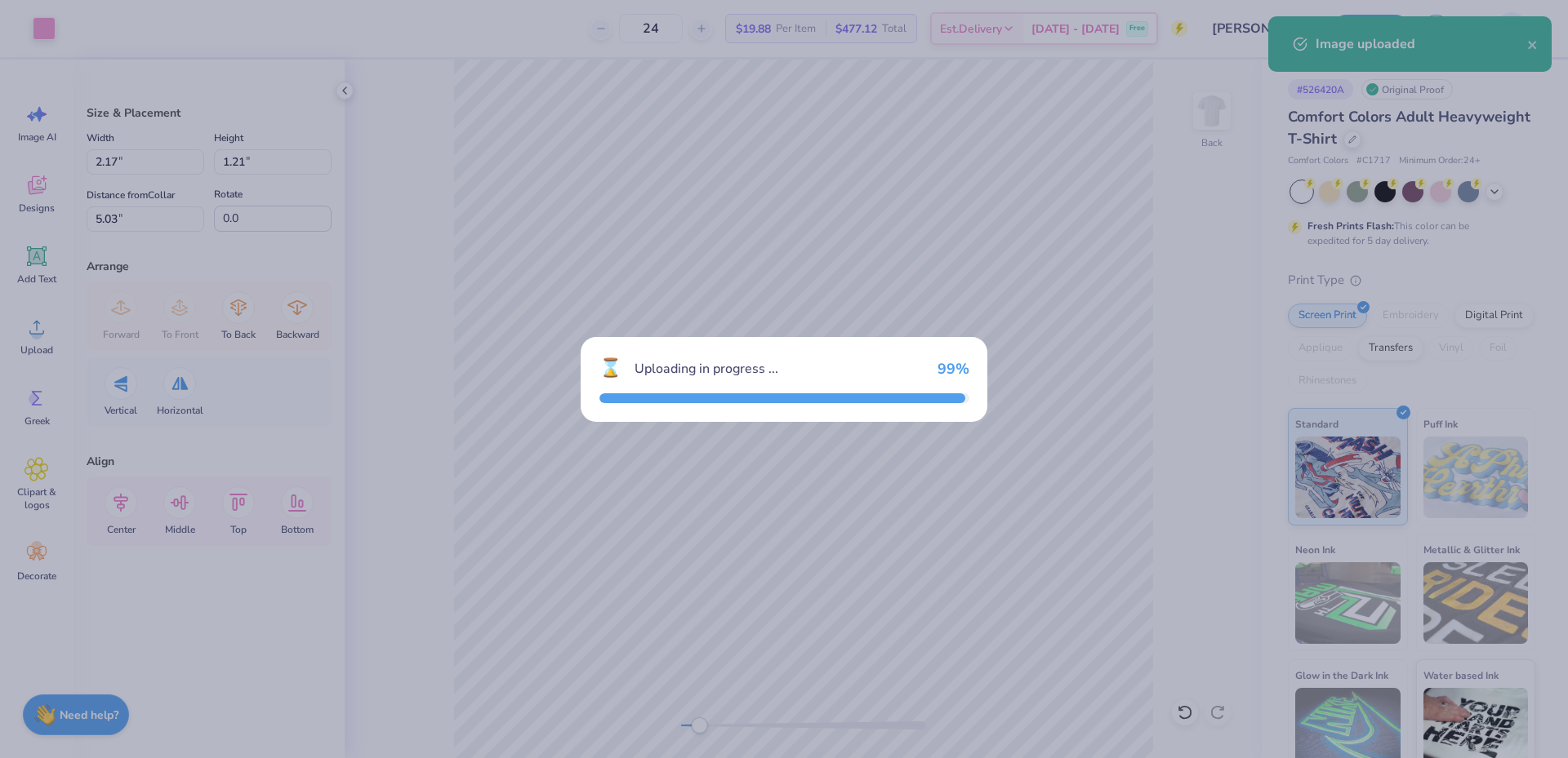
type input "11.48"
type input "14.45"
type input "5.27"
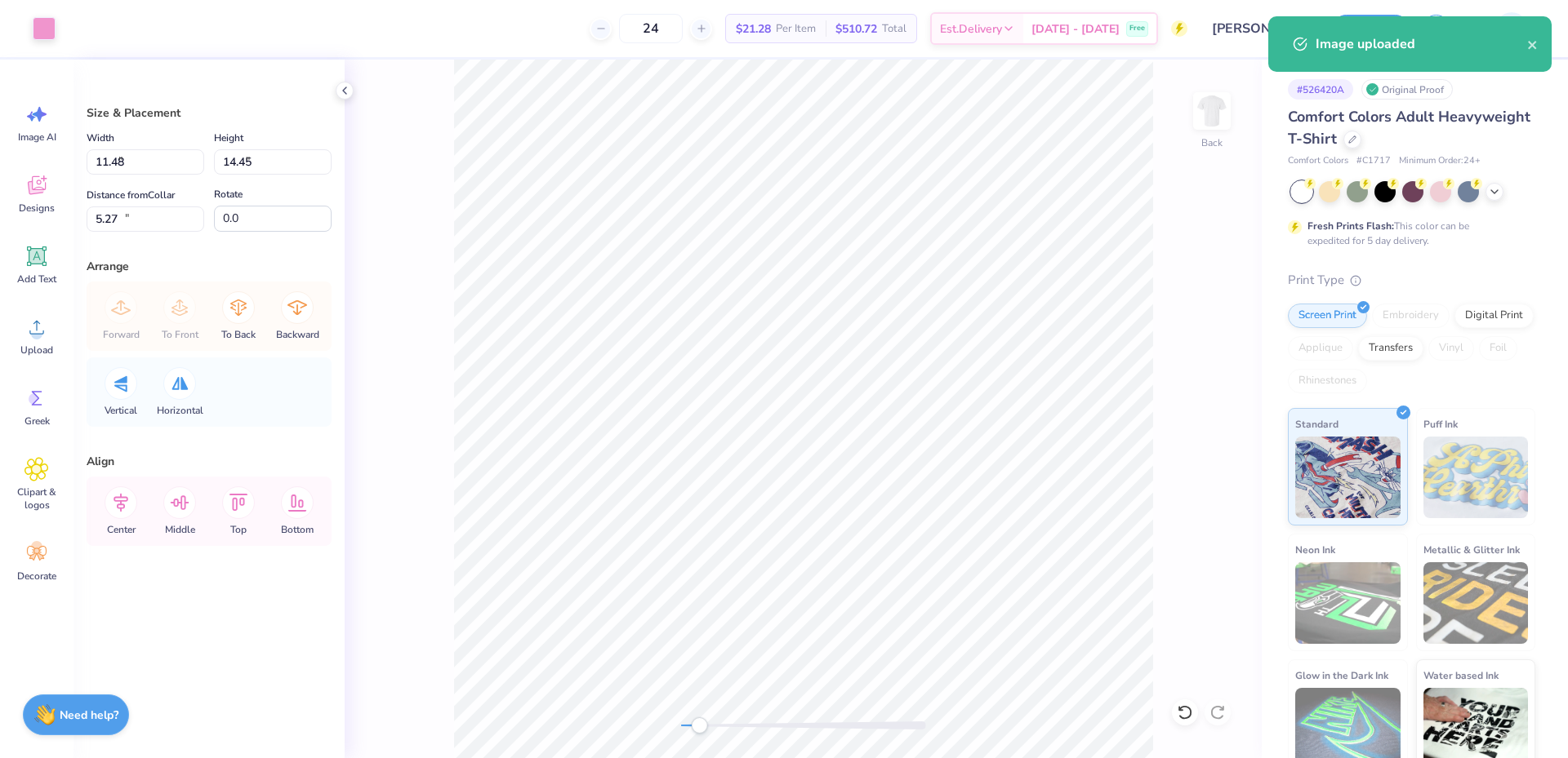
type input "5.44"
type input "6.84"
type input "12.88"
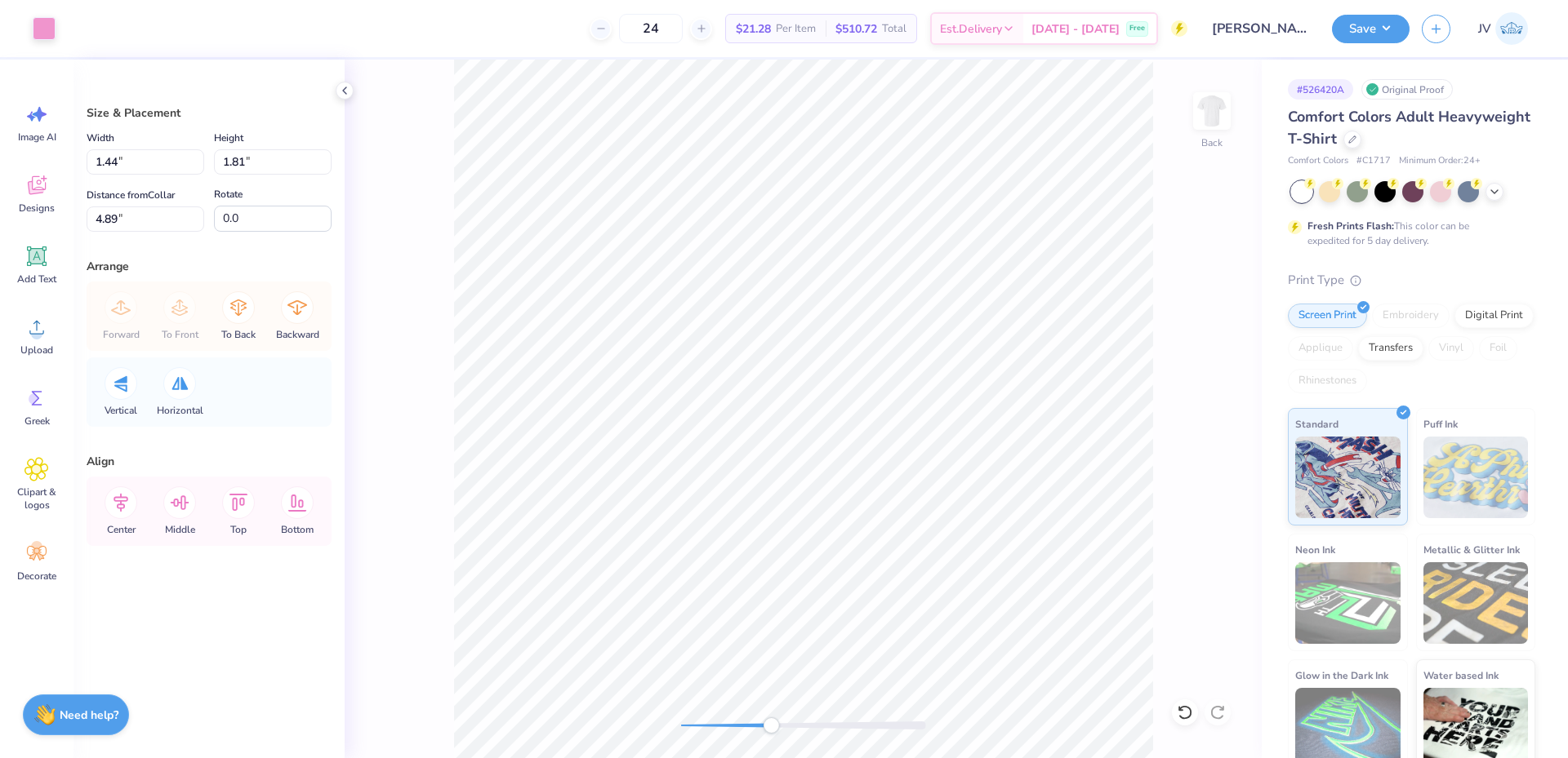
drag, startPoint x: 704, startPoint y: 726, endPoint x: 771, endPoint y: 726, distance: 67.0
click at [771, 726] on div "Accessibility label" at bounding box center [771, 726] width 17 height 17
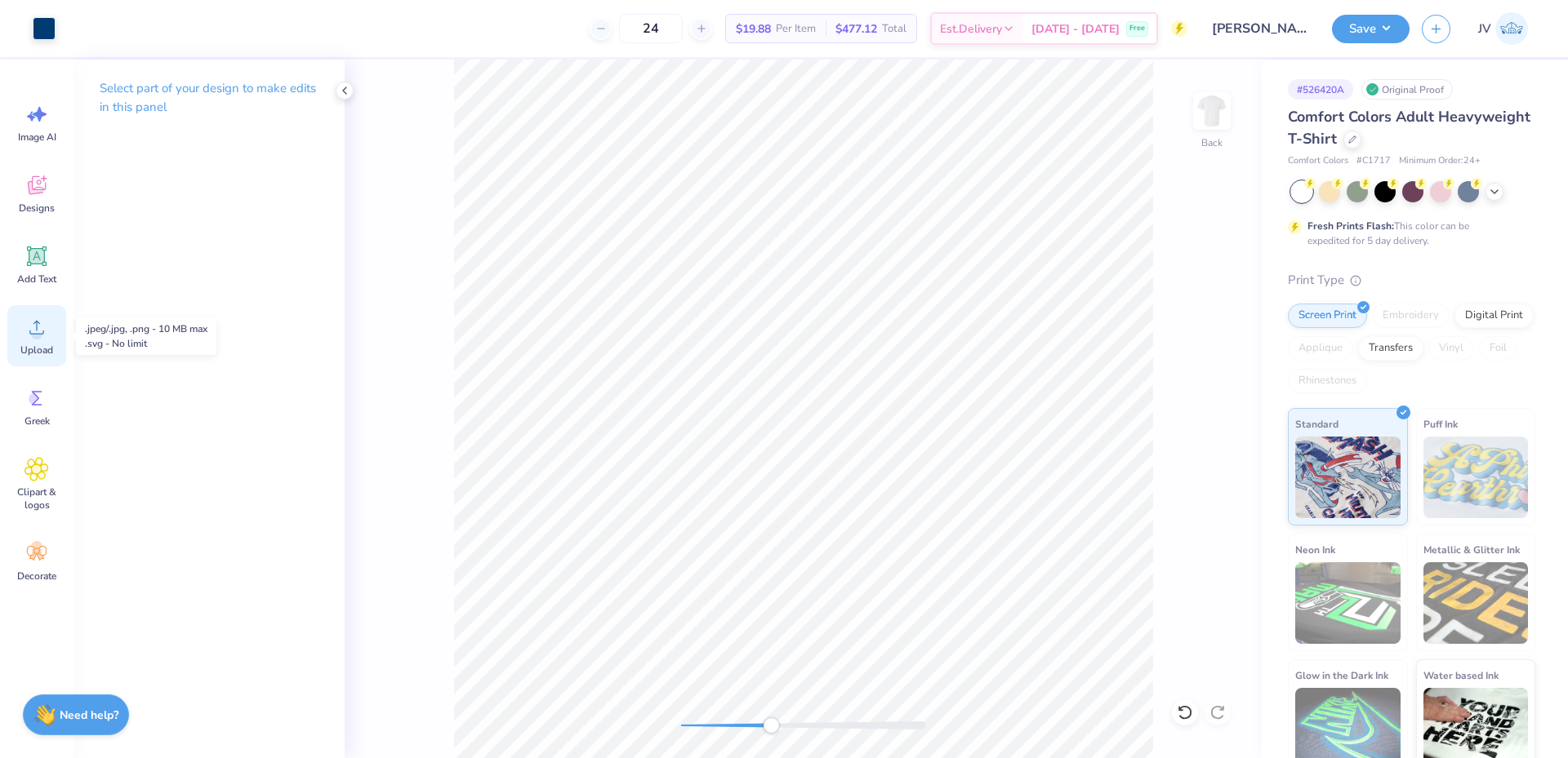
click at [40, 331] on circle at bounding box center [37, 334] width 12 height 12
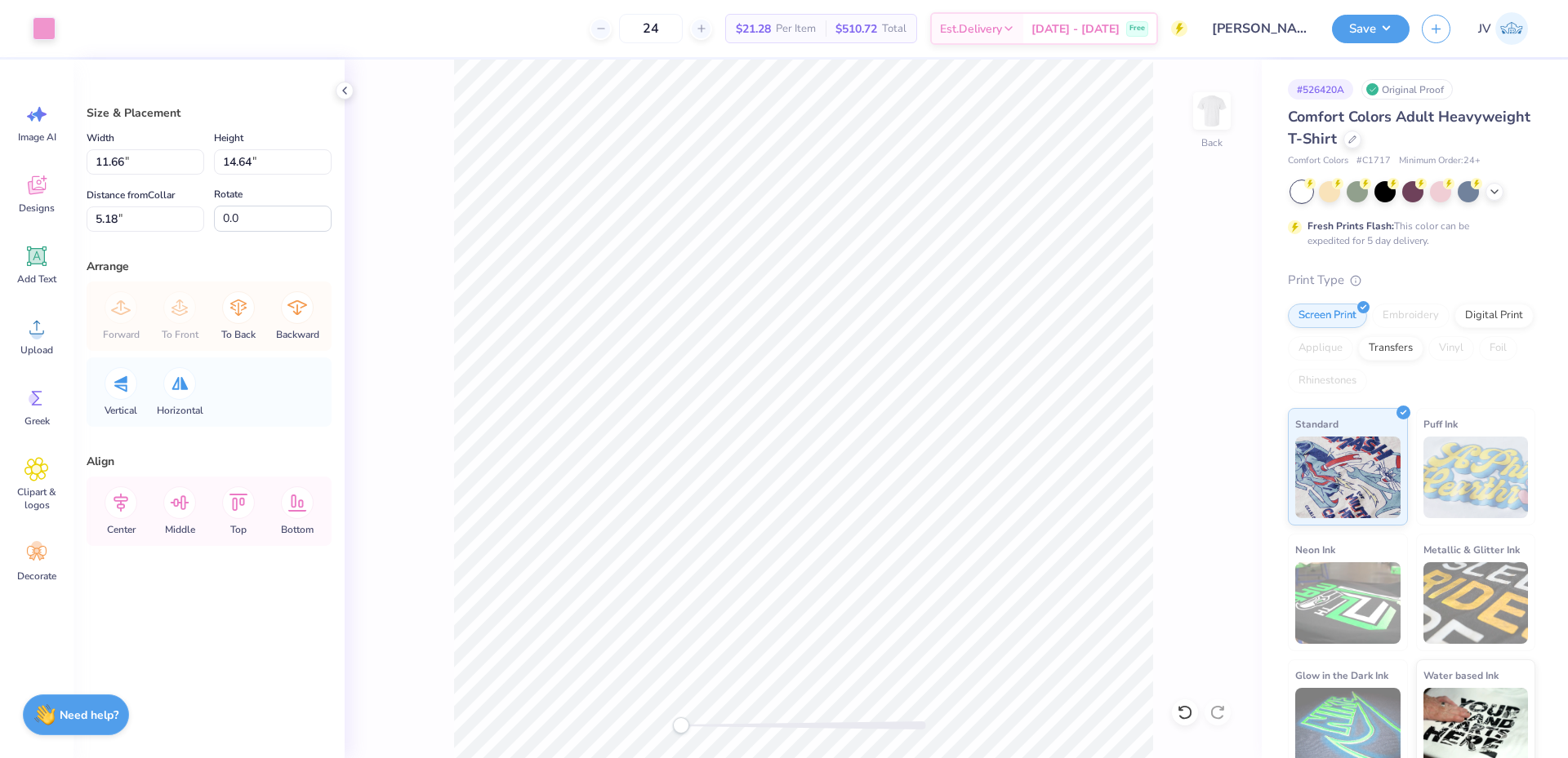
click at [667, 747] on div "Back" at bounding box center [804, 408] width 918 height 699
type input "1.23"
type input "1.55"
type input "18.02"
drag, startPoint x: 684, startPoint y: 729, endPoint x: 740, endPoint y: 724, distance: 56.2
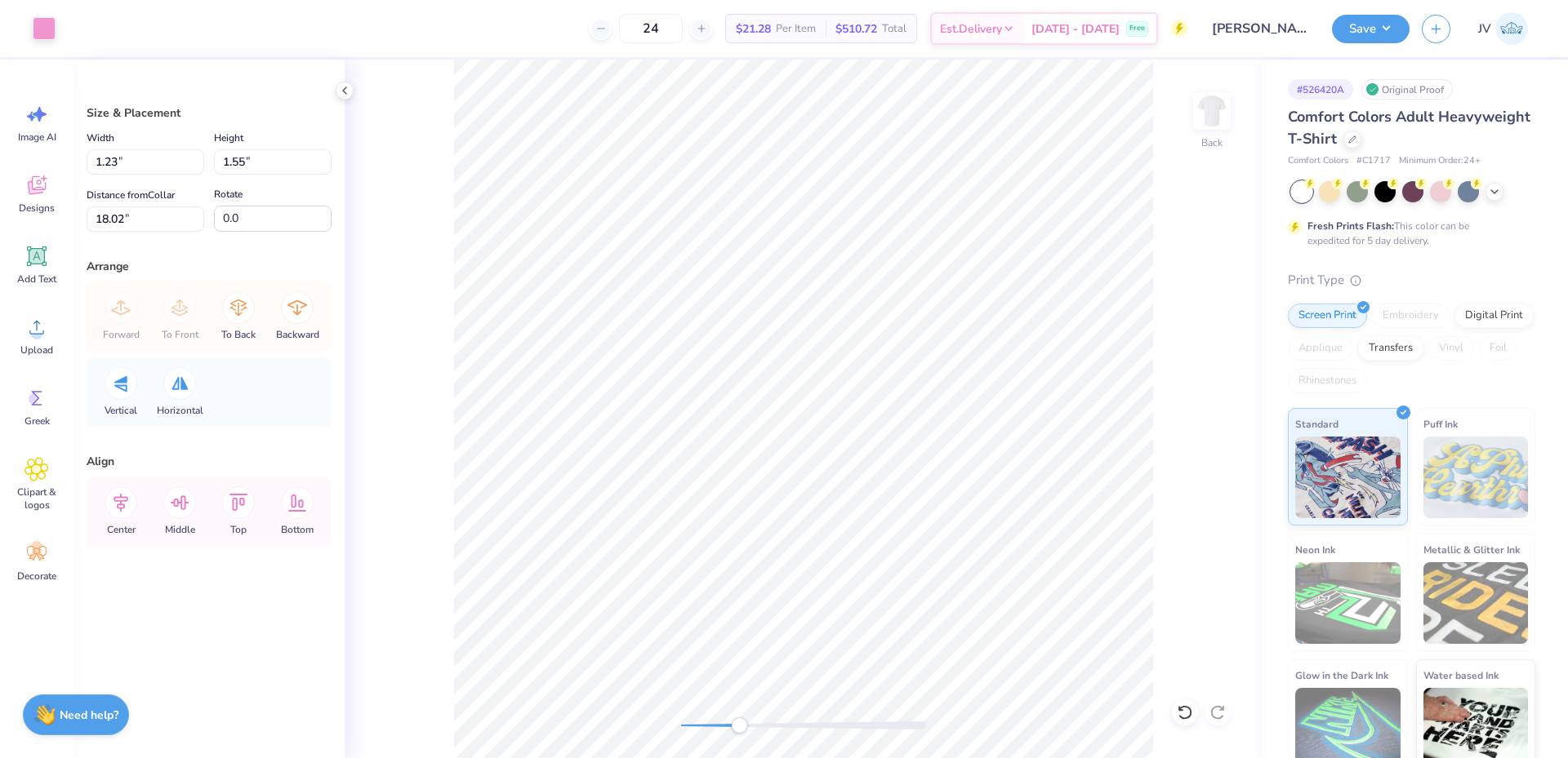
click at [740, 724] on div "Accessibility label" at bounding box center [739, 726] width 17 height 17
click at [118, 510] on icon at bounding box center [121, 502] width 33 height 33
click at [117, 494] on icon at bounding box center [121, 502] width 33 height 33
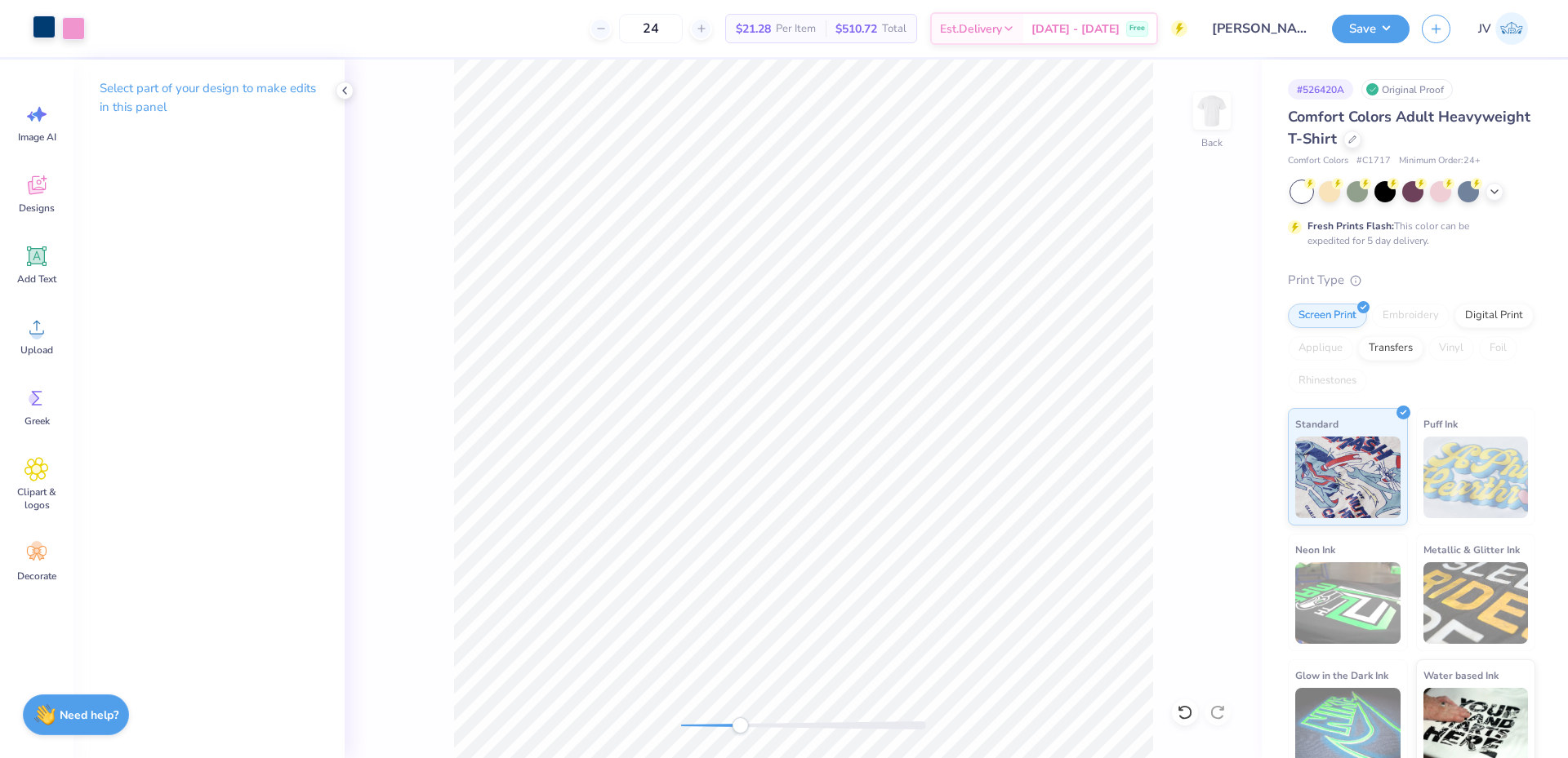
click at [53, 35] on div at bounding box center [44, 27] width 23 height 23
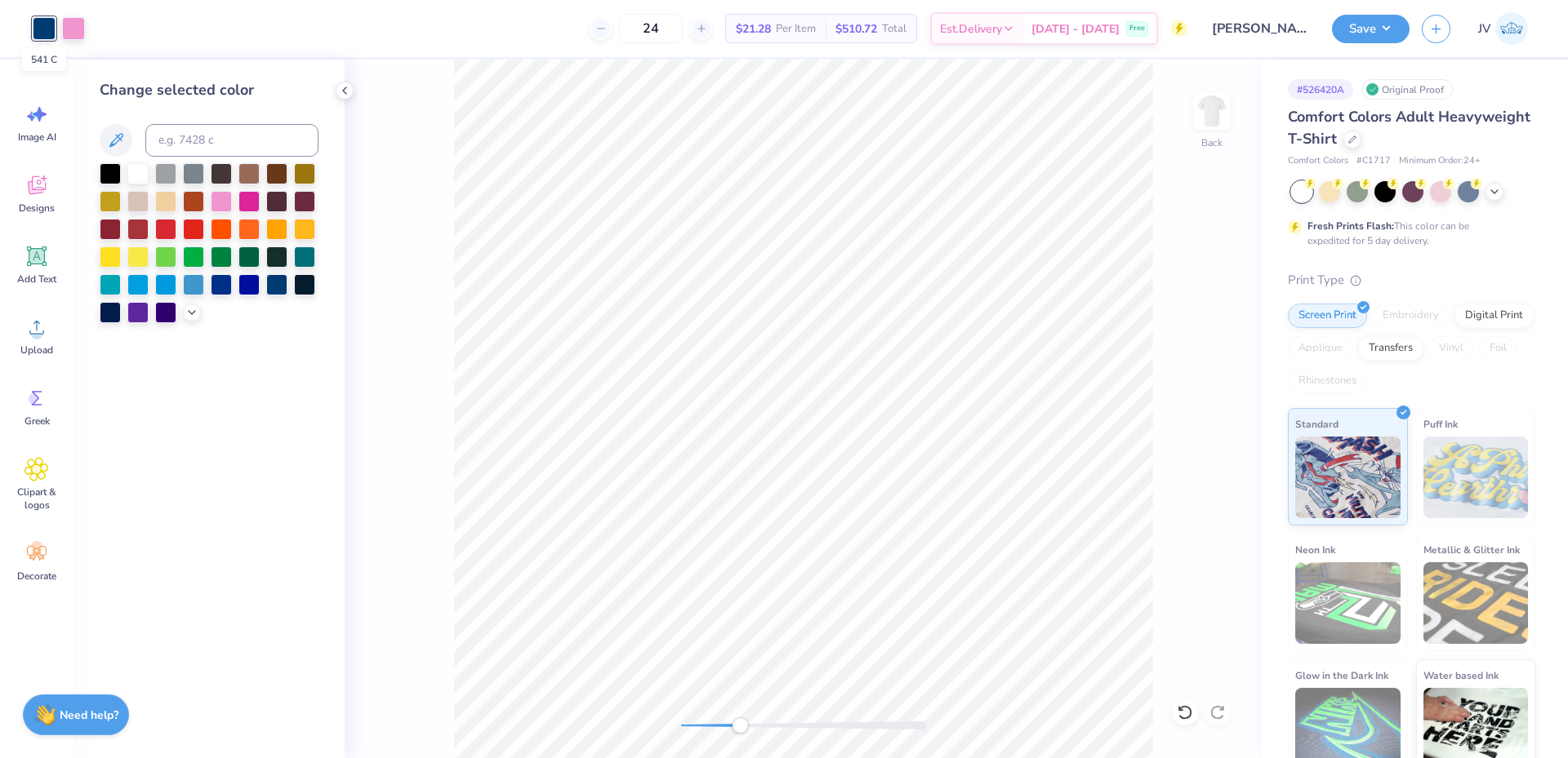
click at [53, 35] on div at bounding box center [44, 28] width 23 height 23
click at [175, 150] on input at bounding box center [232, 140] width 173 height 33
type input "223"
drag, startPoint x: 743, startPoint y: 730, endPoint x: 720, endPoint y: 729, distance: 23.0
click at [720, 729] on div "Accessibility label" at bounding box center [727, 726] width 17 height 17
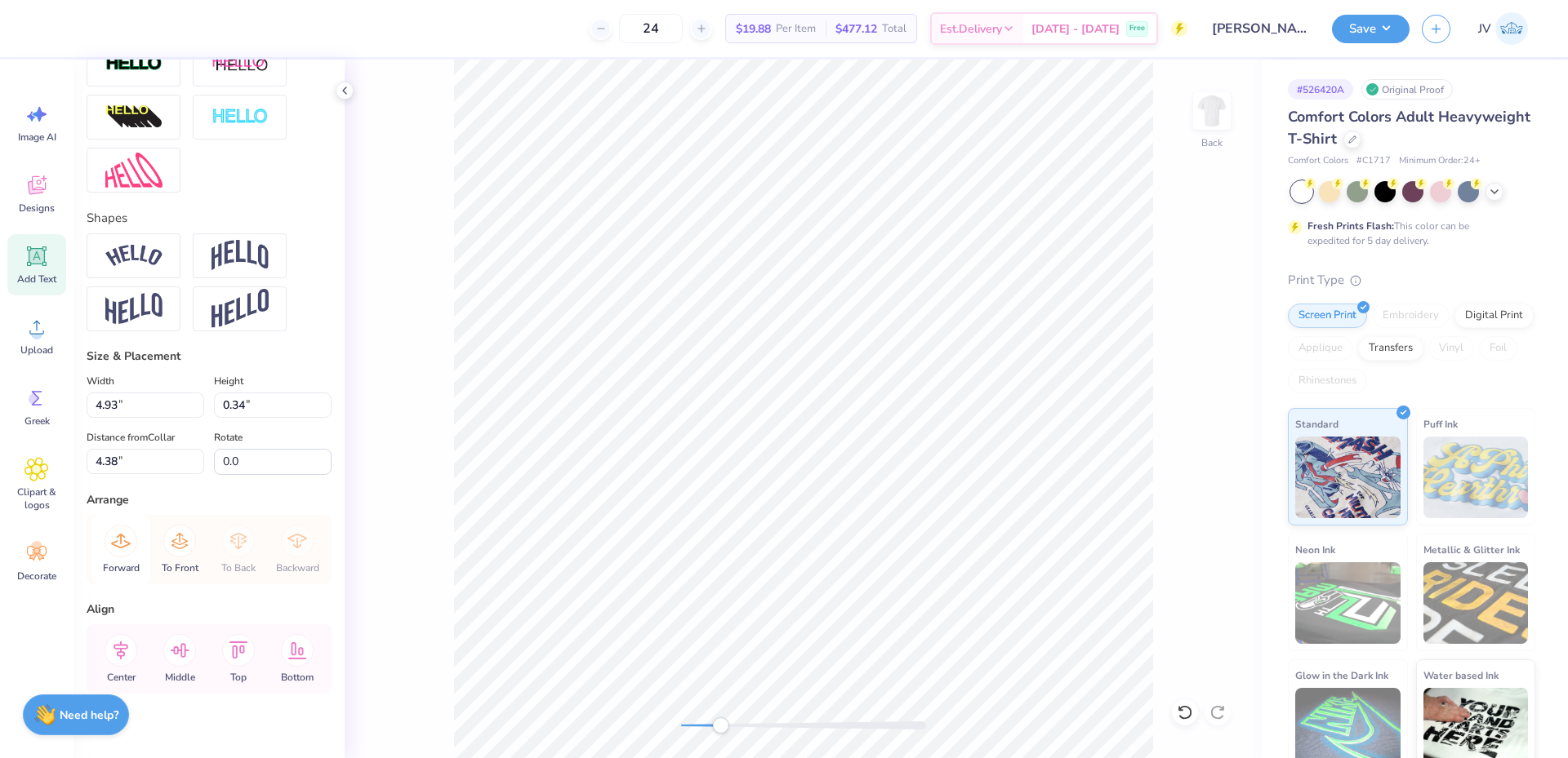
scroll to position [618, 0]
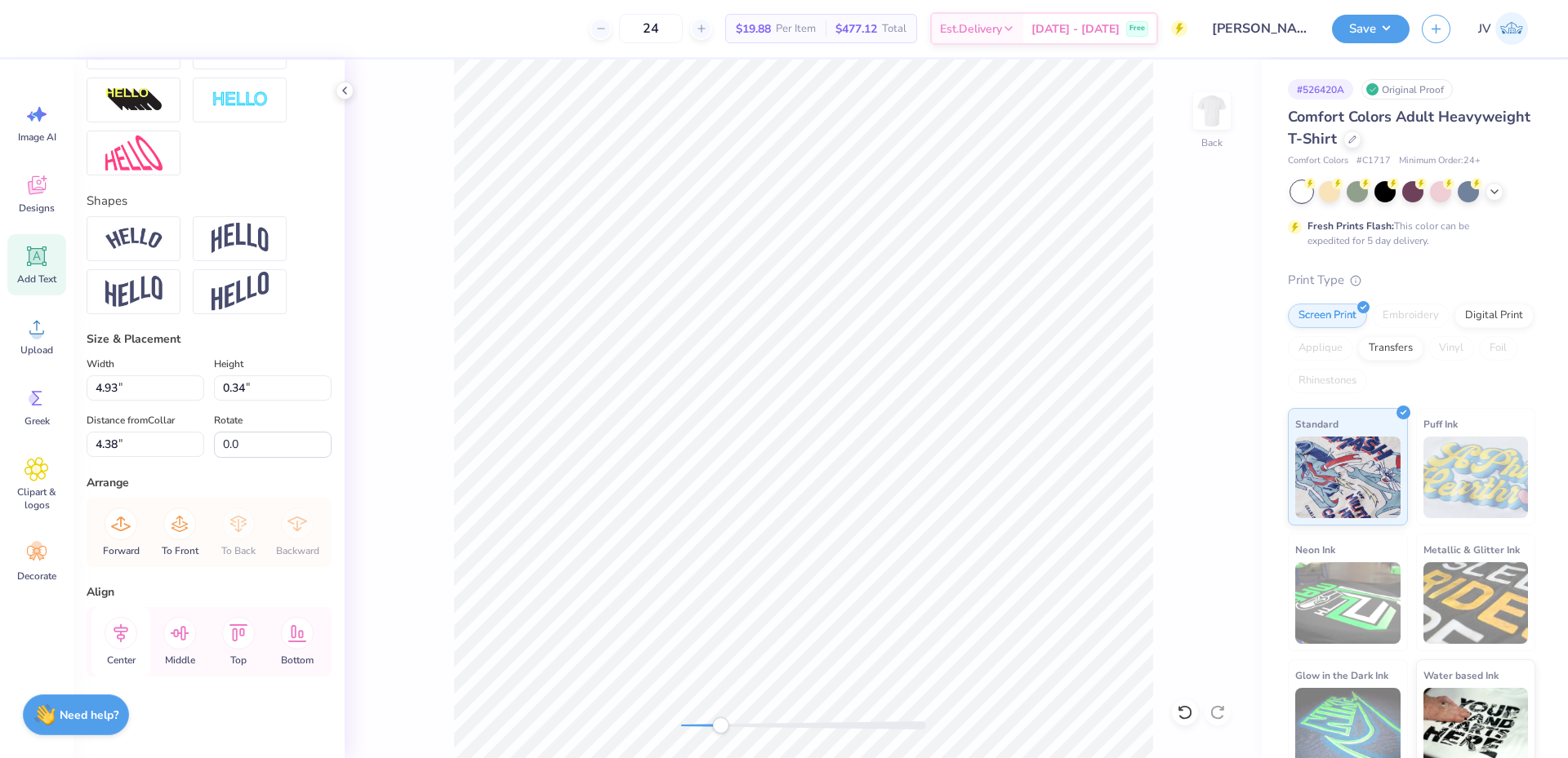
click at [128, 633] on icon at bounding box center [121, 633] width 33 height 33
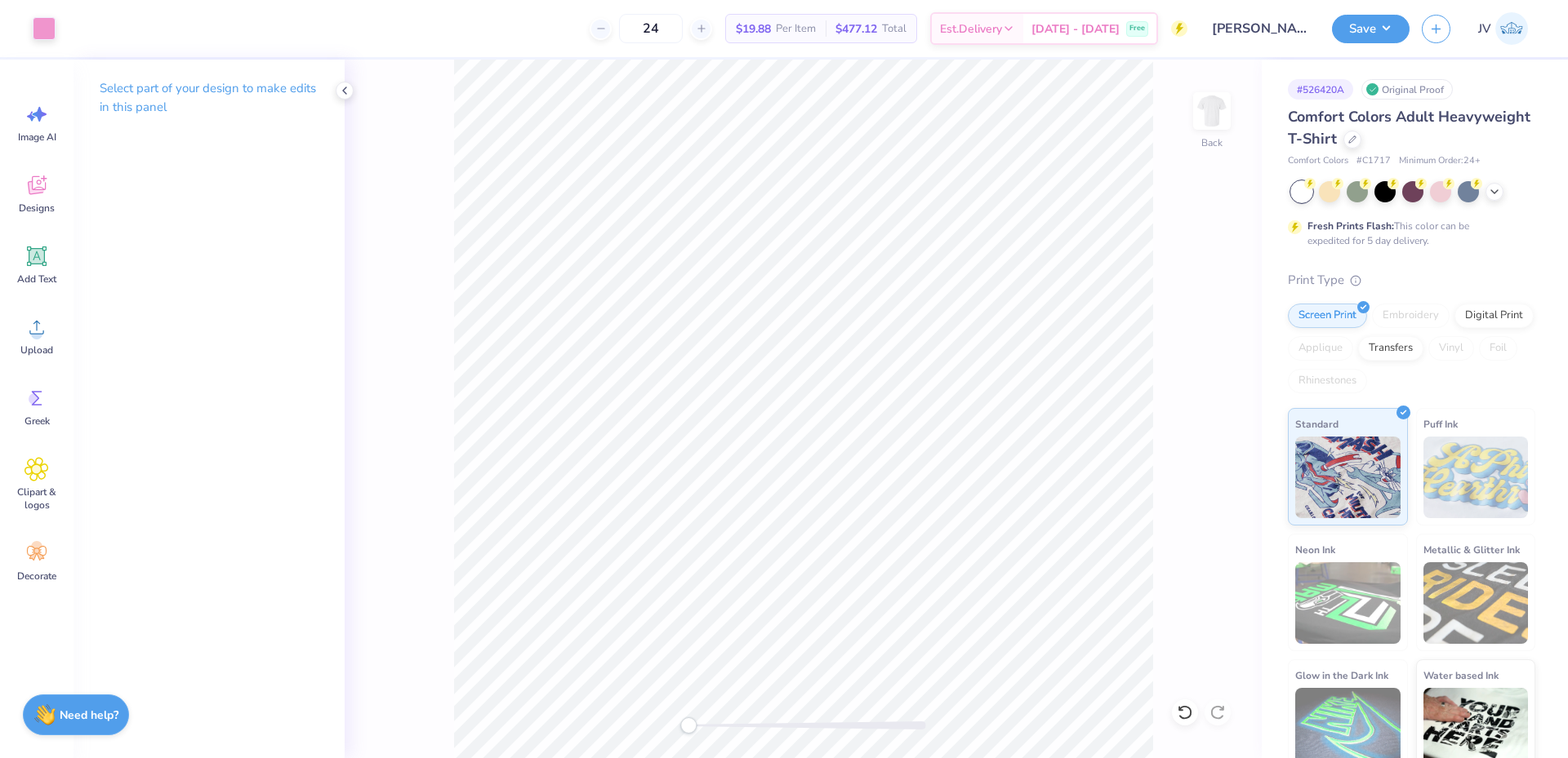
drag, startPoint x: 717, startPoint y: 727, endPoint x: 688, endPoint y: 723, distance: 29.3
click at [688, 723] on div "Accessibility label" at bounding box center [689, 726] width 17 height 17
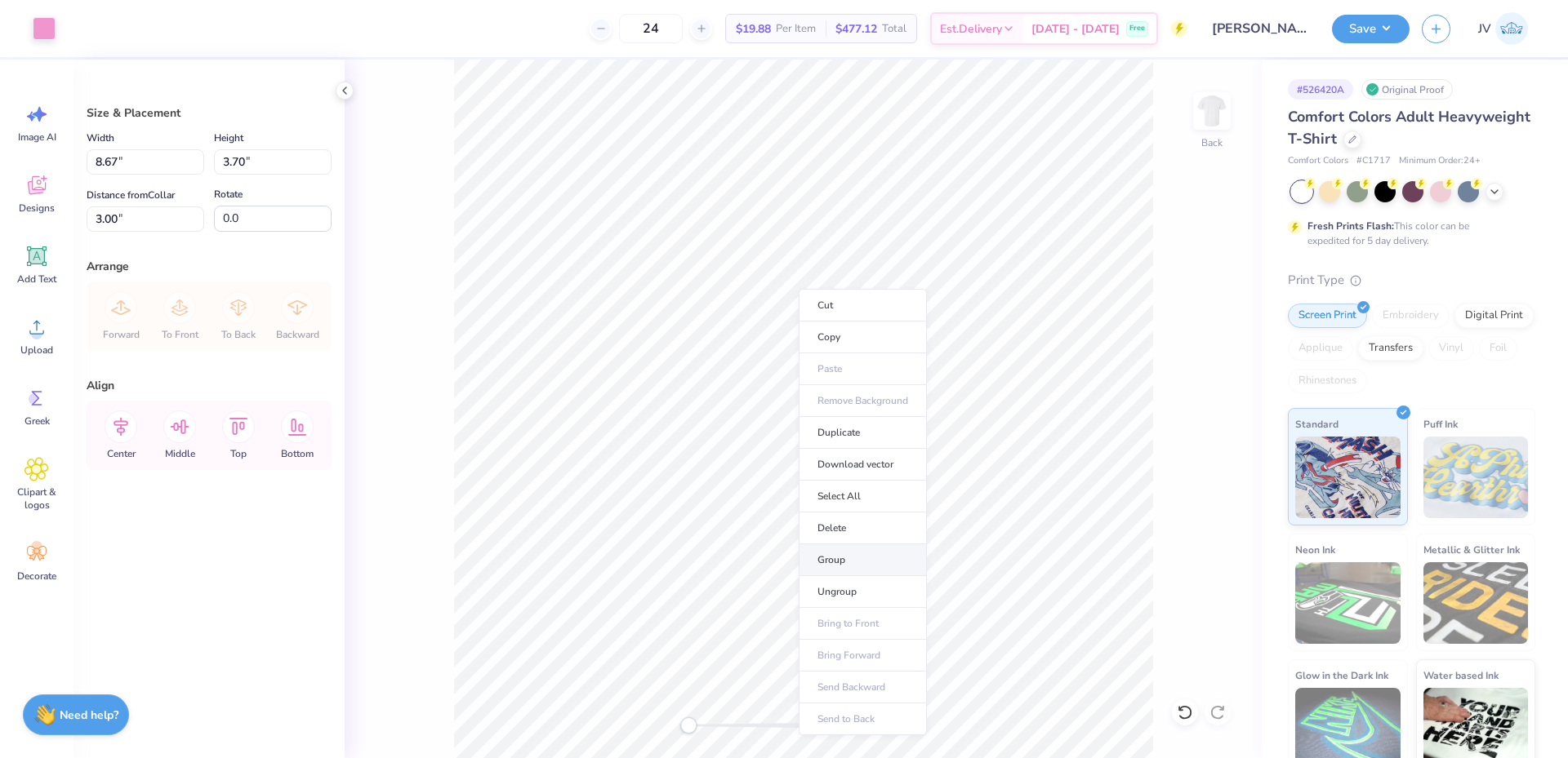
click at [837, 554] on li "Group" at bounding box center [862, 561] width 128 height 32
drag, startPoint x: 116, startPoint y: 222, endPoint x: 0, endPoint y: 192, distance: 119.8
click at [0, 192] on div "Art colors 24 $19.88 Per Item $477.12 Total Est. Delivery [DATE] - [DATE] Free …" at bounding box center [784, 379] width 1568 height 758
type input "3"
drag, startPoint x: 138, startPoint y: 161, endPoint x: 0, endPoint y: 144, distance: 139.0
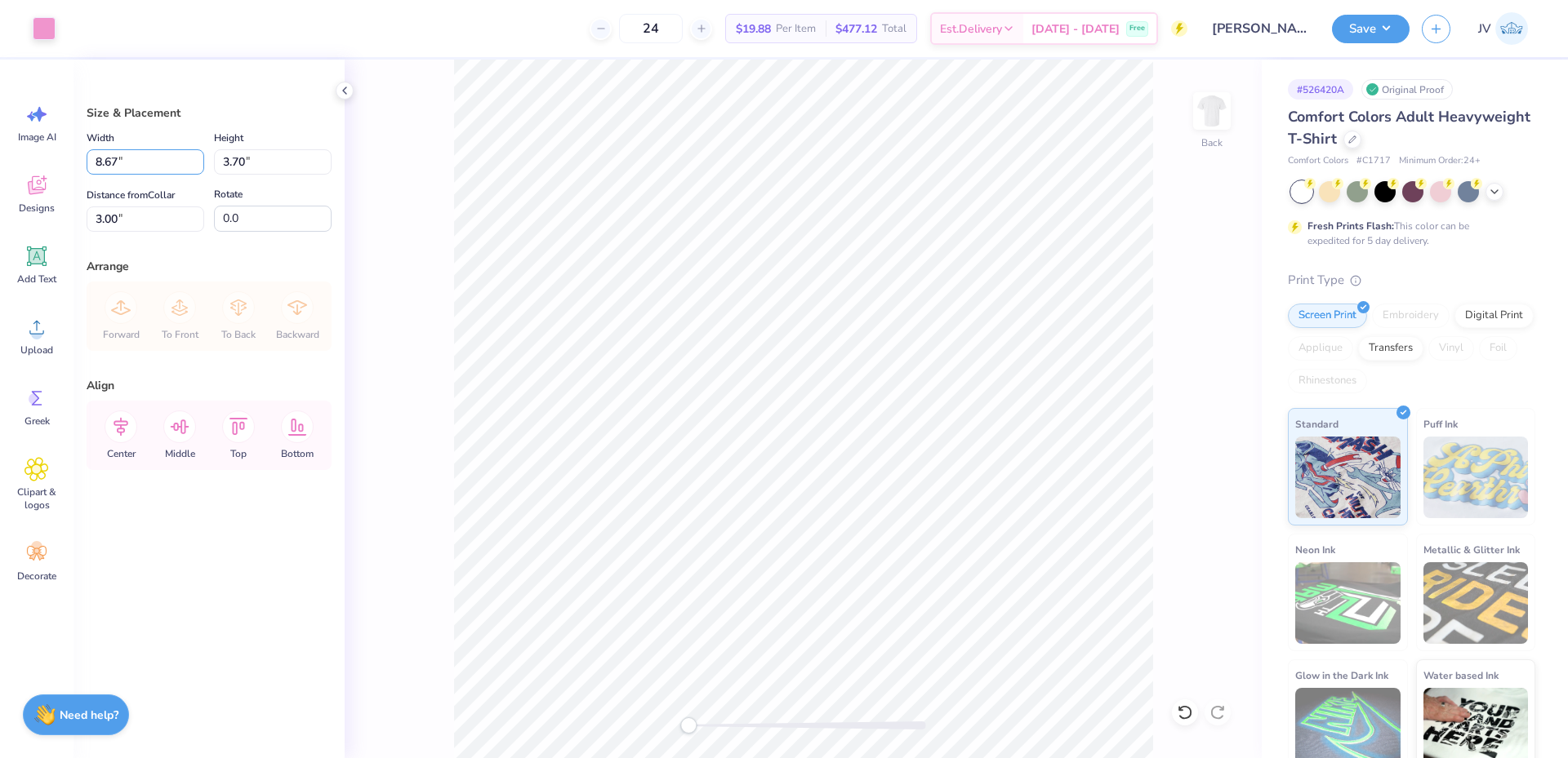
click at [0, 144] on div "Art colors 24 $19.88 Per Item $477.12 Total Est. Delivery [DATE] - [DATE] Free …" at bounding box center [784, 379] width 1568 height 758
type input "12.00"
type input "5.12"
click at [149, 207] on input "2.29" at bounding box center [145, 219] width 117 height 25
click at [148, 208] on input "2.29" at bounding box center [145, 219] width 117 height 25
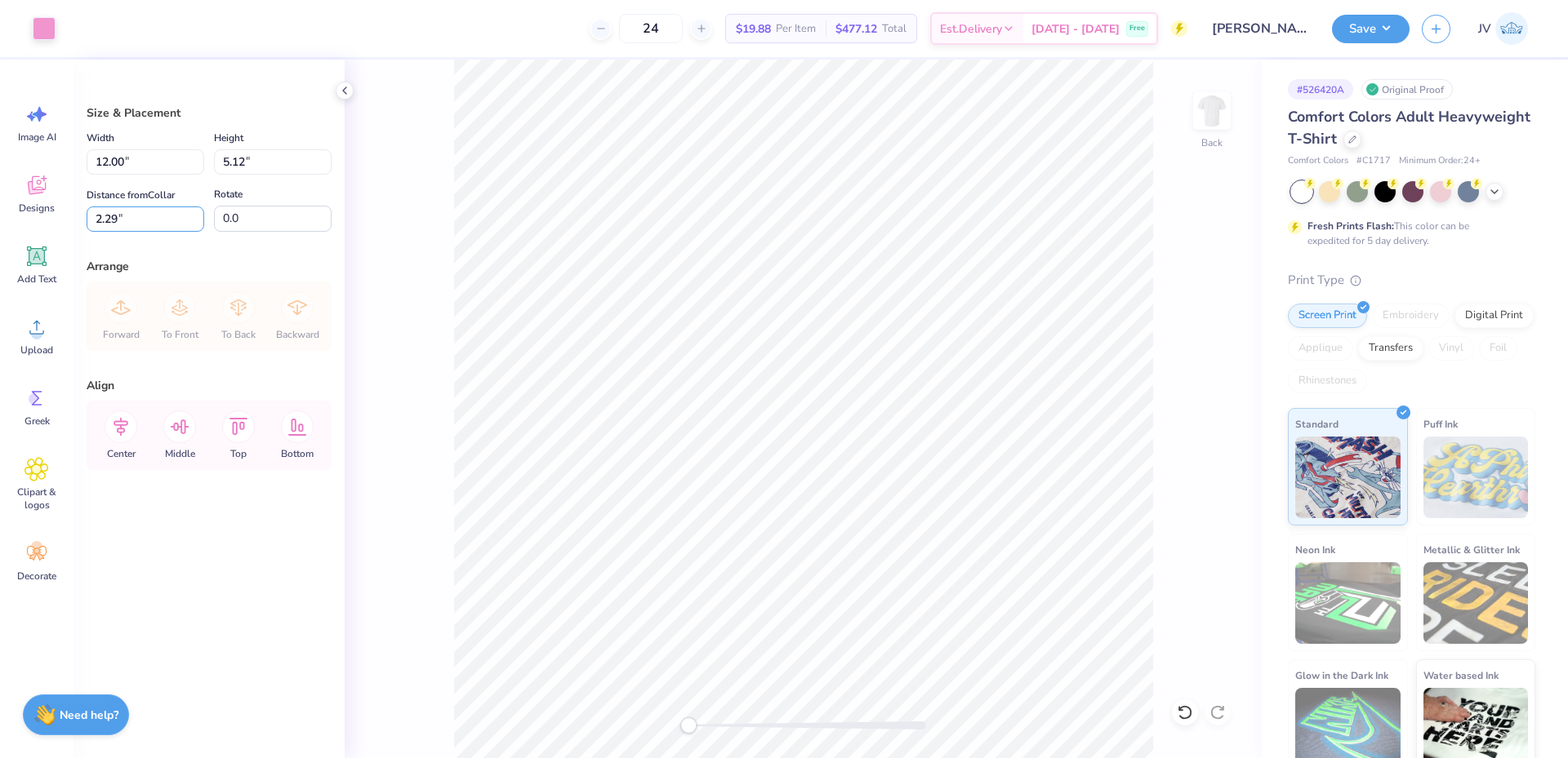
drag, startPoint x: 148, startPoint y: 208, endPoint x: 0, endPoint y: 221, distance: 148.6
click at [0, 223] on div "Art colors 24 $19.88 Per Item $477.12 Total Est. Delivery [DATE] - [DATE] Free …" at bounding box center [784, 379] width 1568 height 758
type input "3"
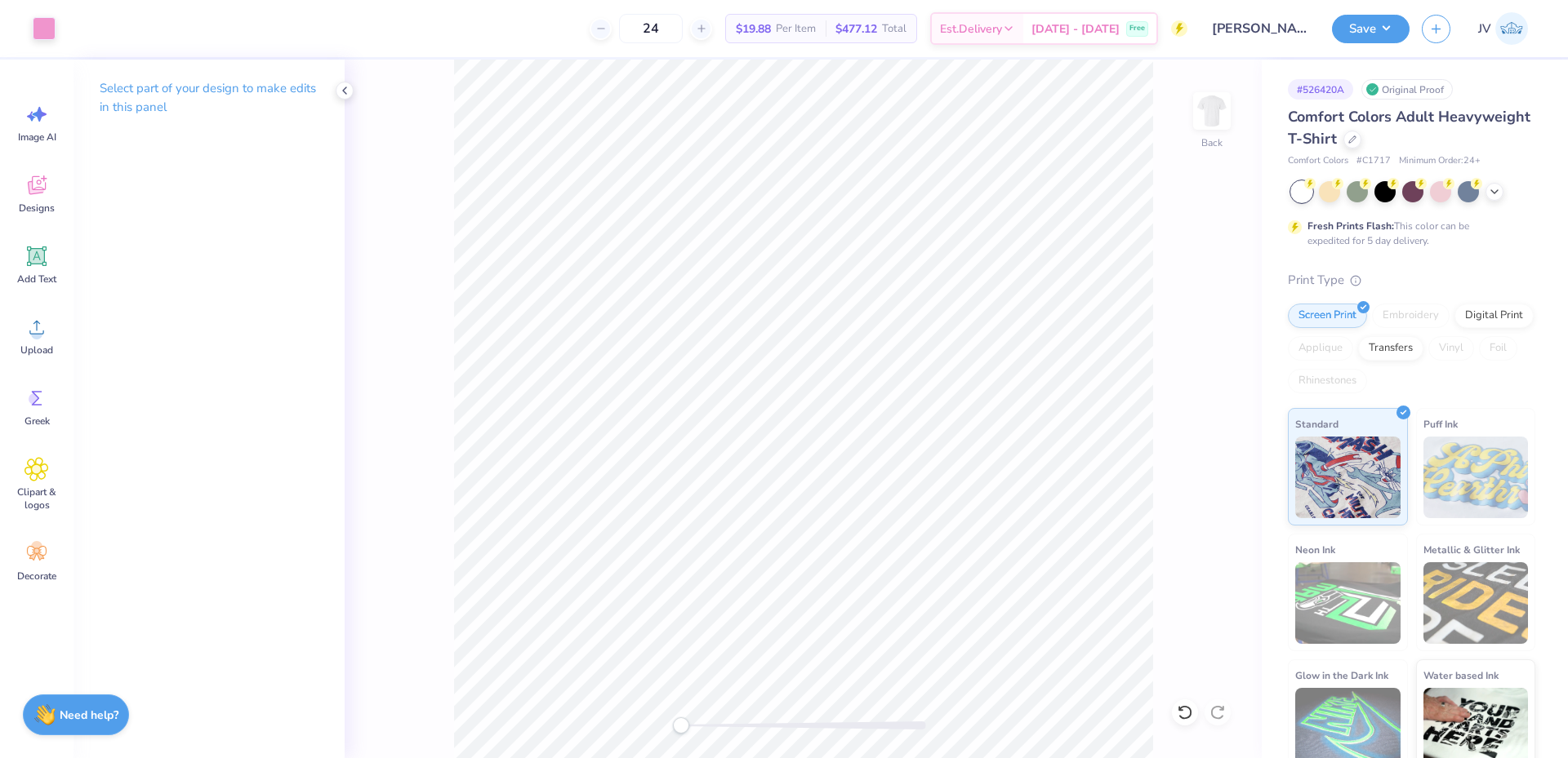
click at [636, 727] on div "Back" at bounding box center [804, 408] width 918 height 699
click at [1396, 38] on button "Save" at bounding box center [1370, 27] width 78 height 28
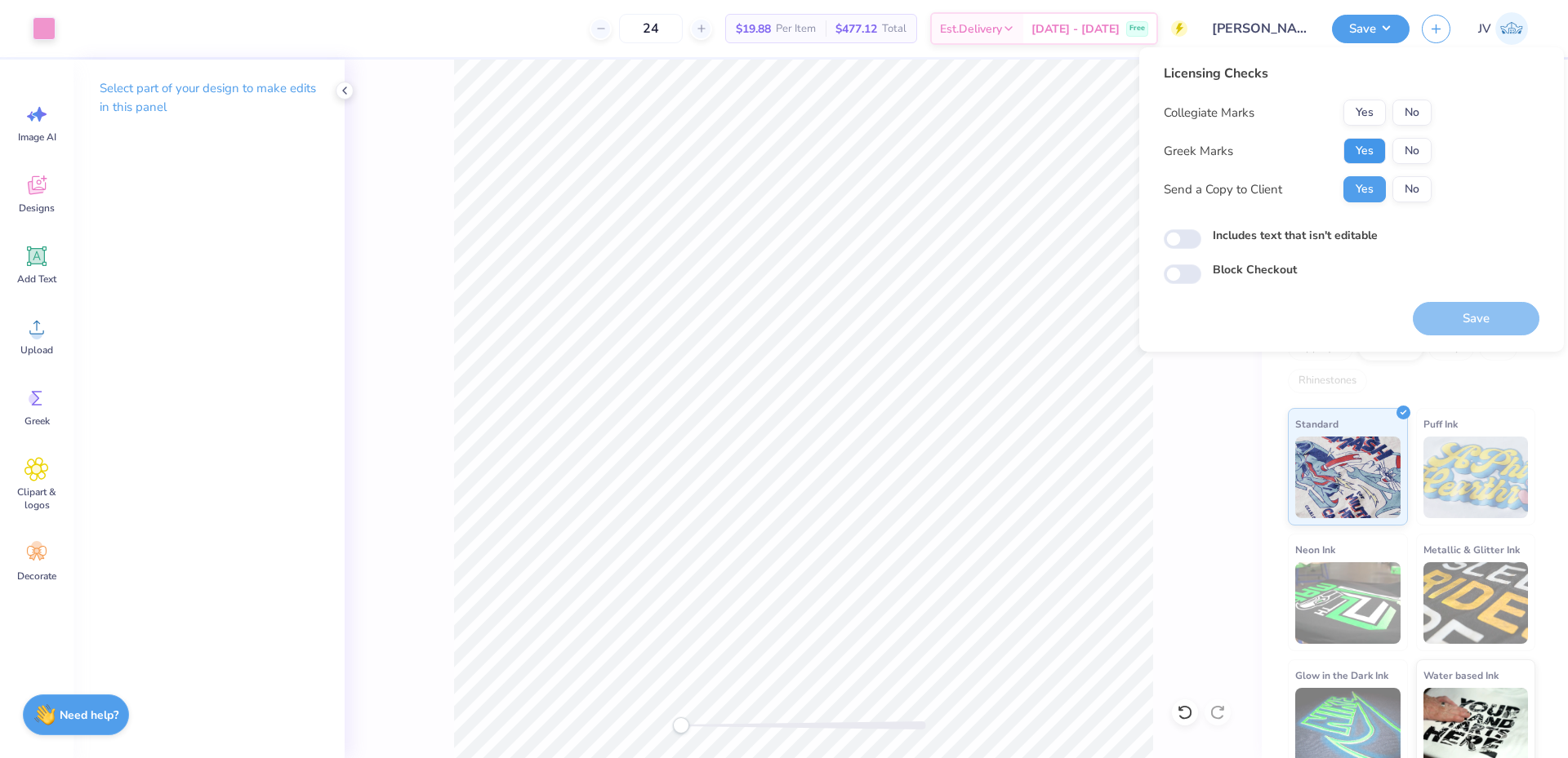
click at [1364, 151] on button "Yes" at bounding box center [1365, 151] width 43 height 26
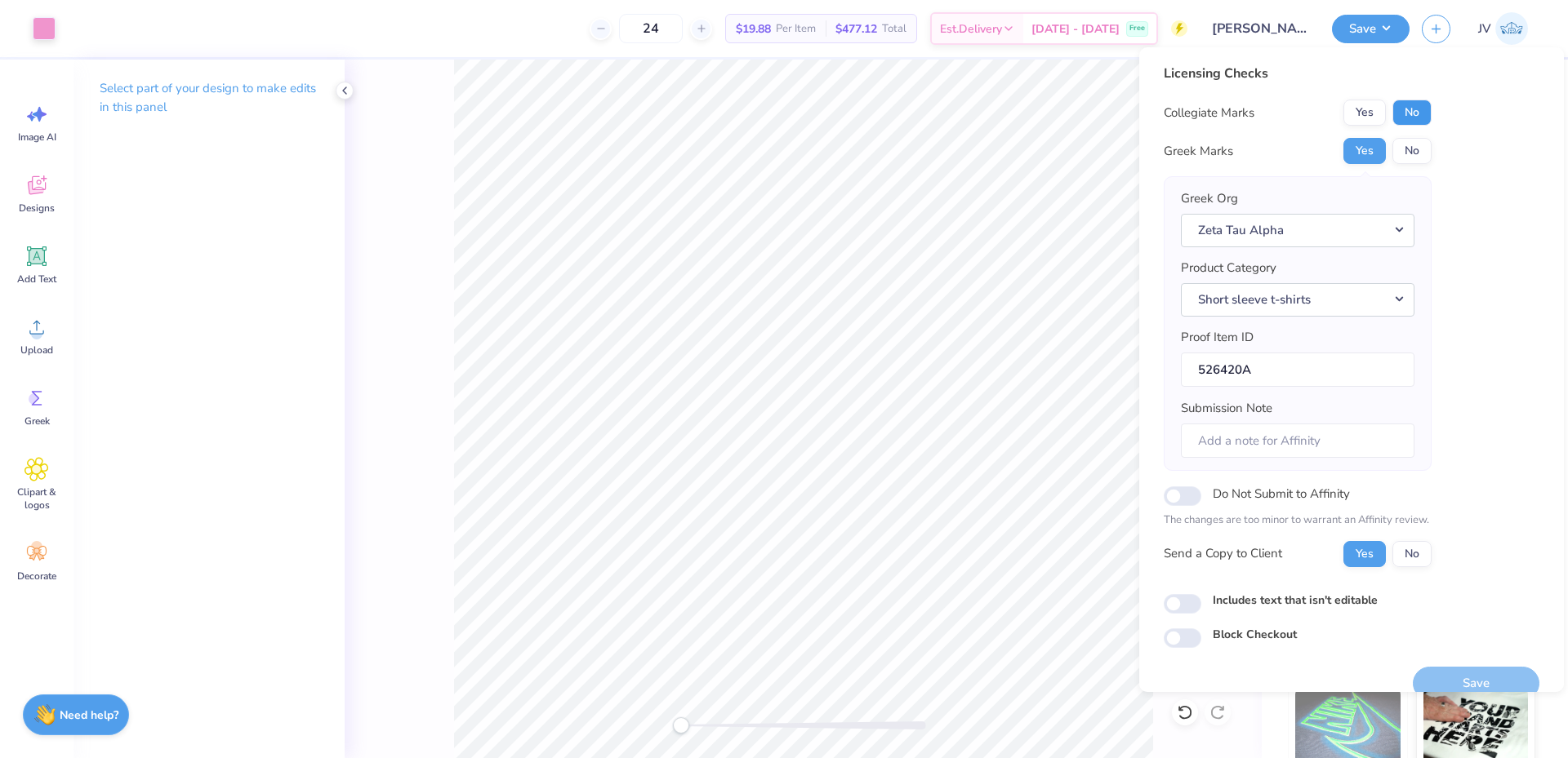
click at [1411, 108] on button "No" at bounding box center [1411, 112] width 39 height 26
click at [1453, 675] on button "Save" at bounding box center [1476, 684] width 126 height 33
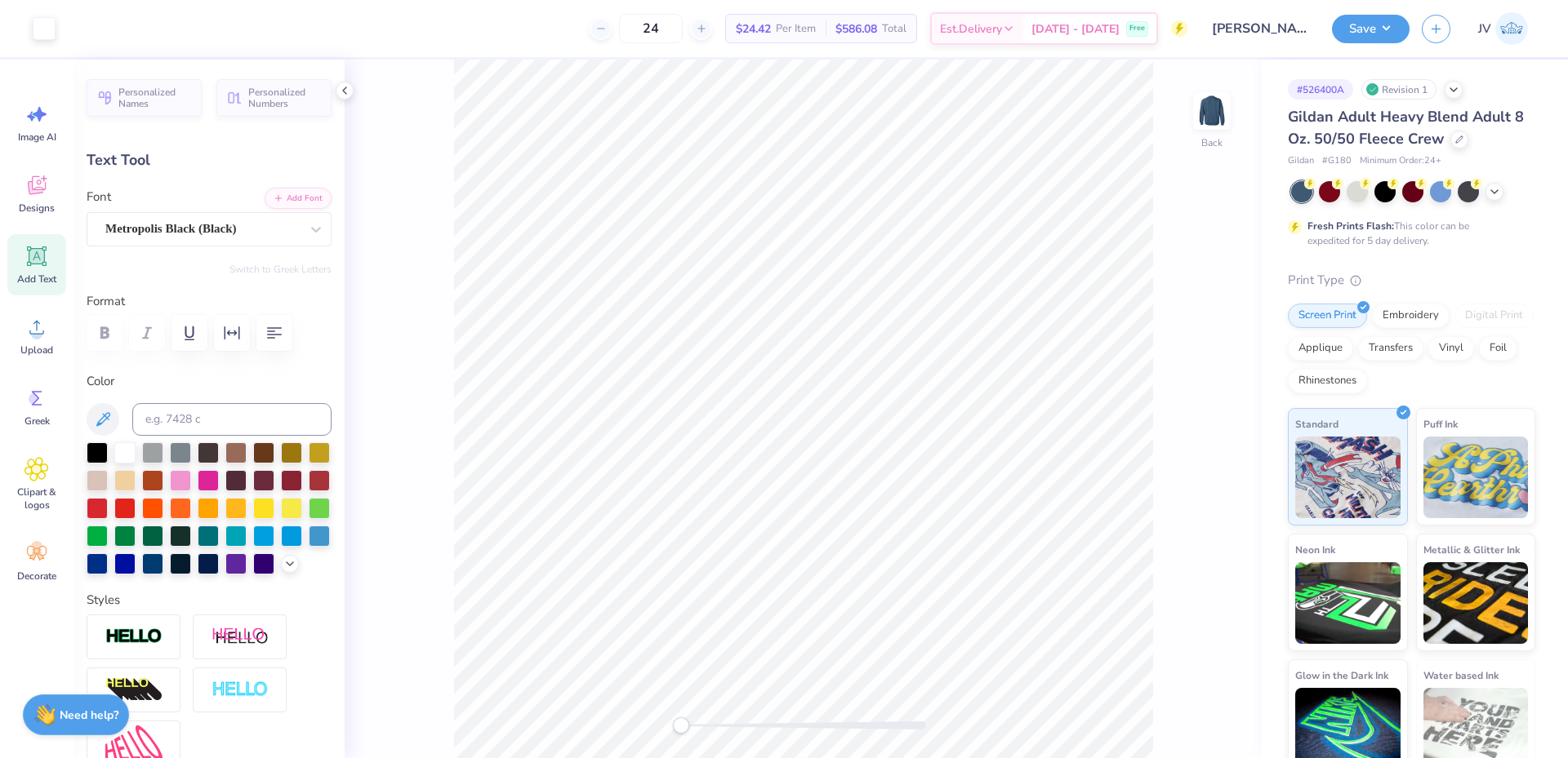
type input "0.83"
type input "4.88"
type input "1.56"
type input "3.00"
type input "0.83"
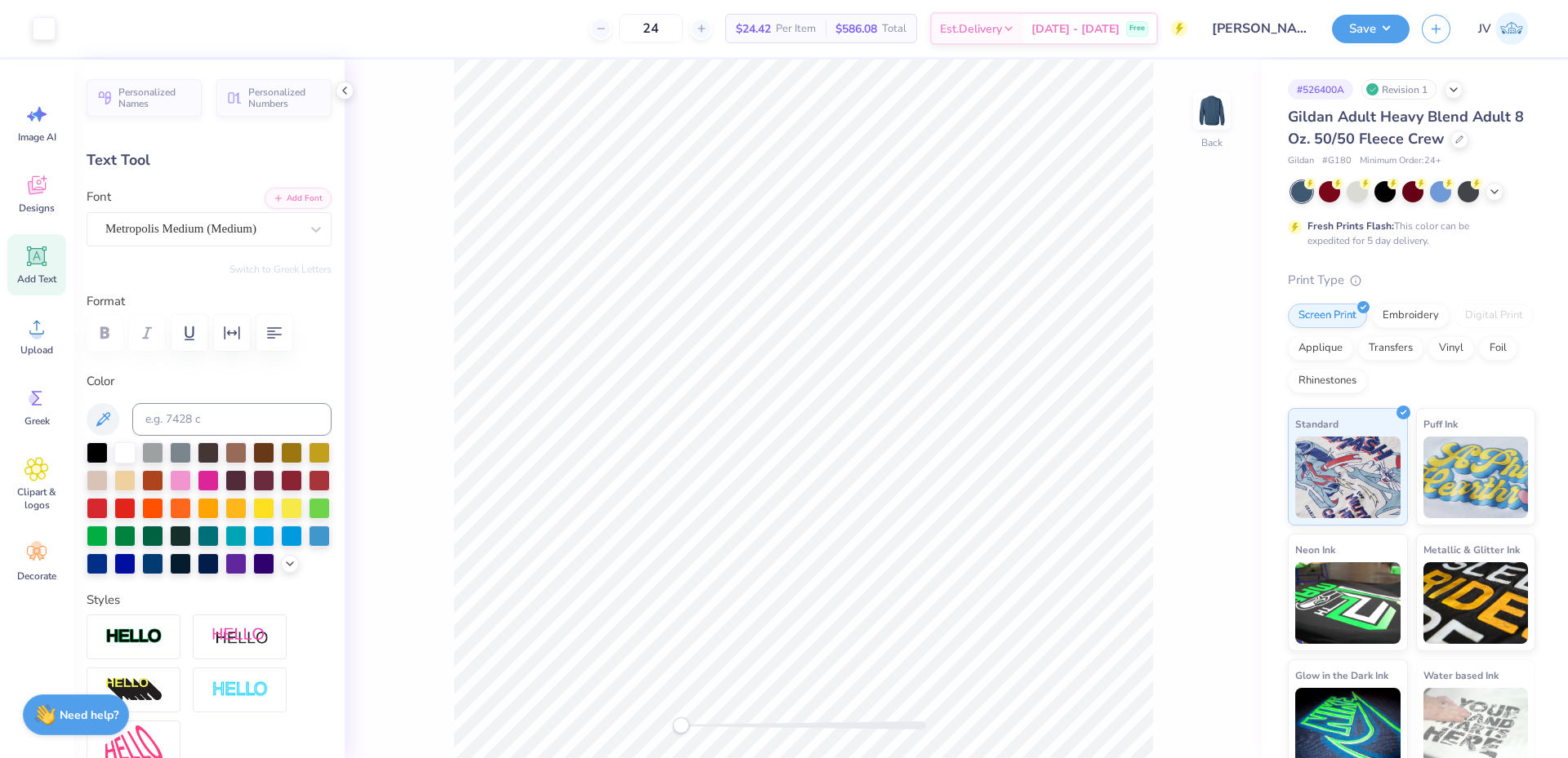
type input "4.88"
type input "1.56"
type input "3.00"
click at [301, 198] on button "Add Font" at bounding box center [298, 196] width 67 height 21
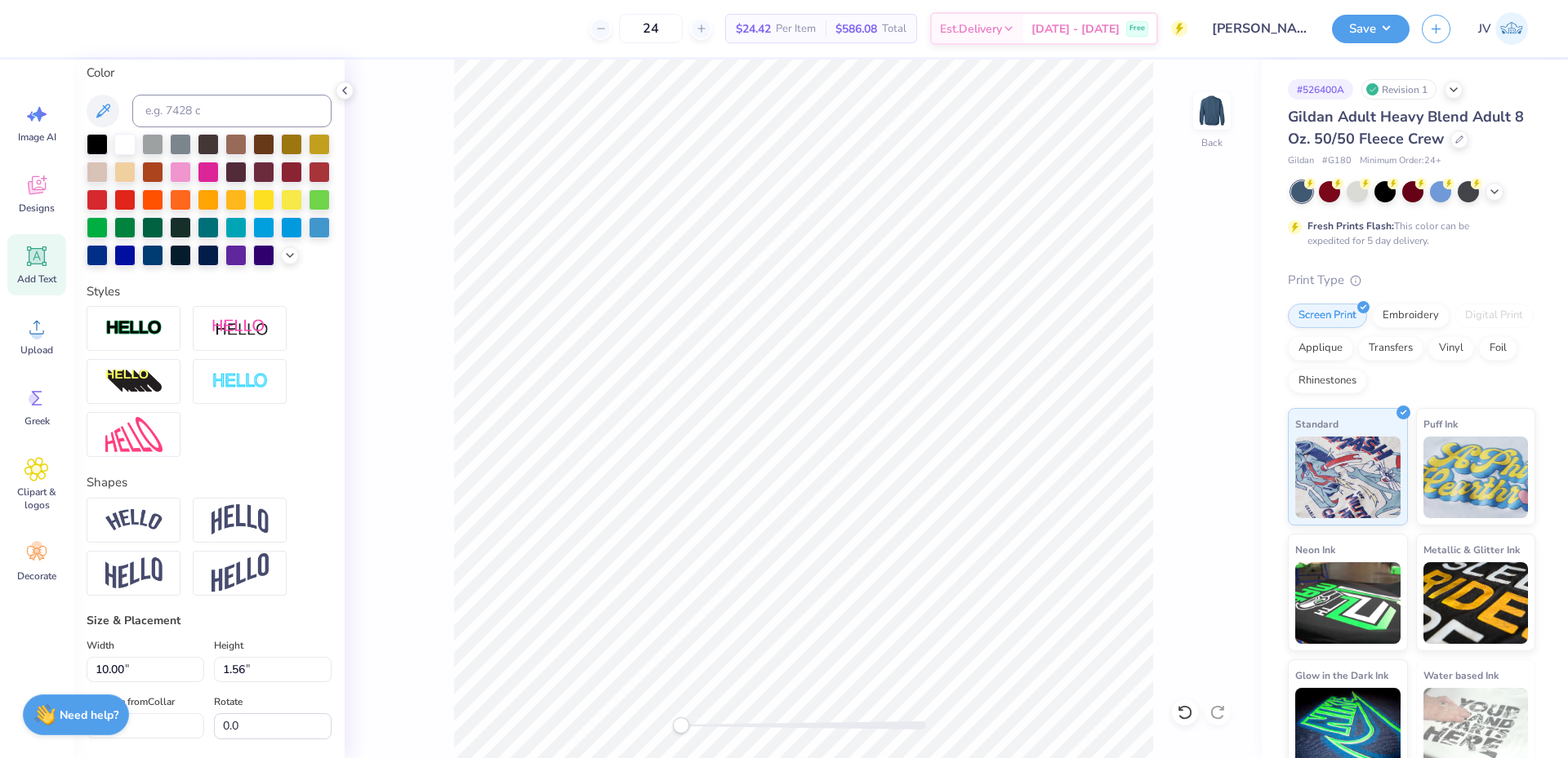
scroll to position [346, 0]
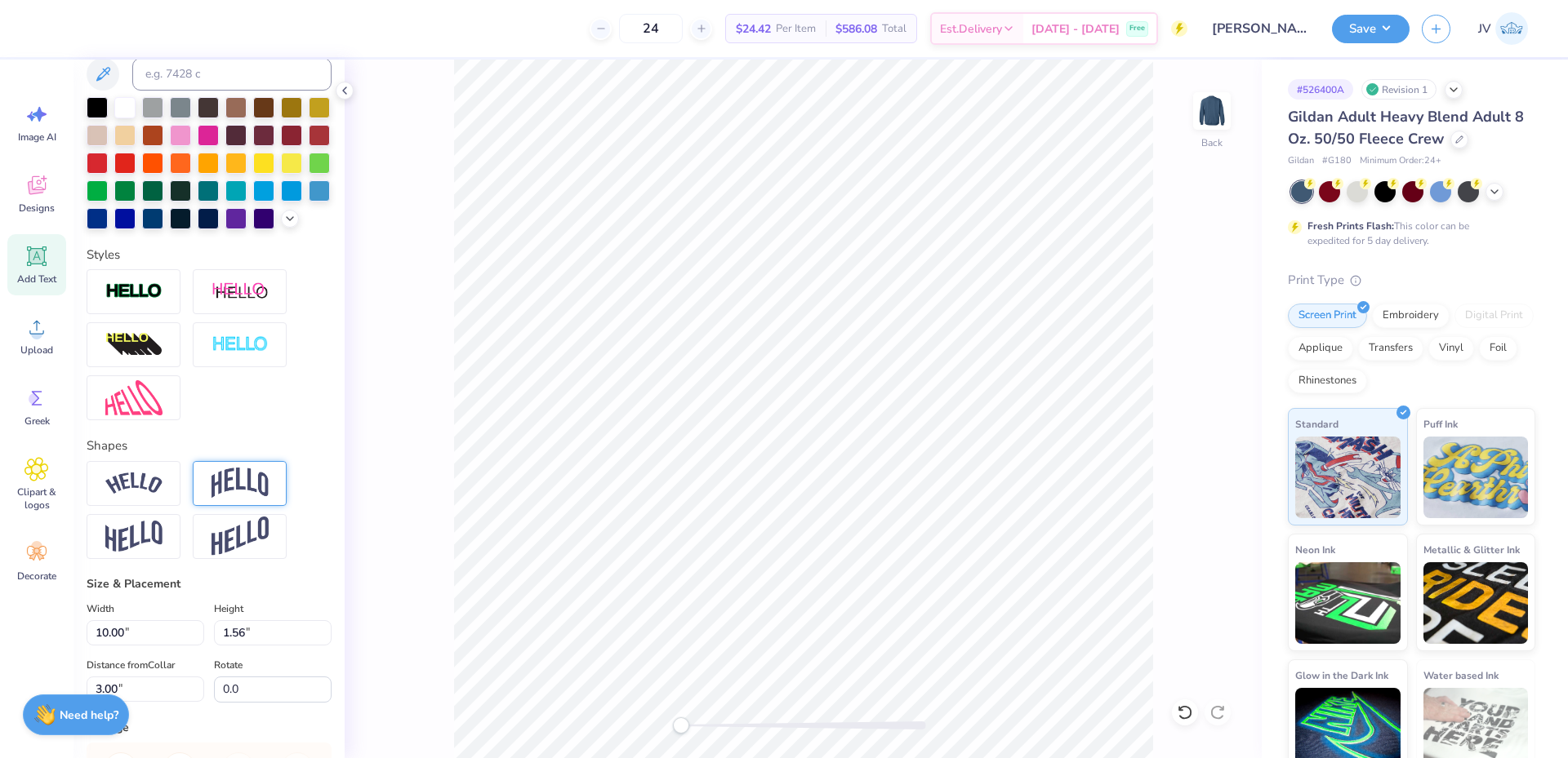
click at [245, 499] on img at bounding box center [240, 483] width 57 height 31
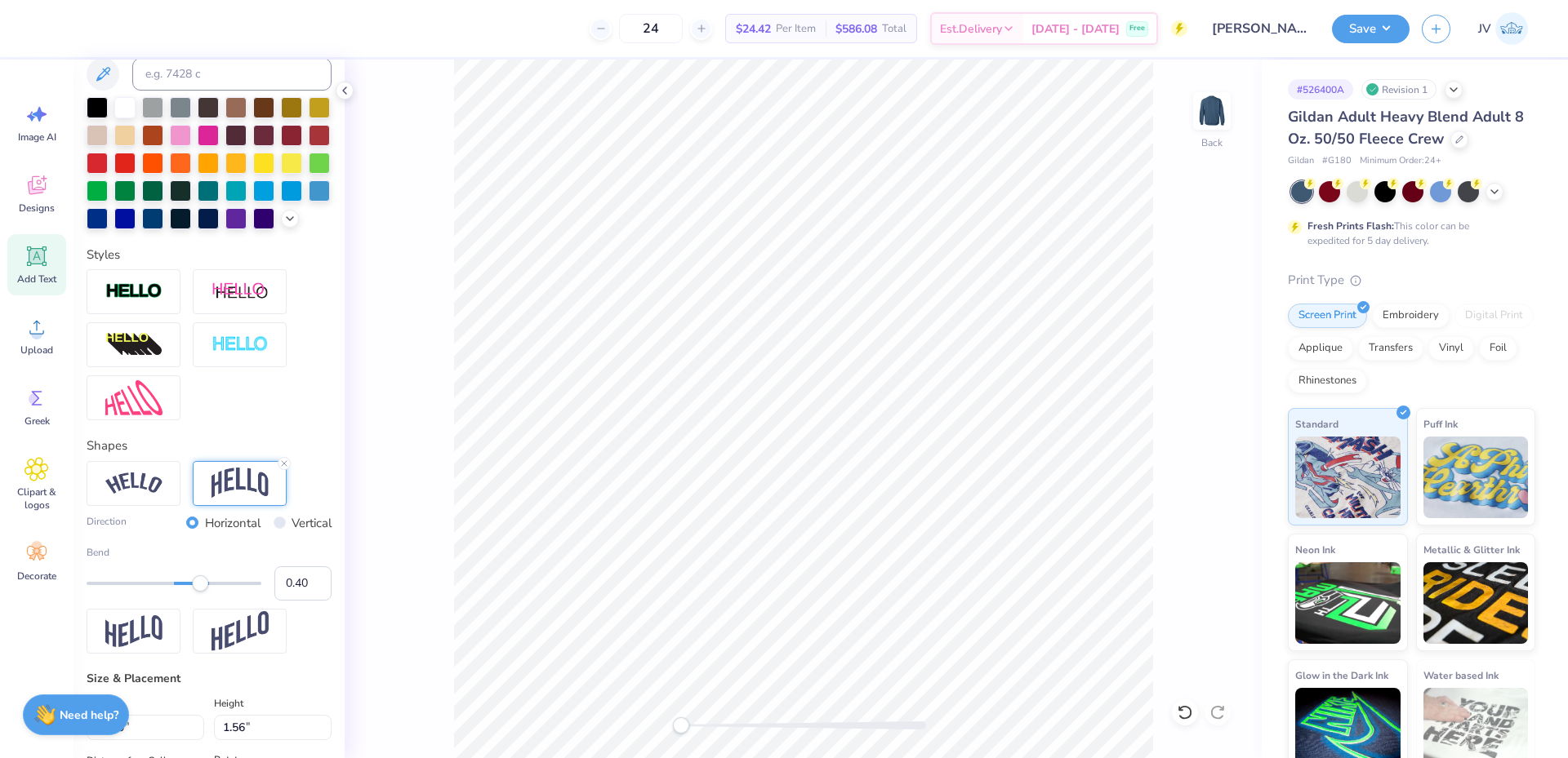
type input "0.39"
drag, startPoint x: 210, startPoint y: 613, endPoint x: 199, endPoint y: 617, distance: 11.7
click at [199, 592] on div "Accessibility label" at bounding box center [199, 584] width 17 height 17
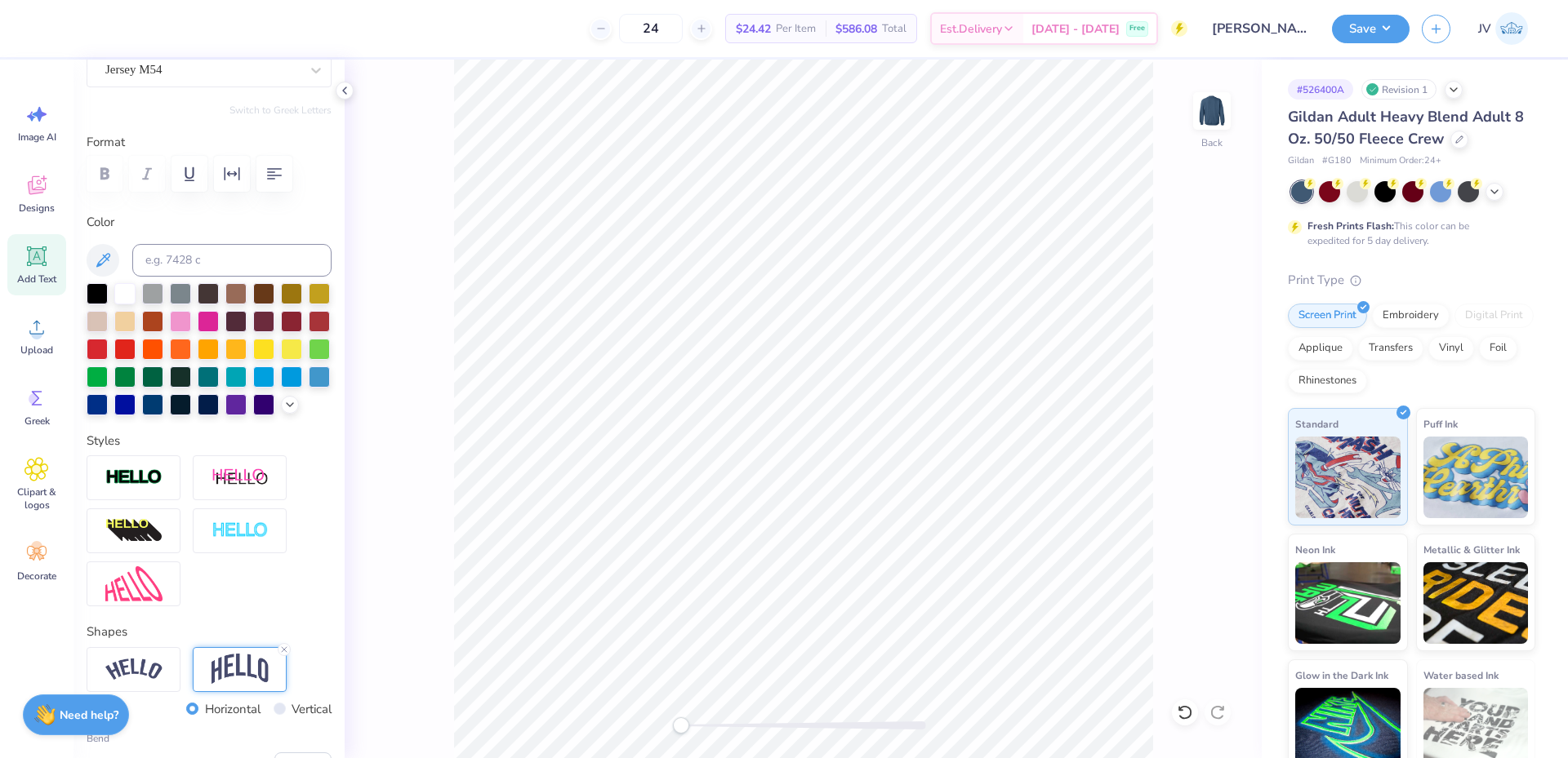
scroll to position [0, 0]
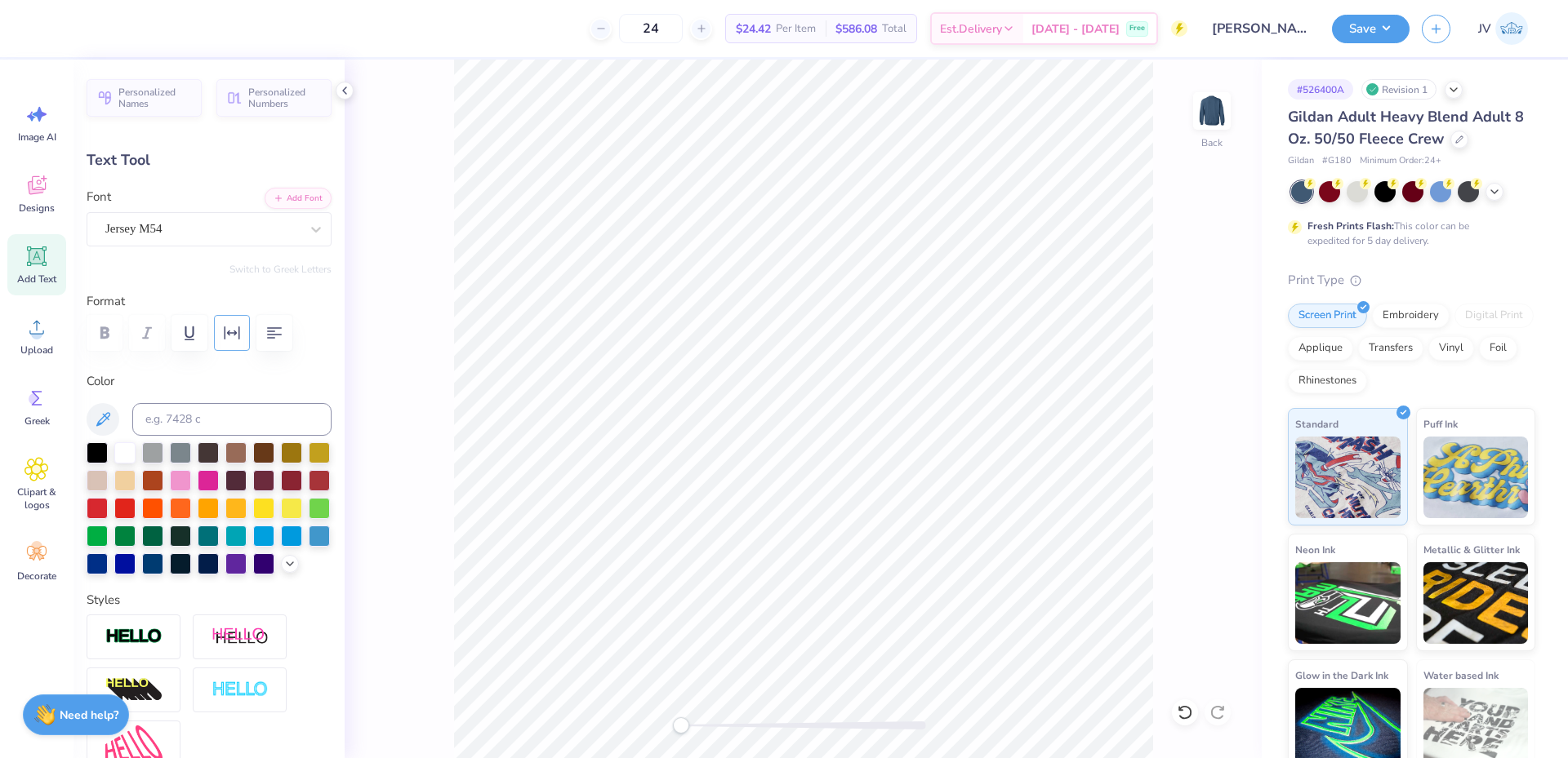
click at [228, 332] on icon "button" at bounding box center [232, 333] width 16 height 13
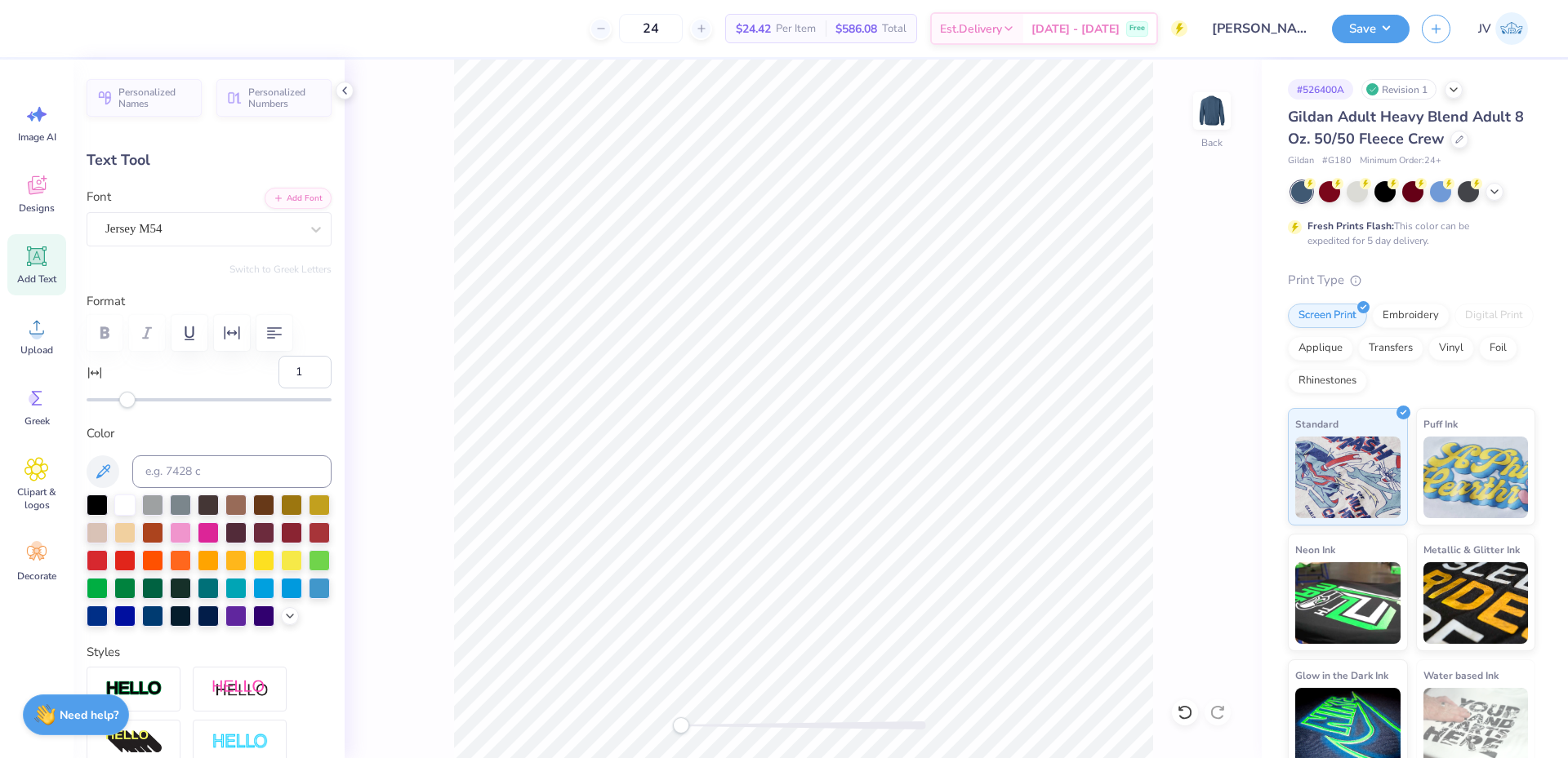
type input "2"
click at [130, 407] on div "Accessibility label" at bounding box center [129, 400] width 17 height 17
type input "4"
click at [133, 407] on div "Accessibility label" at bounding box center [133, 400] width 17 height 17
type input "7.30"
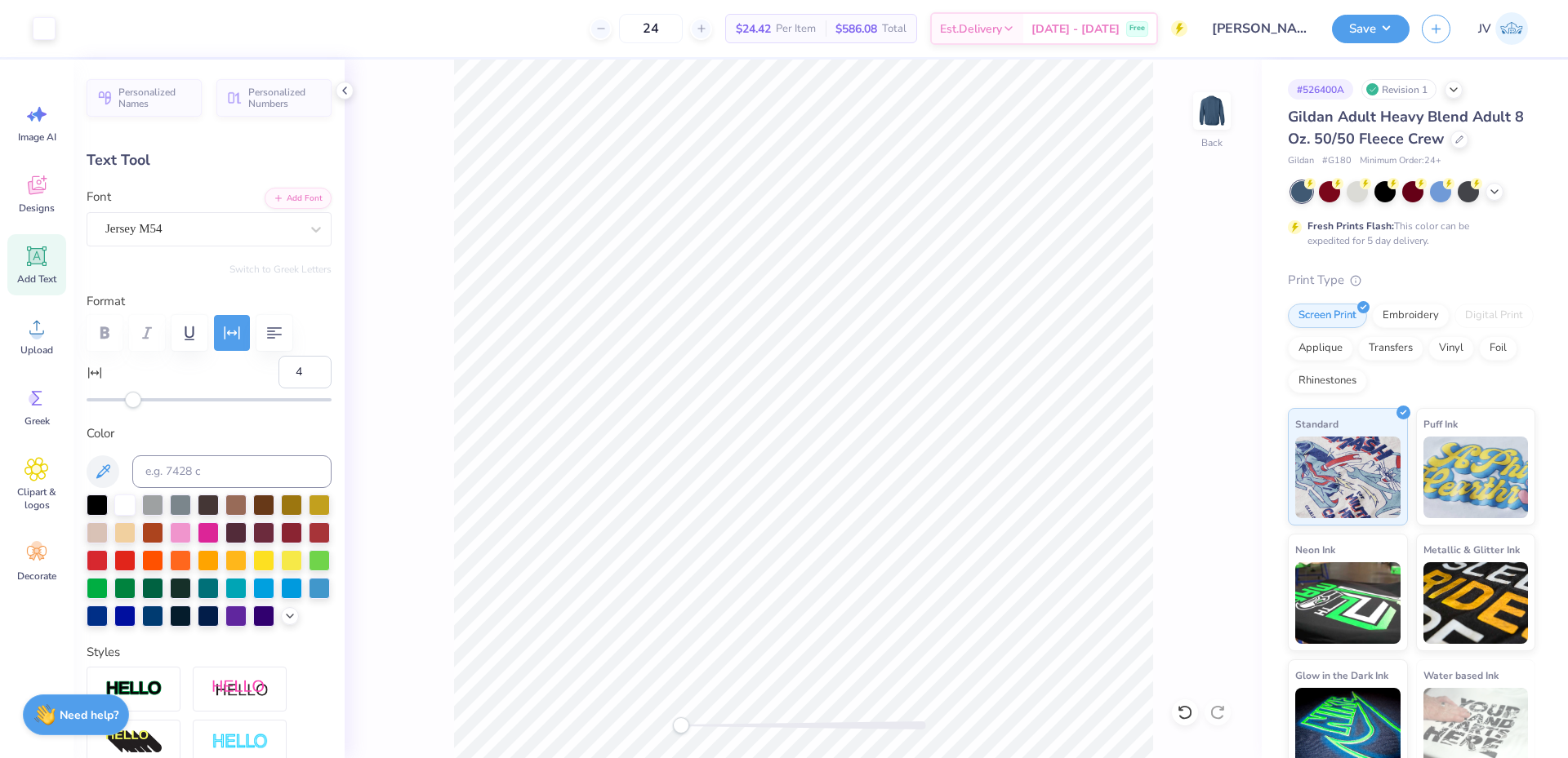
type input "2.89"
type input "2.33"
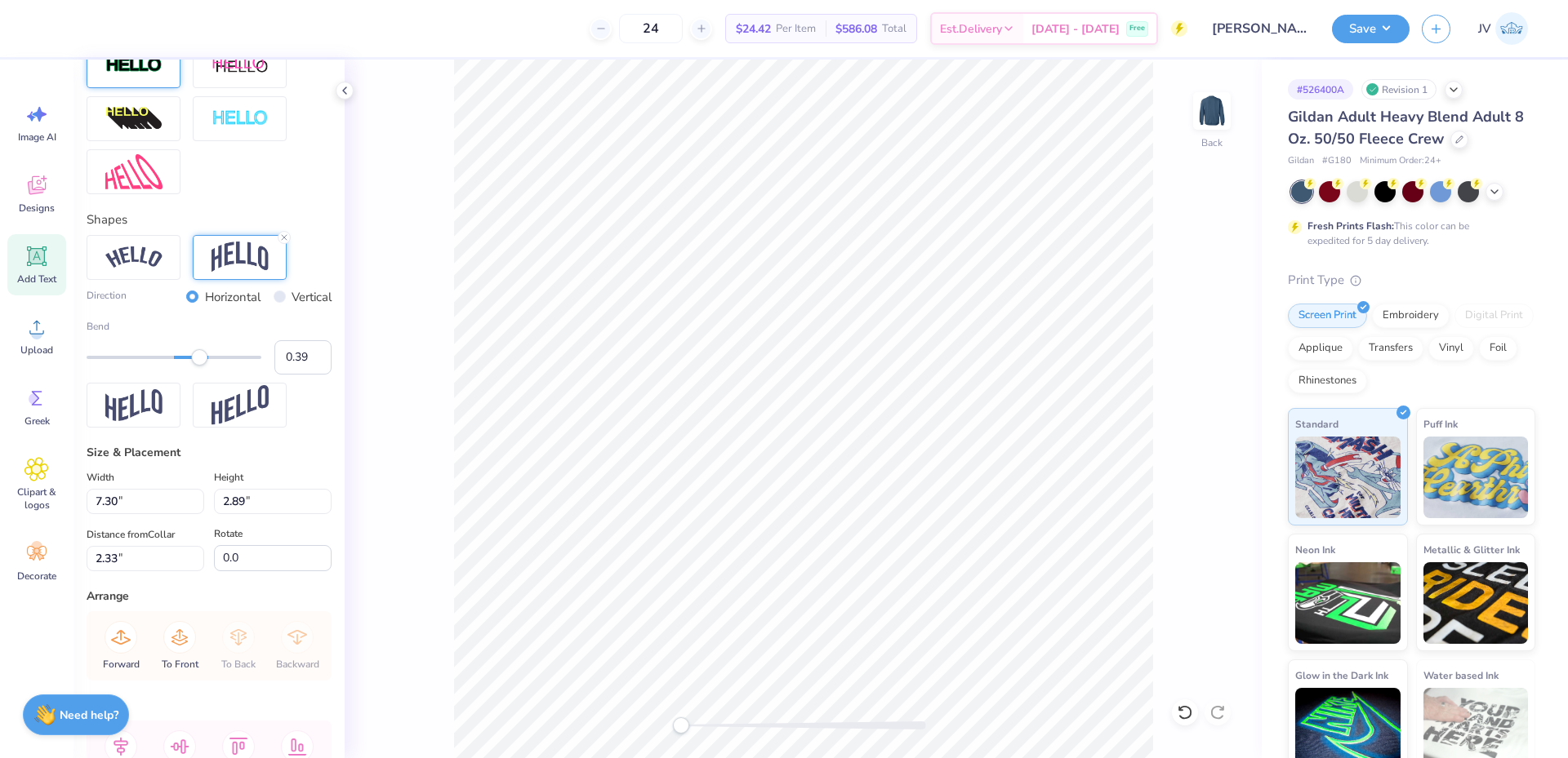
scroll to position [765, 0]
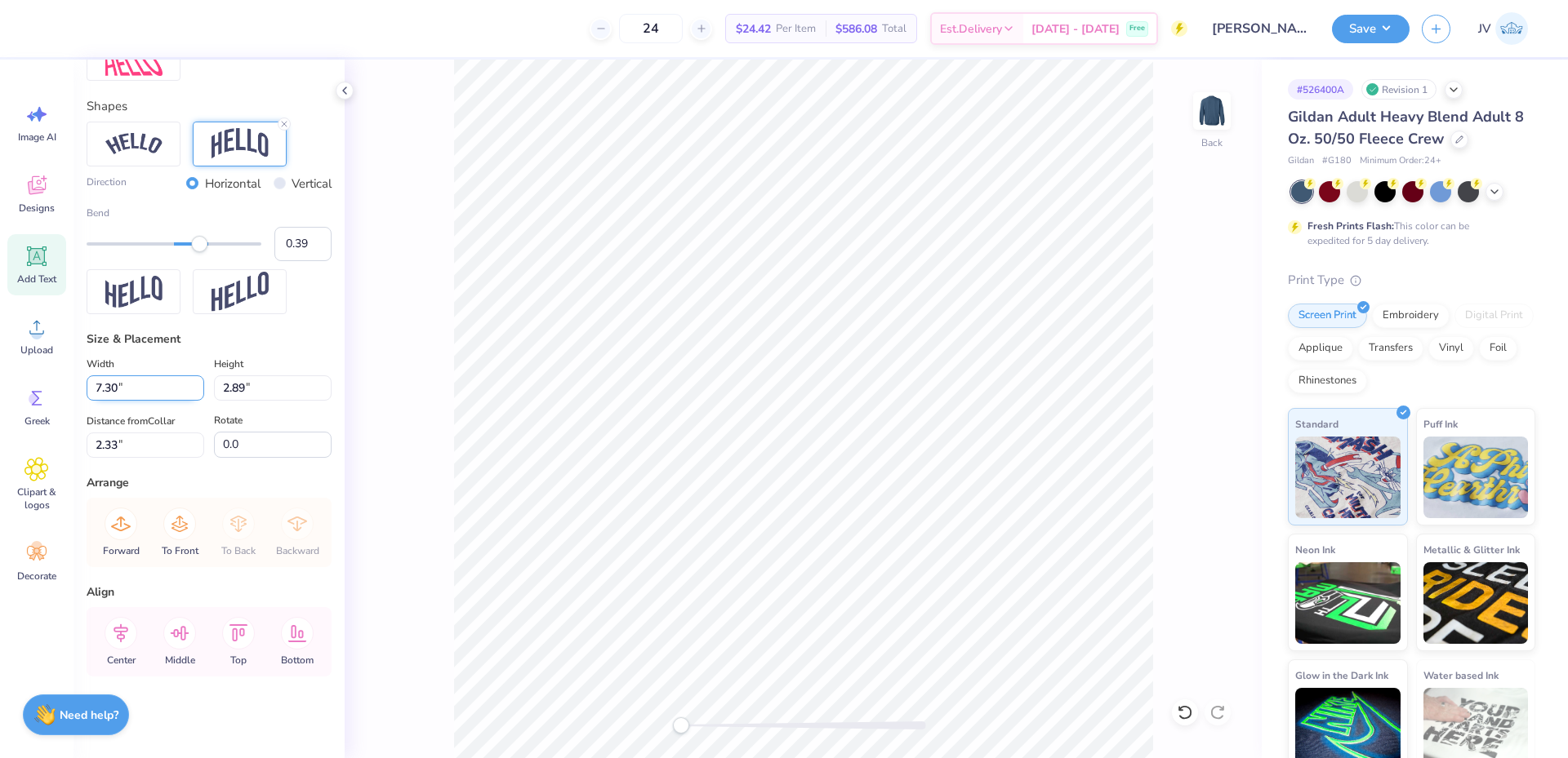
click at [134, 389] on input "7.30" at bounding box center [145, 388] width 117 height 25
click at [134, 388] on input "7.30" at bounding box center [145, 388] width 117 height 25
type input "12.00"
type input "4.75"
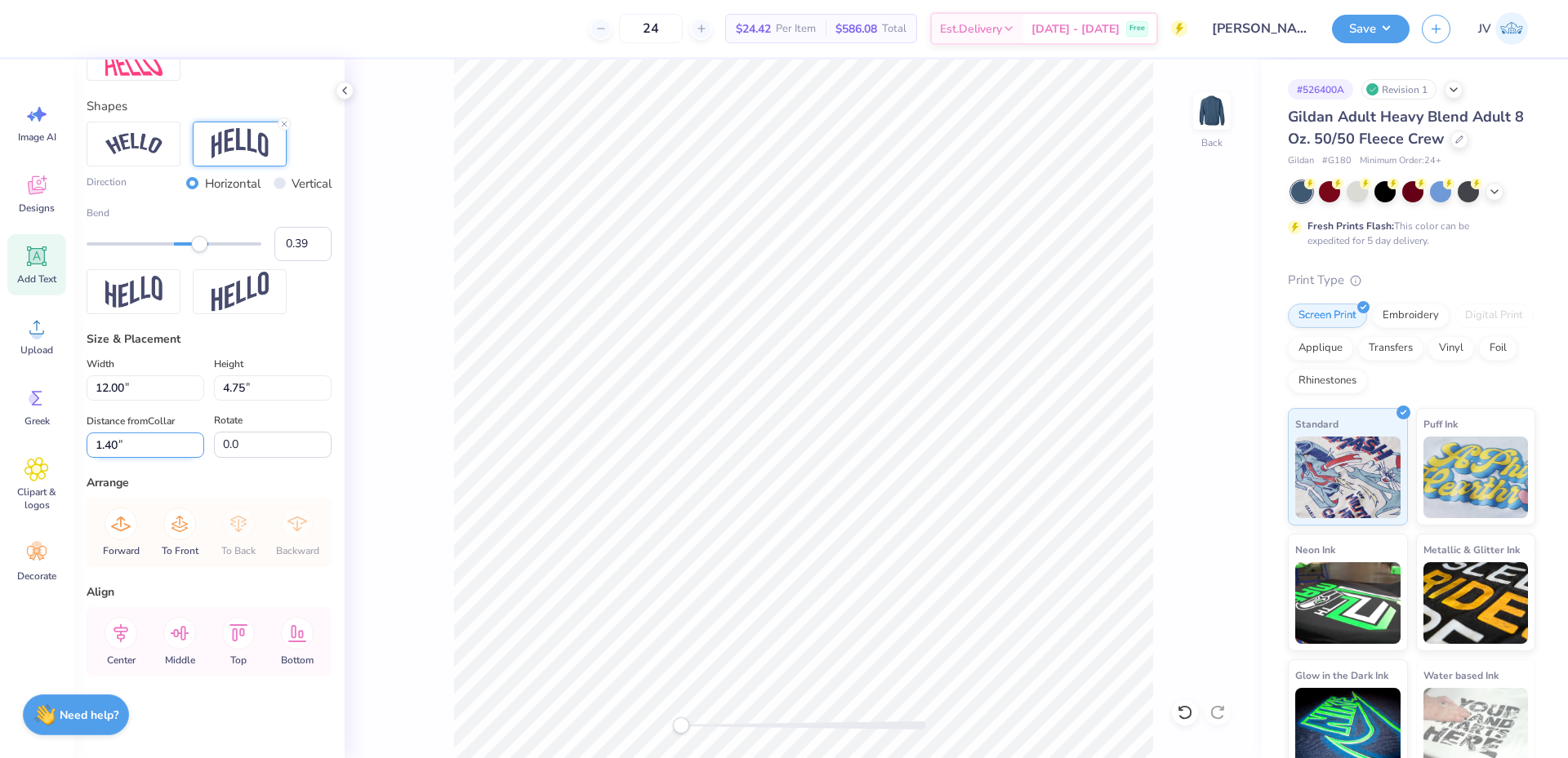
click at [119, 445] on input "1.40" at bounding box center [145, 445] width 117 height 25
type input "3"
type input "10.00"
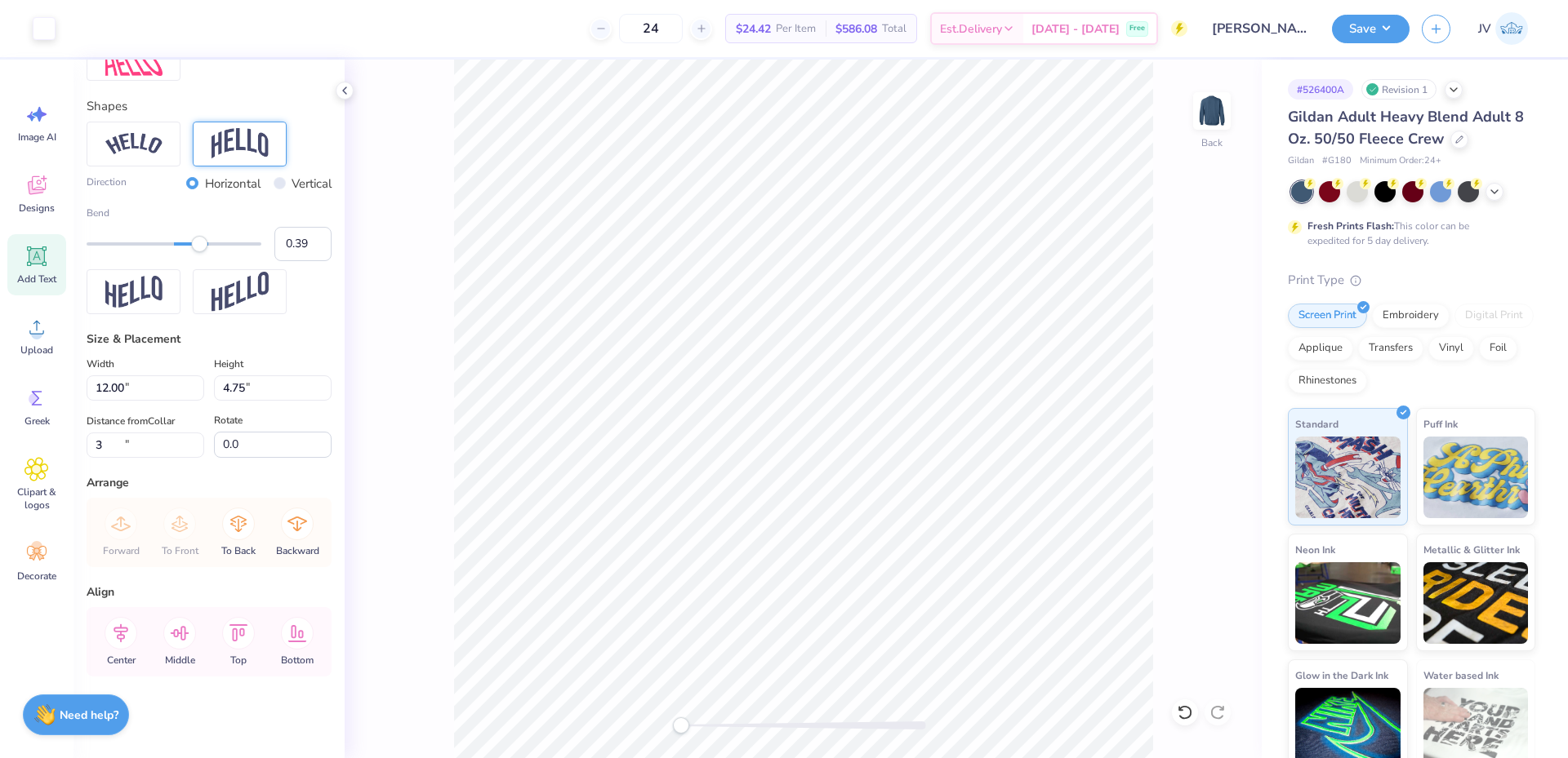
type input "0.83"
type input "10.05"
type input "0"
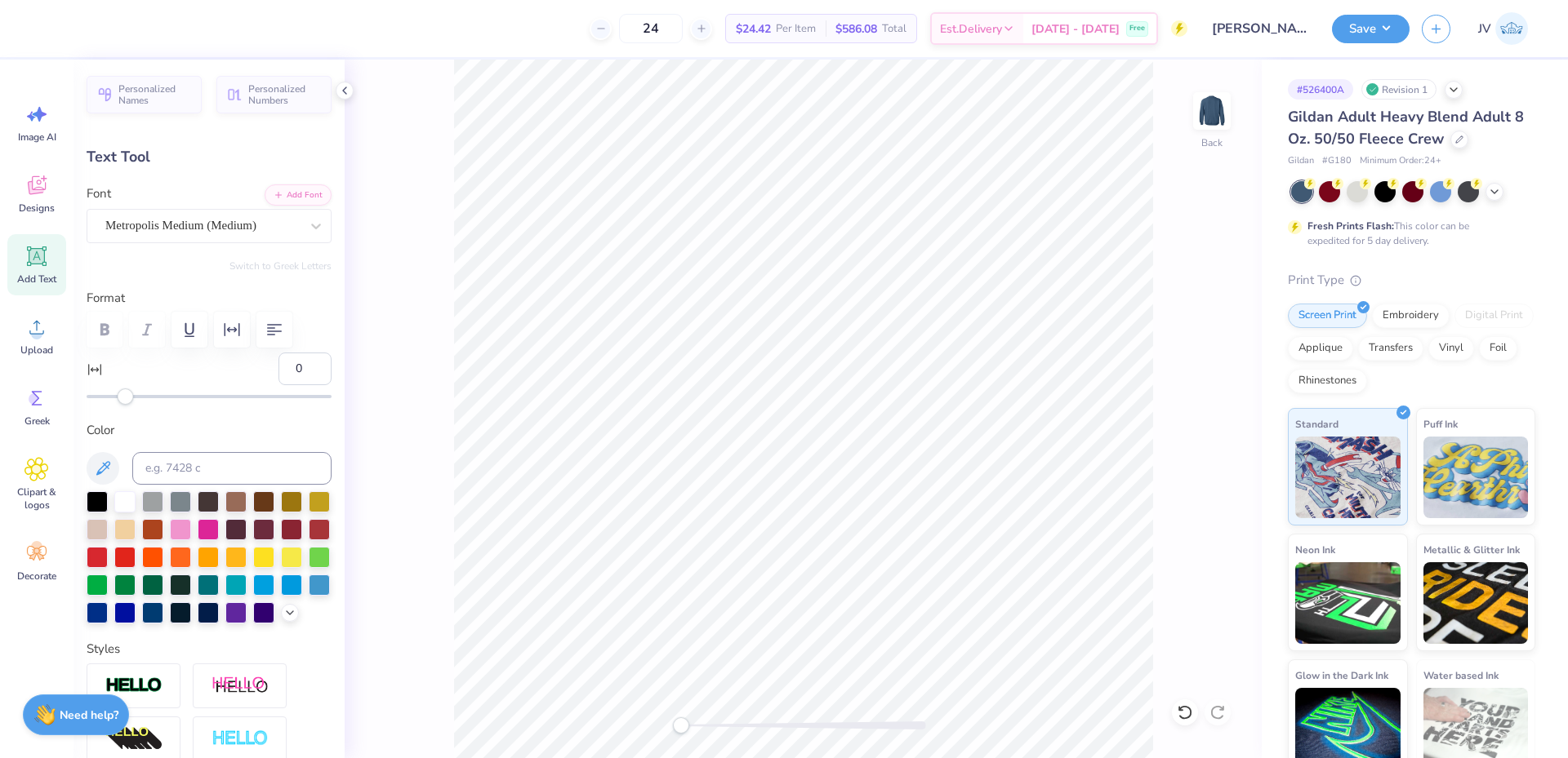
scroll to position [0, 0]
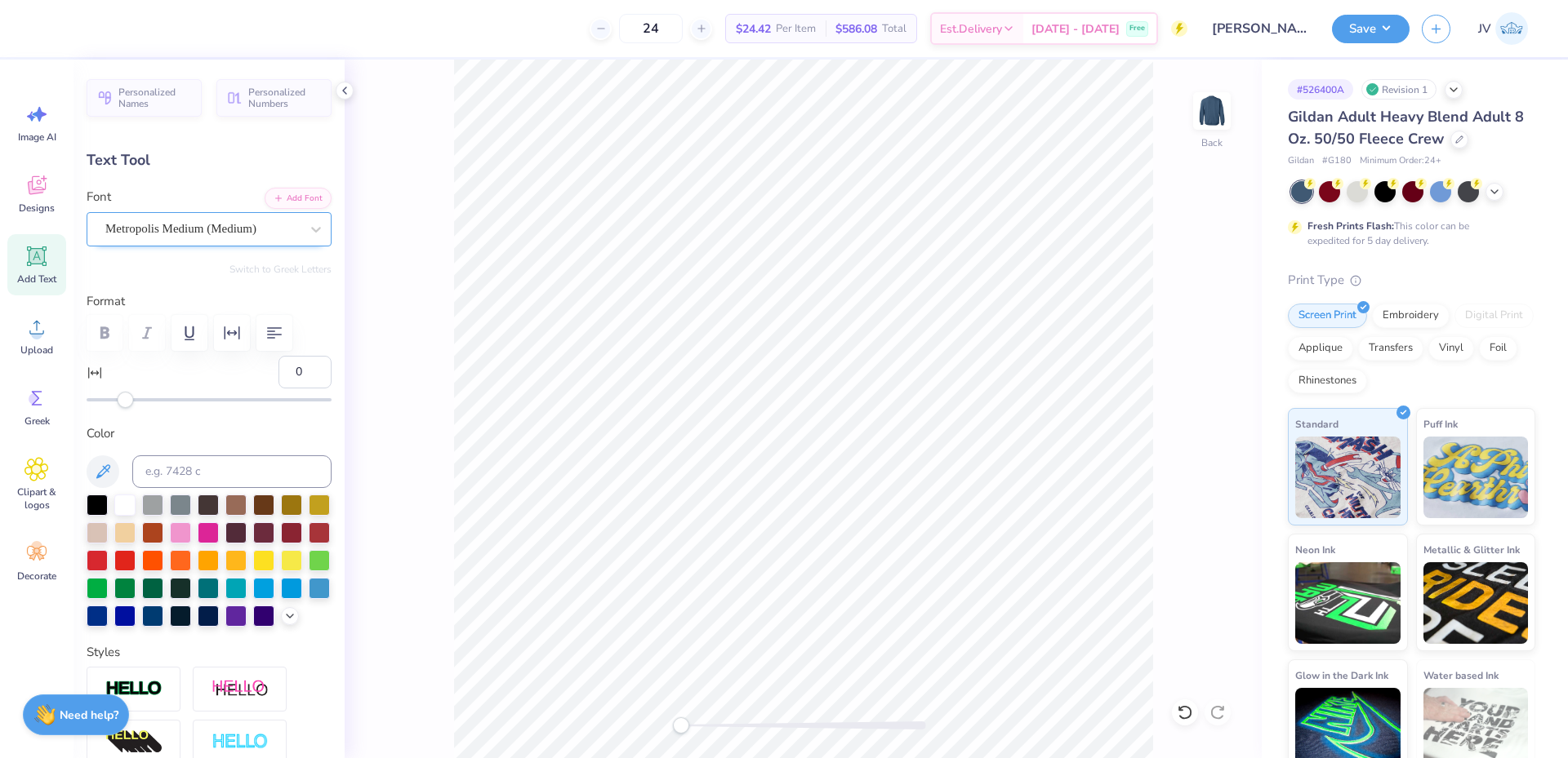
click at [284, 223] on div "Metropolis Medium (Medium)" at bounding box center [203, 229] width 198 height 25
click at [281, 193] on button "Add Font" at bounding box center [298, 196] width 67 height 21
type input "10.27"
type input "0.81"
type input "7.75"
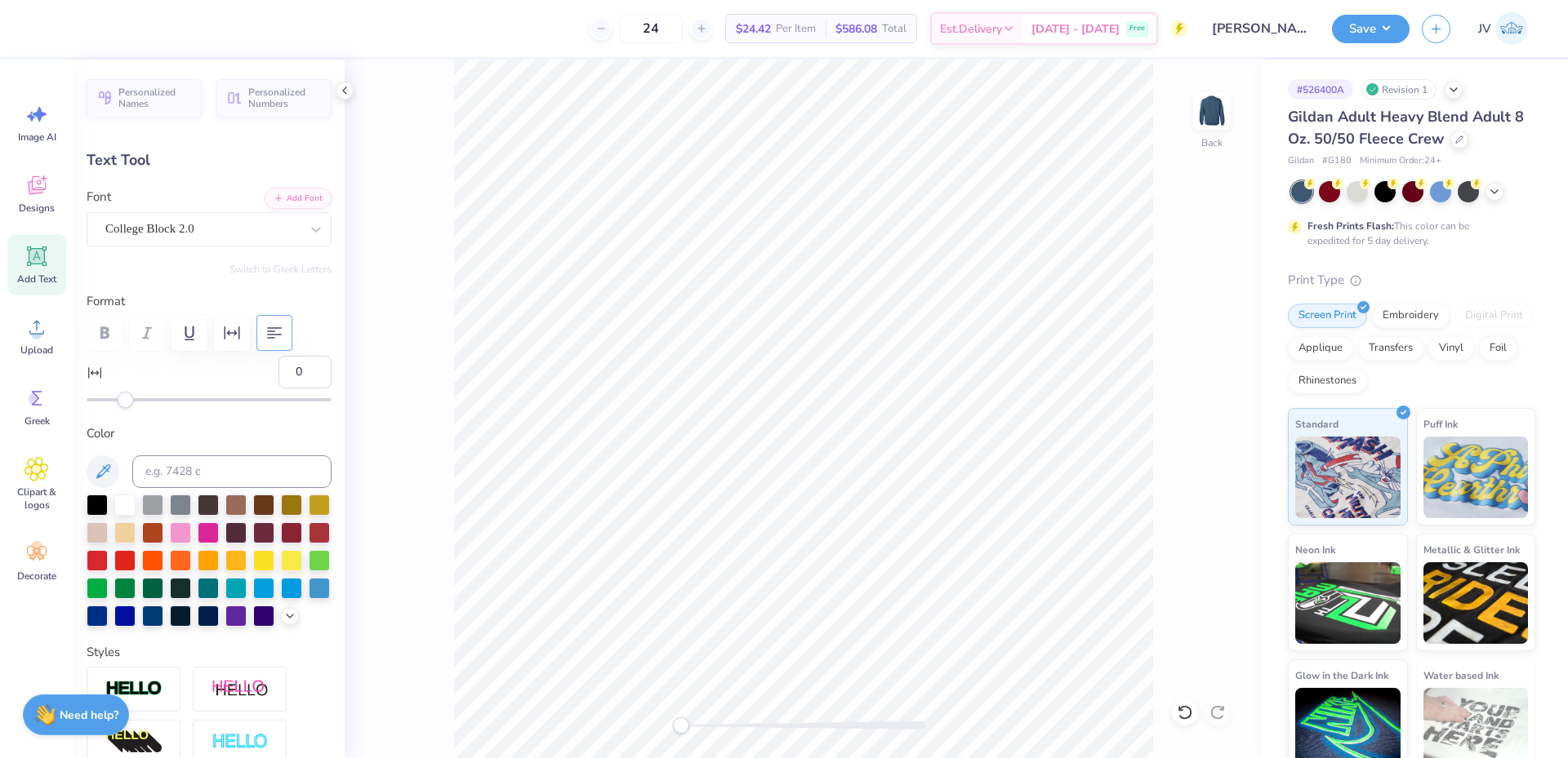
type textarea "University of Kentucky"
click at [269, 333] on icon "button" at bounding box center [274, 332] width 19 height 19
type input "5.87"
type input "1.92"
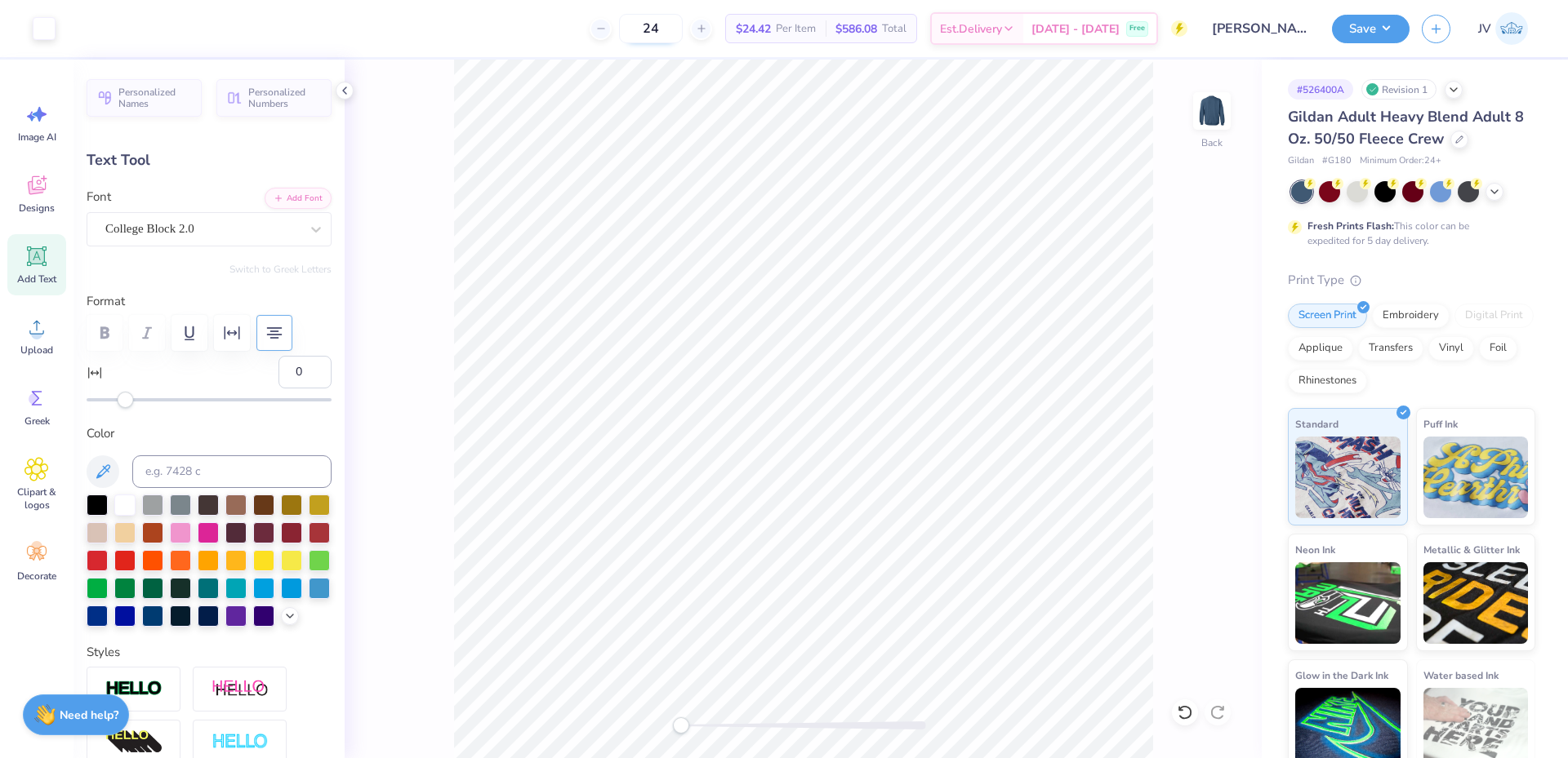
type input "7.20"
type input "12.00"
type input "4.75"
type input "3.00"
type input "4"
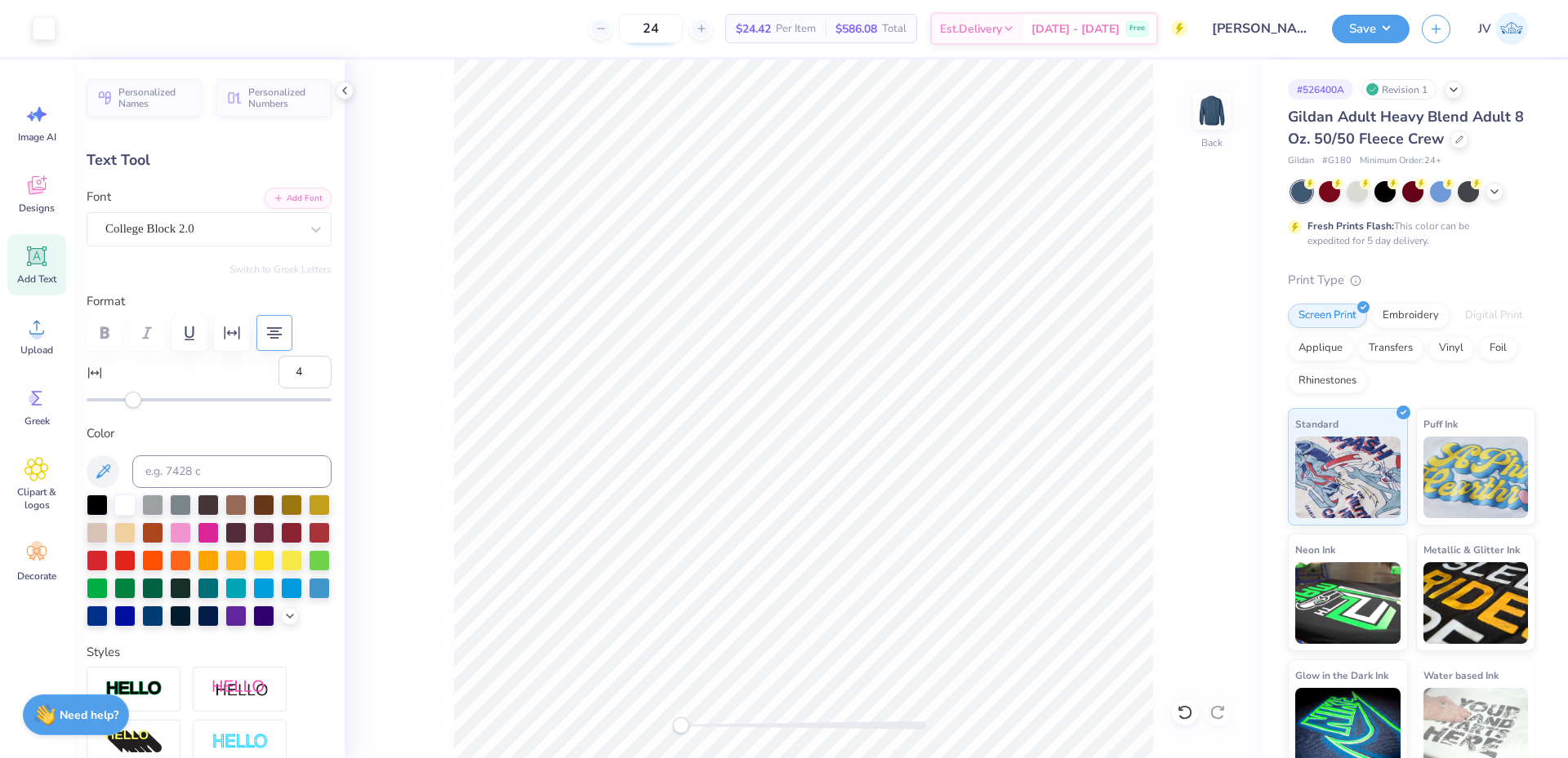
type input "5.87"
type input "1.92"
type input "7.10"
type input "0"
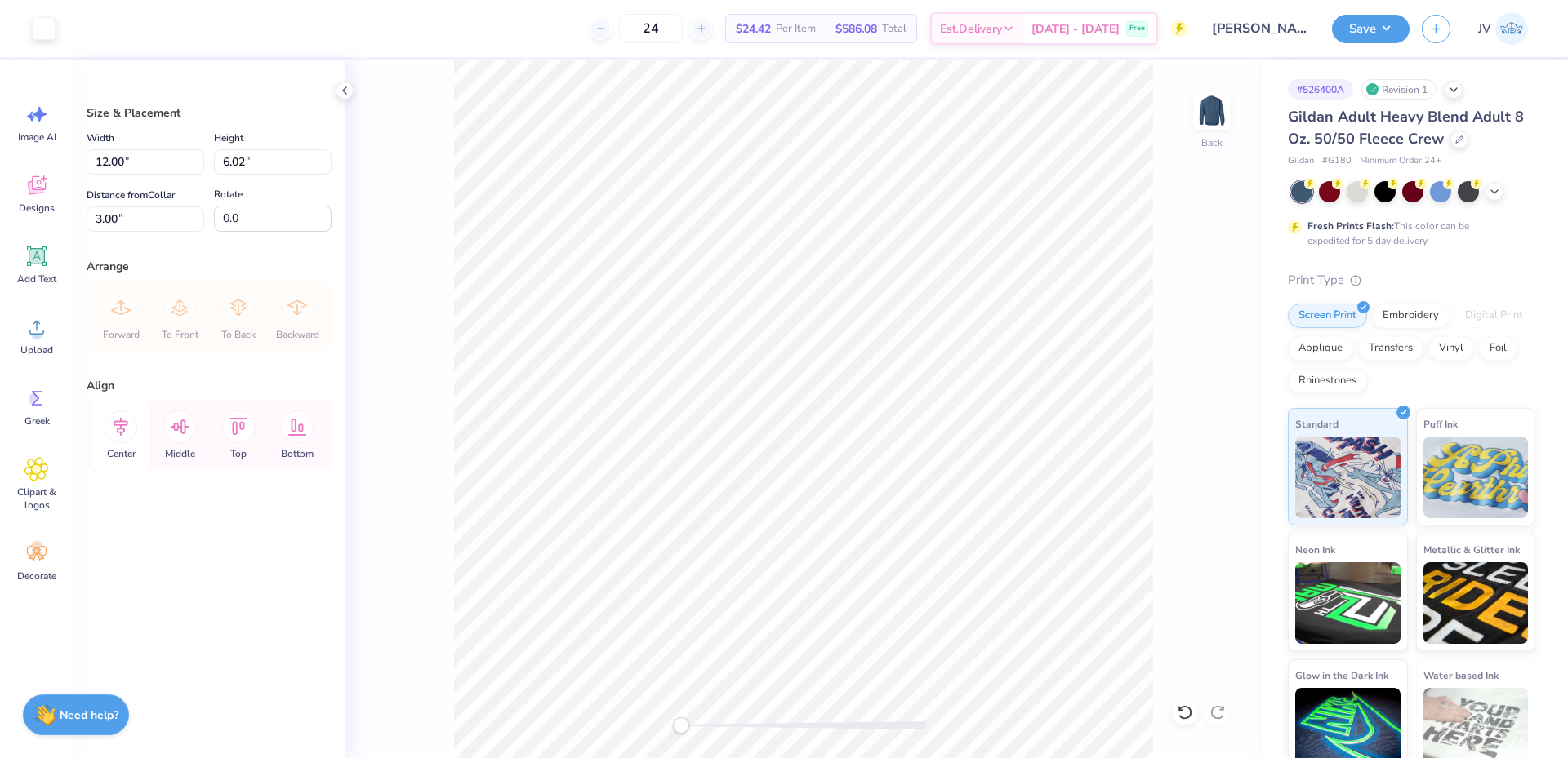
click at [127, 426] on icon at bounding box center [121, 427] width 33 height 33
click at [833, 531] on li "Group" at bounding box center [852, 529] width 128 height 32
click at [1375, 32] on button "Save" at bounding box center [1370, 27] width 78 height 28
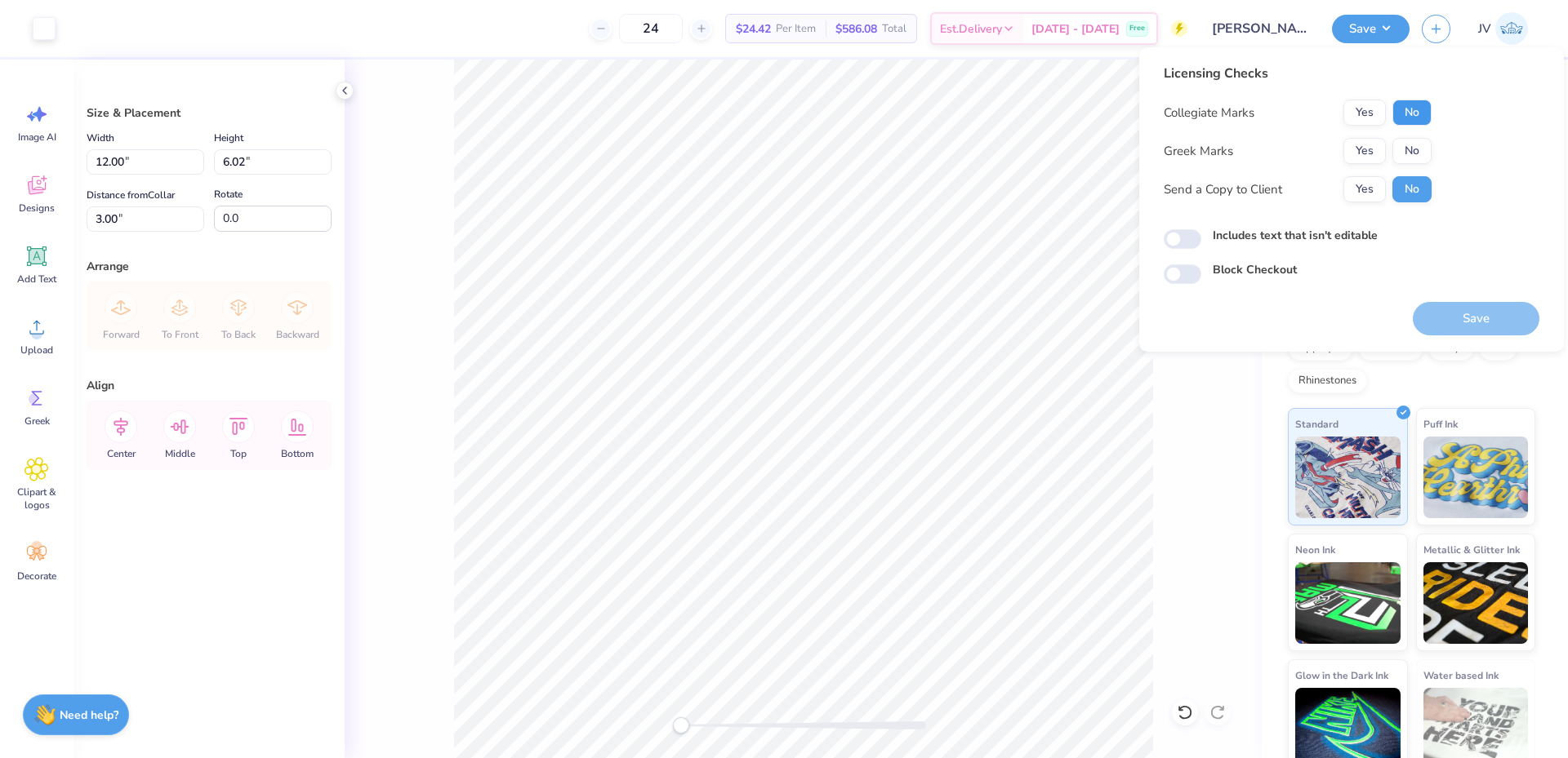
click at [1411, 115] on button "No" at bounding box center [1411, 112] width 39 height 26
click at [1416, 146] on button "No" at bounding box center [1411, 151] width 39 height 26
click at [1448, 318] on button "Save" at bounding box center [1476, 319] width 126 height 33
